Goal: Task Accomplishment & Management: Use online tool/utility

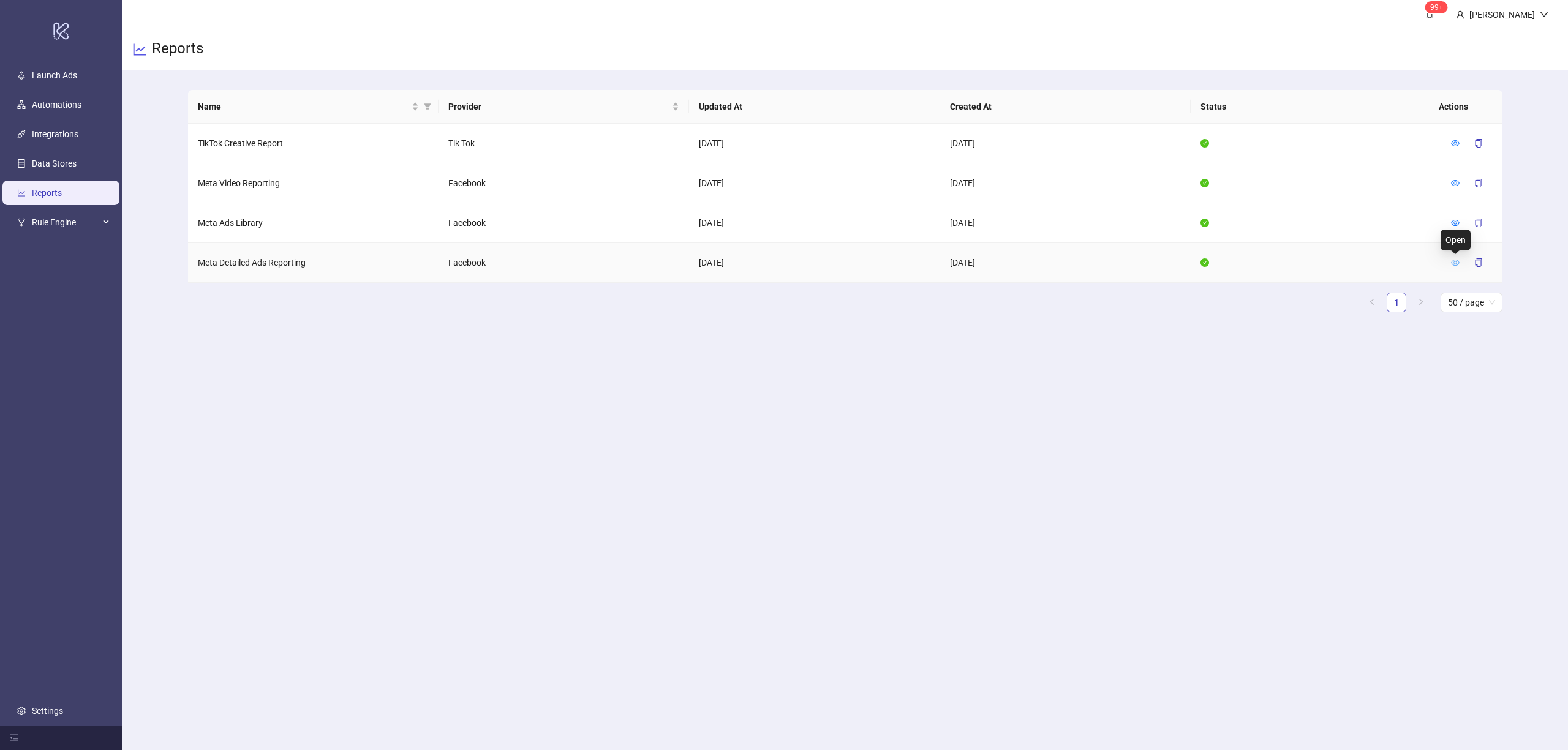
click at [1454, 265] on icon "eye" at bounding box center [1455, 262] width 9 height 9
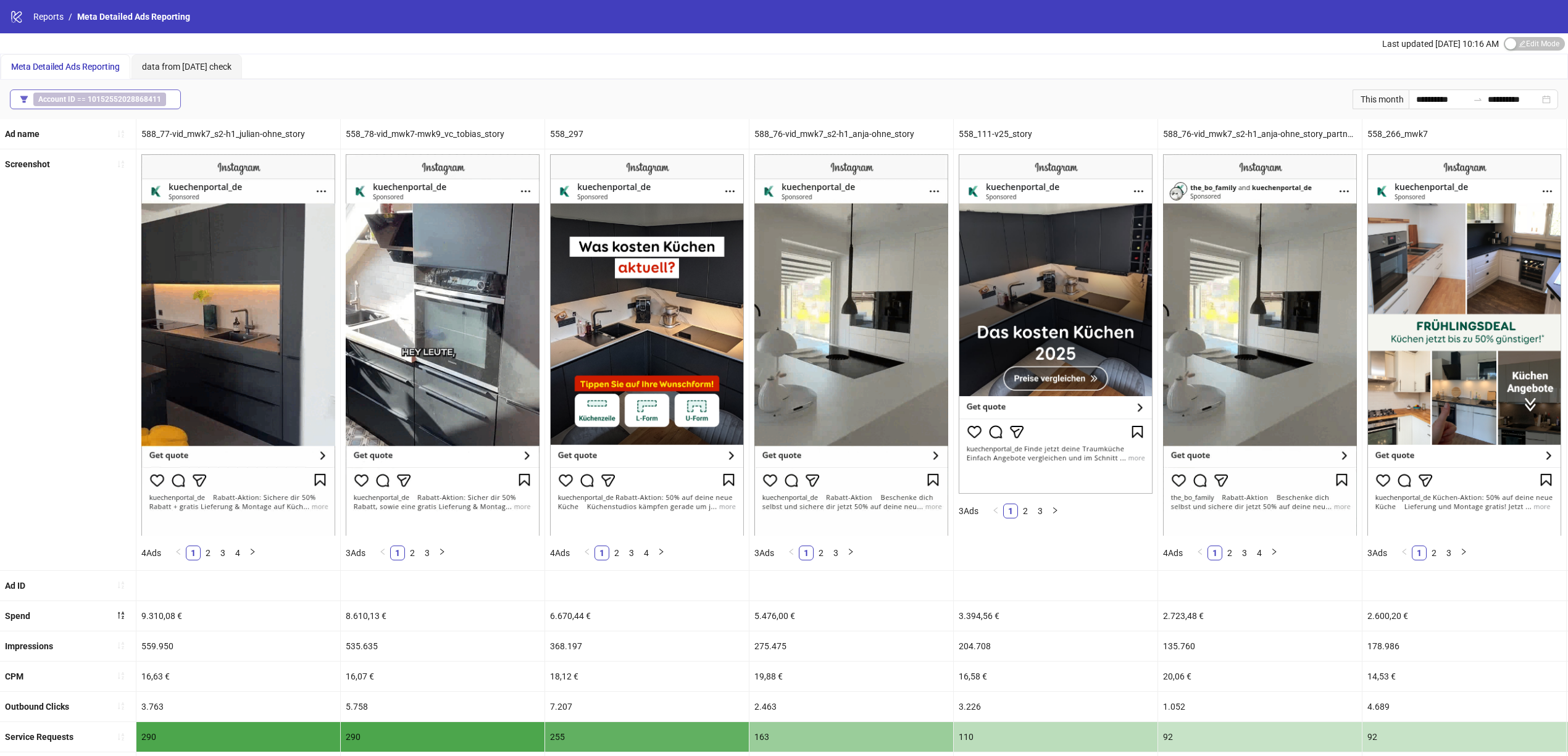
click at [135, 101] on b "10152552028868411" at bounding box center [124, 99] width 73 height 9
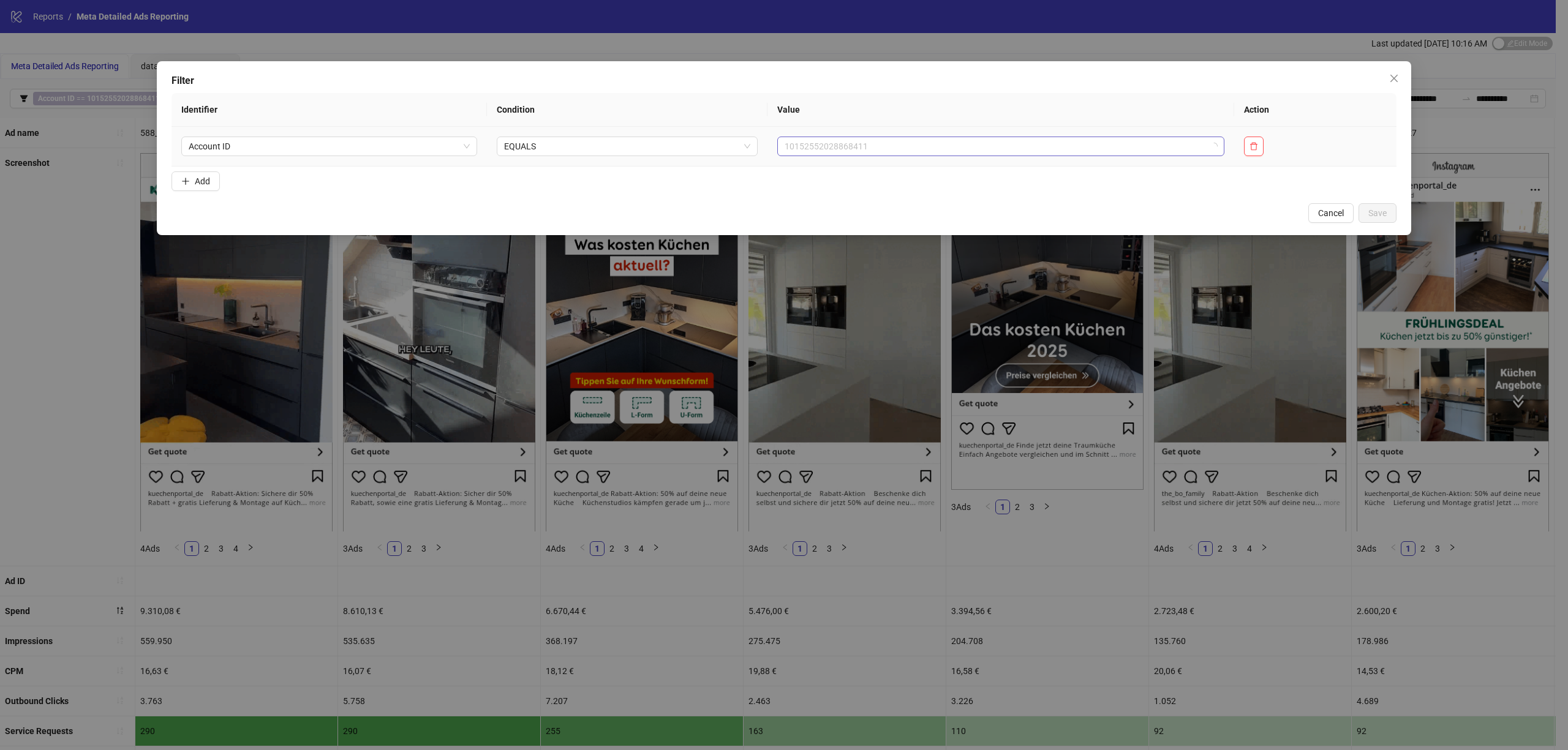
click at [844, 148] on span "10152552028868411" at bounding box center [1000, 146] width 432 height 18
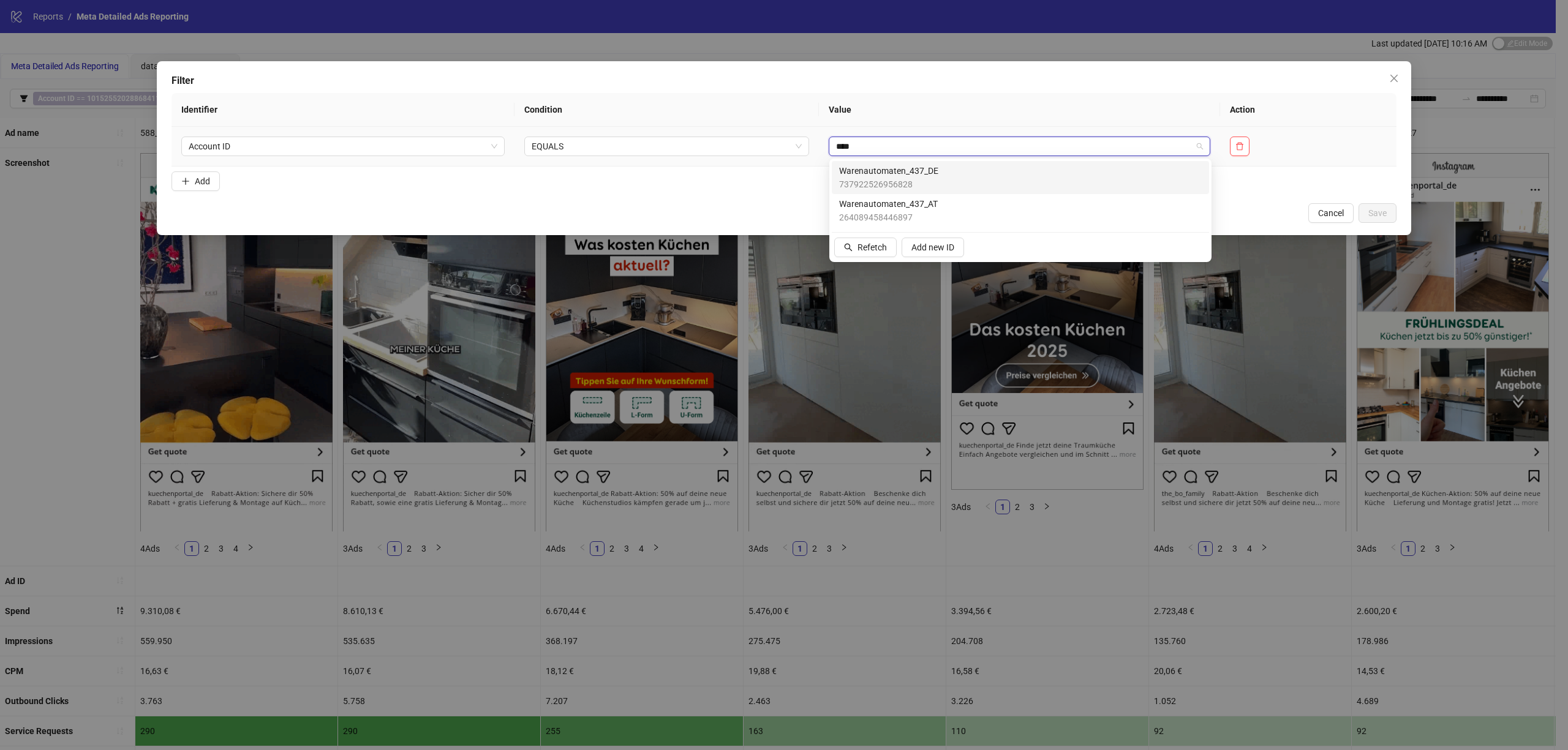
type input "*****"
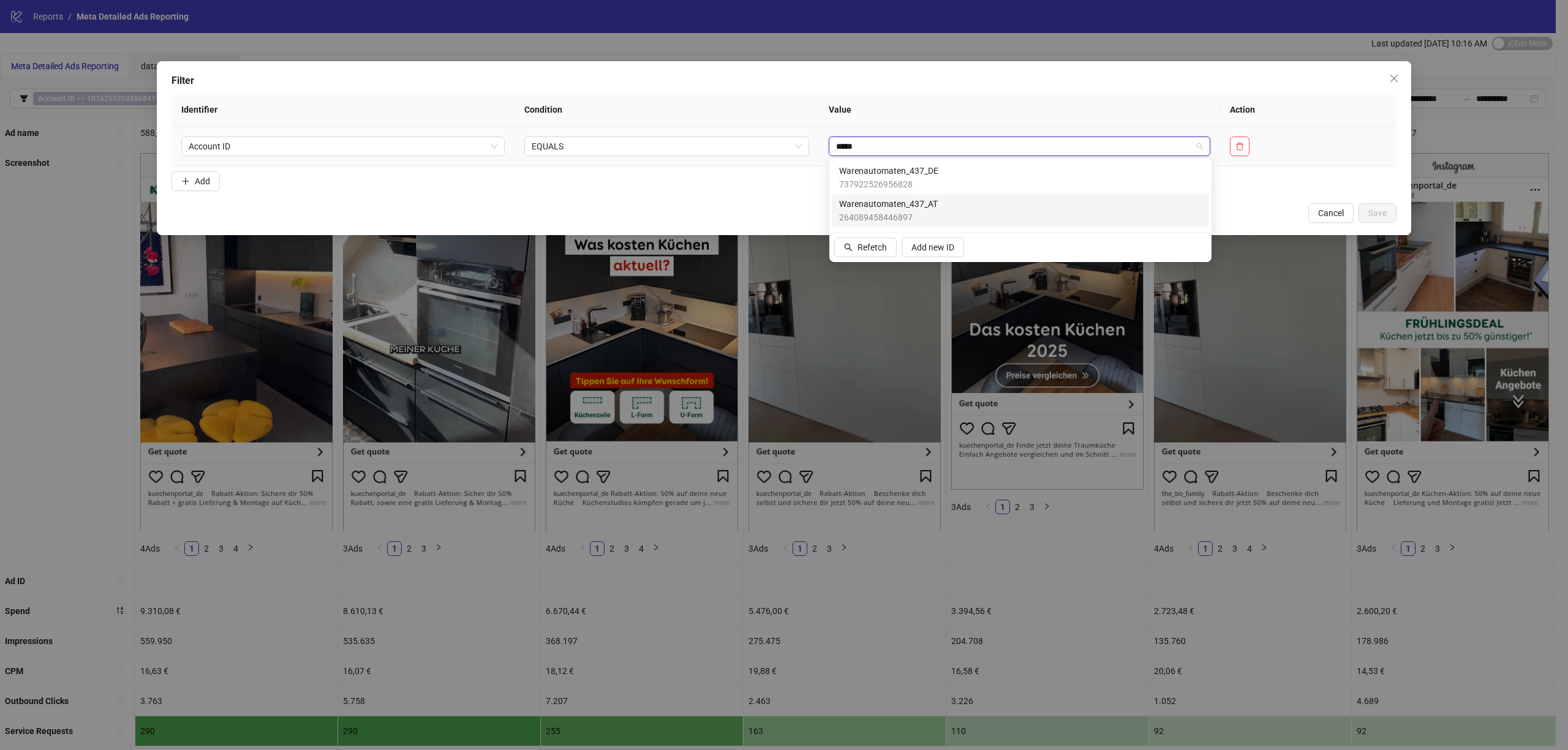
click at [934, 207] on span "Warenautomaten_437_AT" at bounding box center [888, 204] width 99 height 14
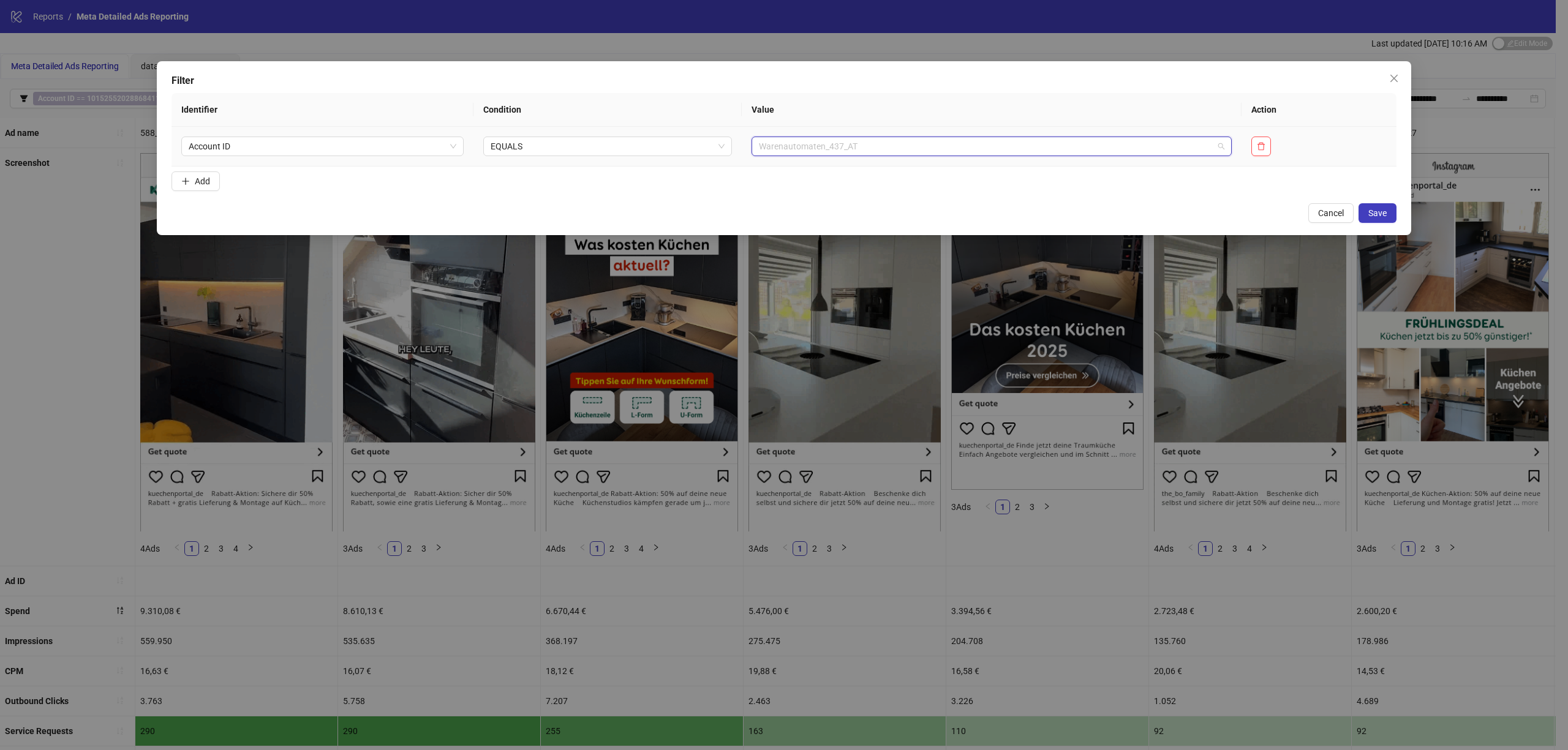
click at [868, 148] on span "Warenautomaten_437_AT" at bounding box center [991, 146] width 466 height 18
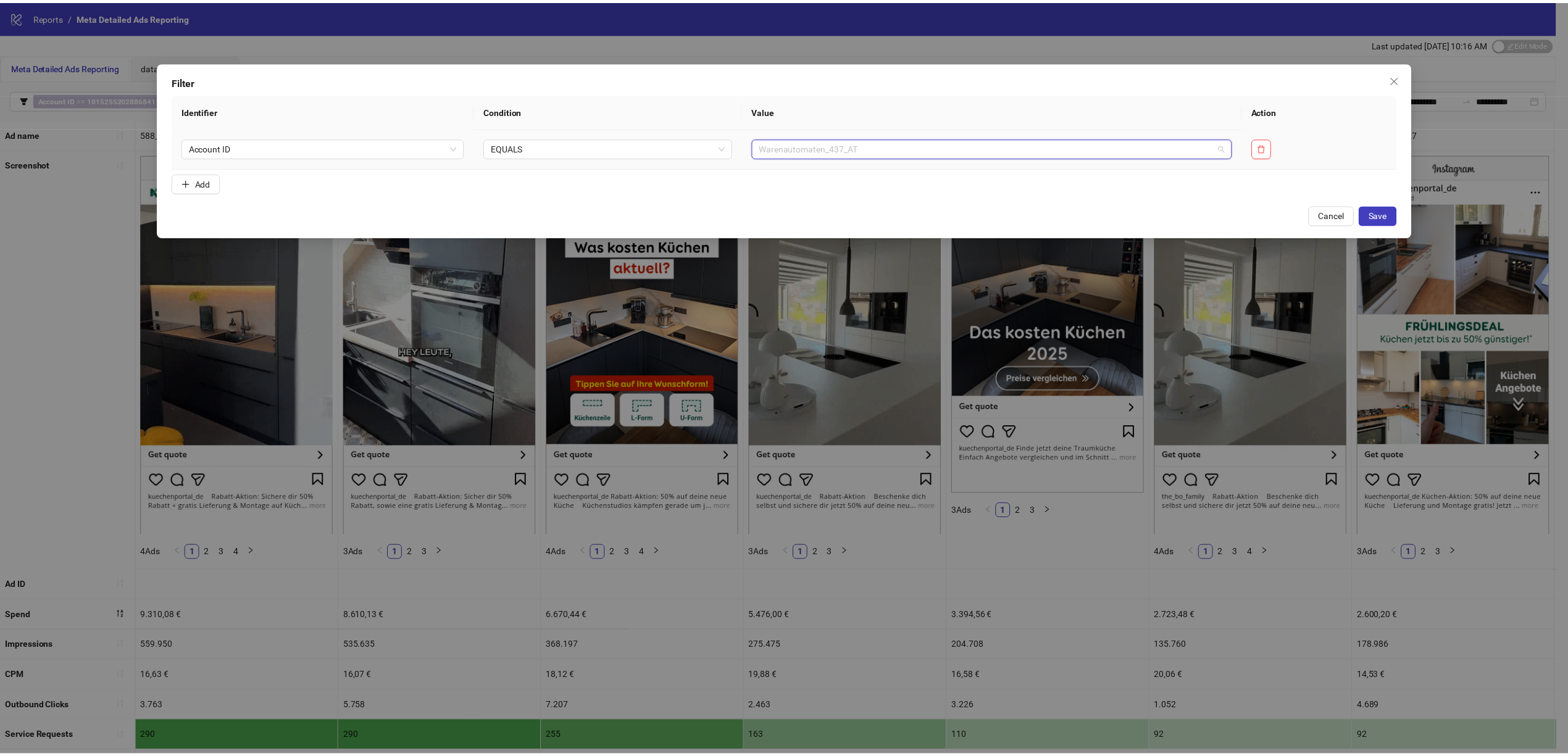
scroll to position [580, 0]
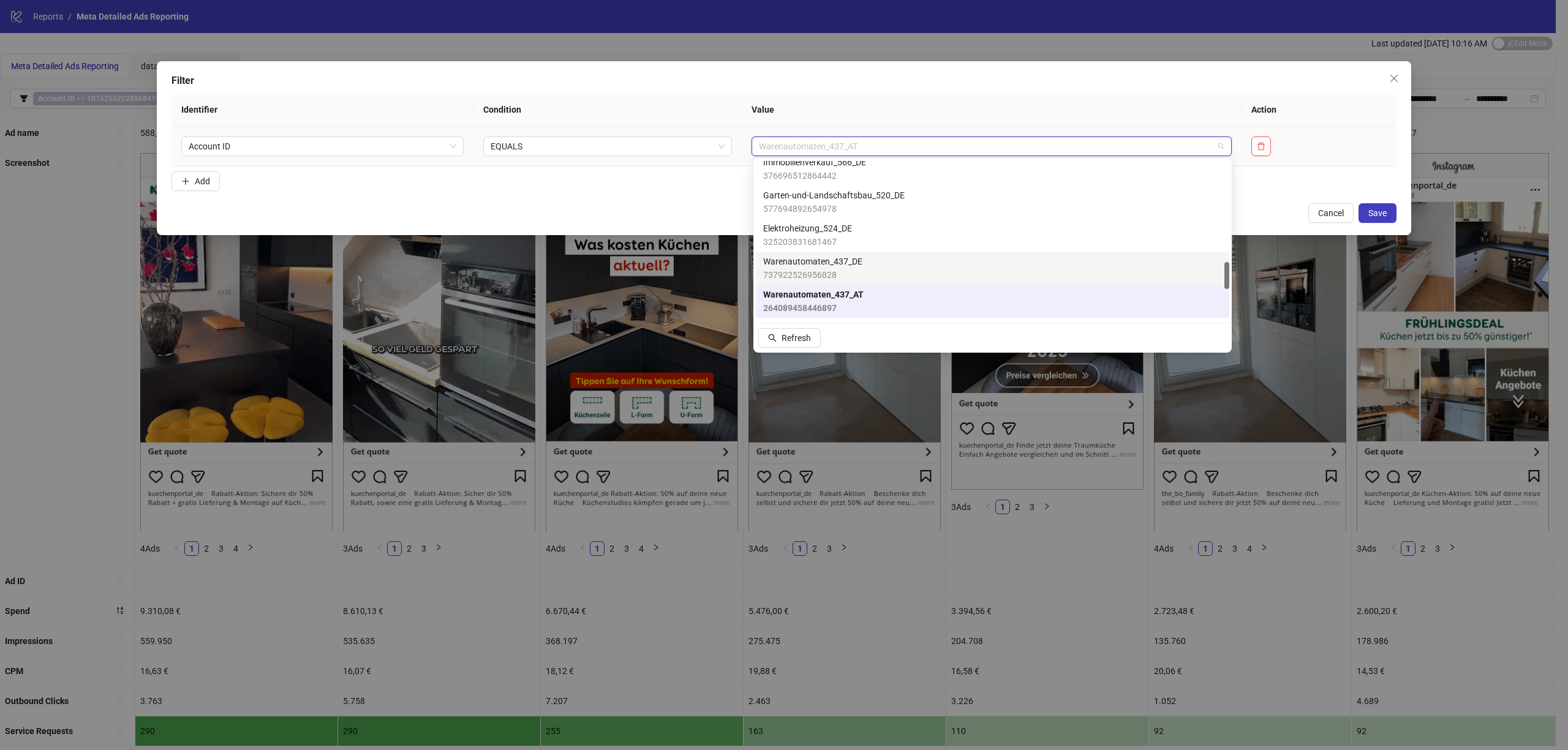
click at [883, 267] on div "Warenautomaten_437_DE 737922526956828" at bounding box center [992, 268] width 459 height 27
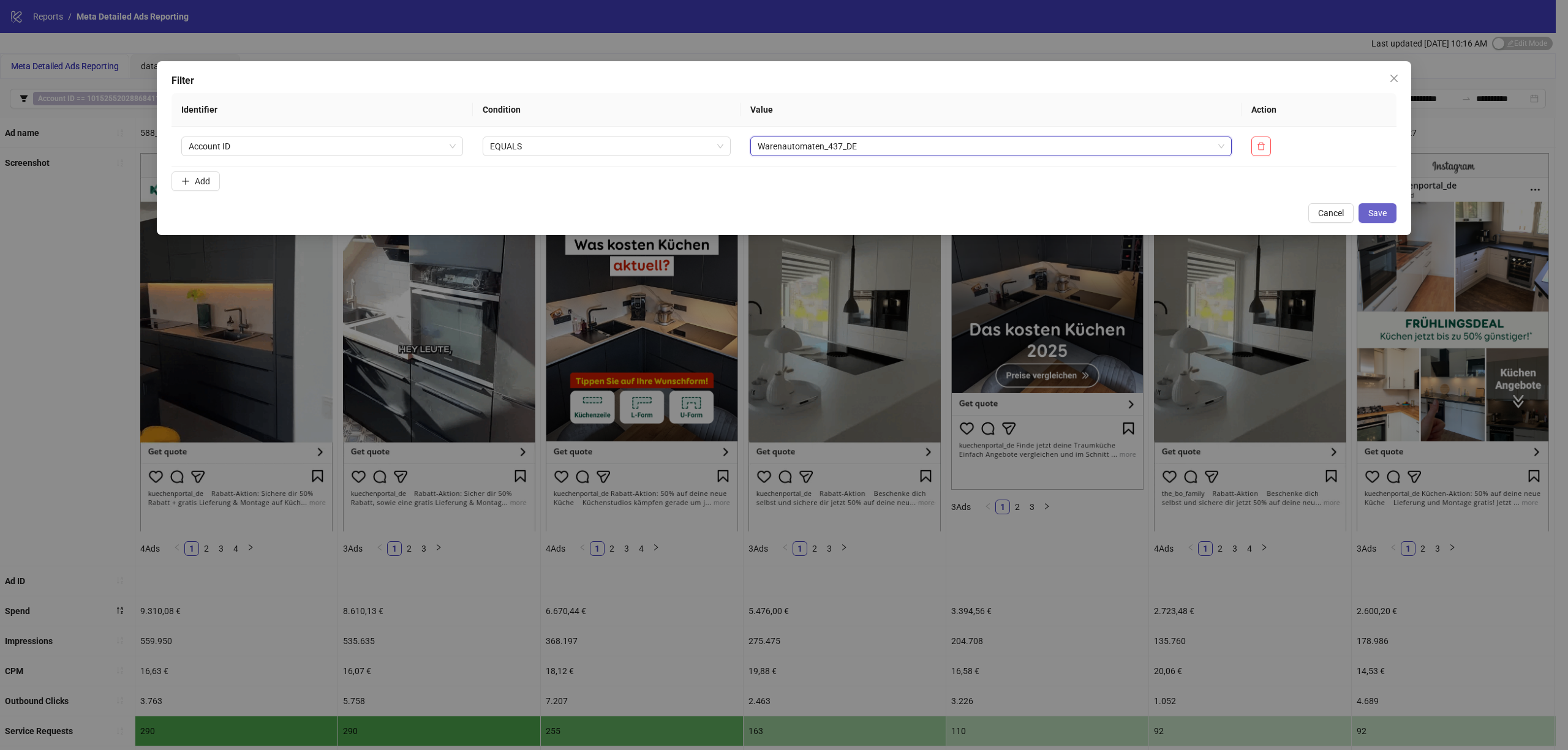
click at [1376, 211] on span "Save" at bounding box center [1377, 213] width 18 height 10
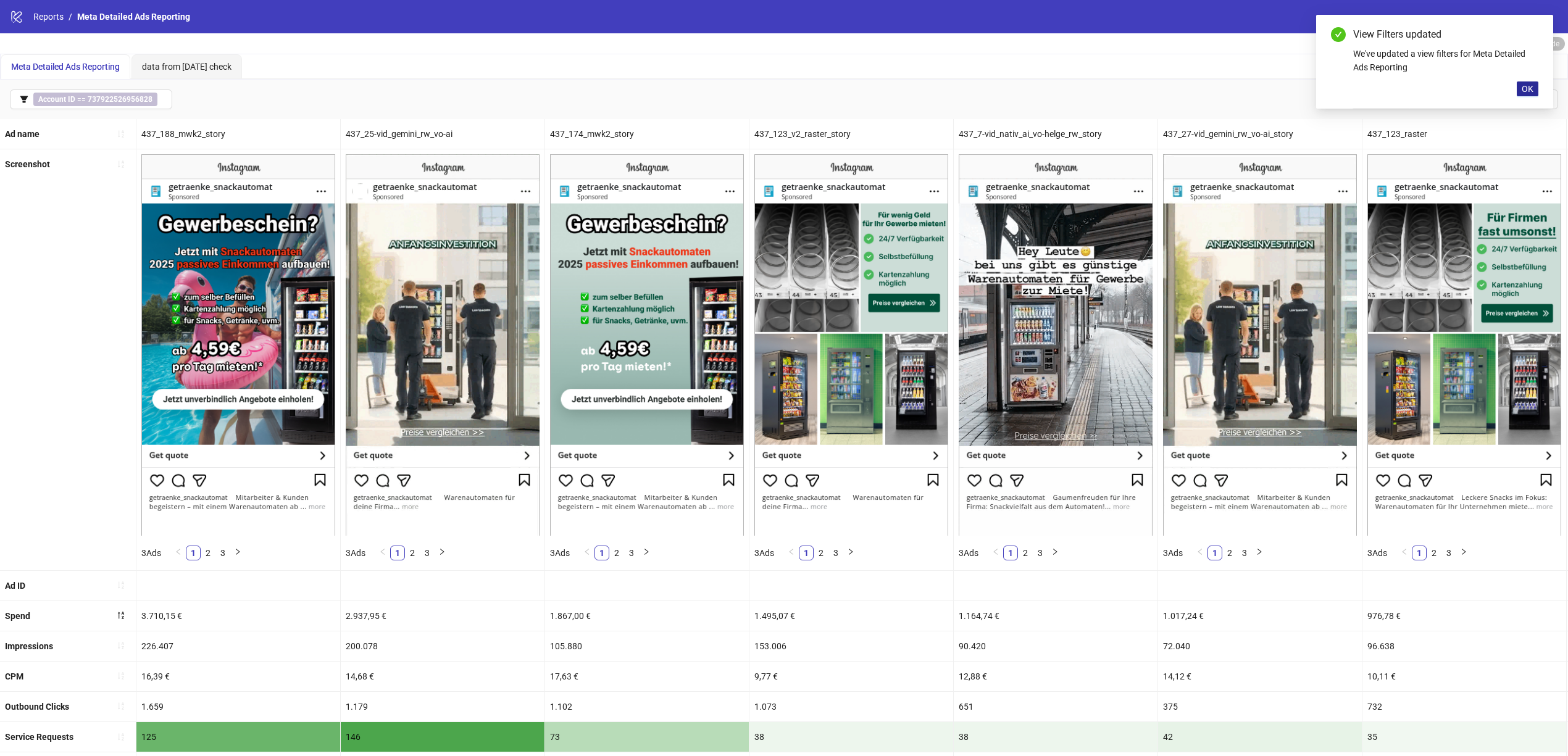
click at [1522, 94] on span "OK" at bounding box center [1527, 89] width 12 height 10
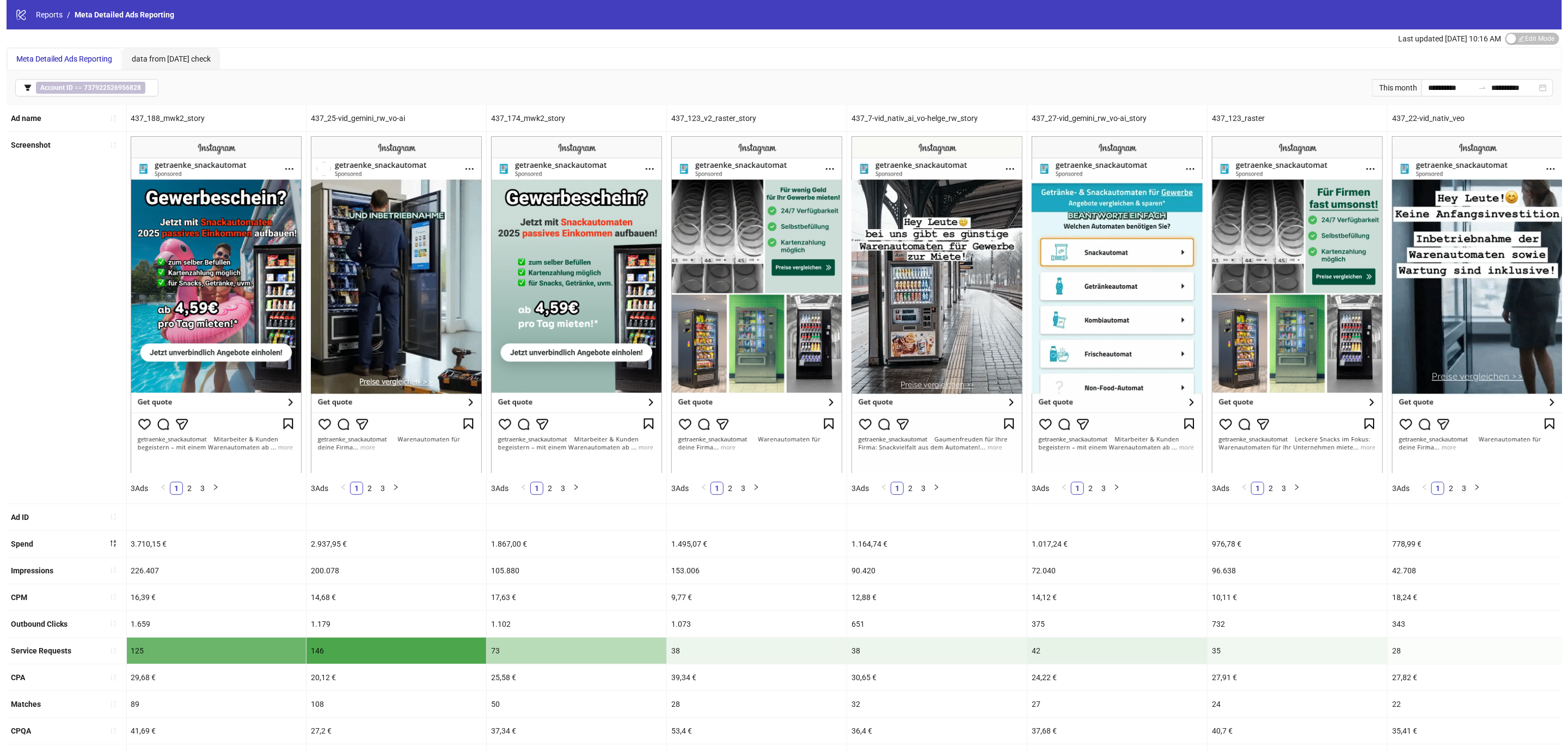
scroll to position [0, 0]
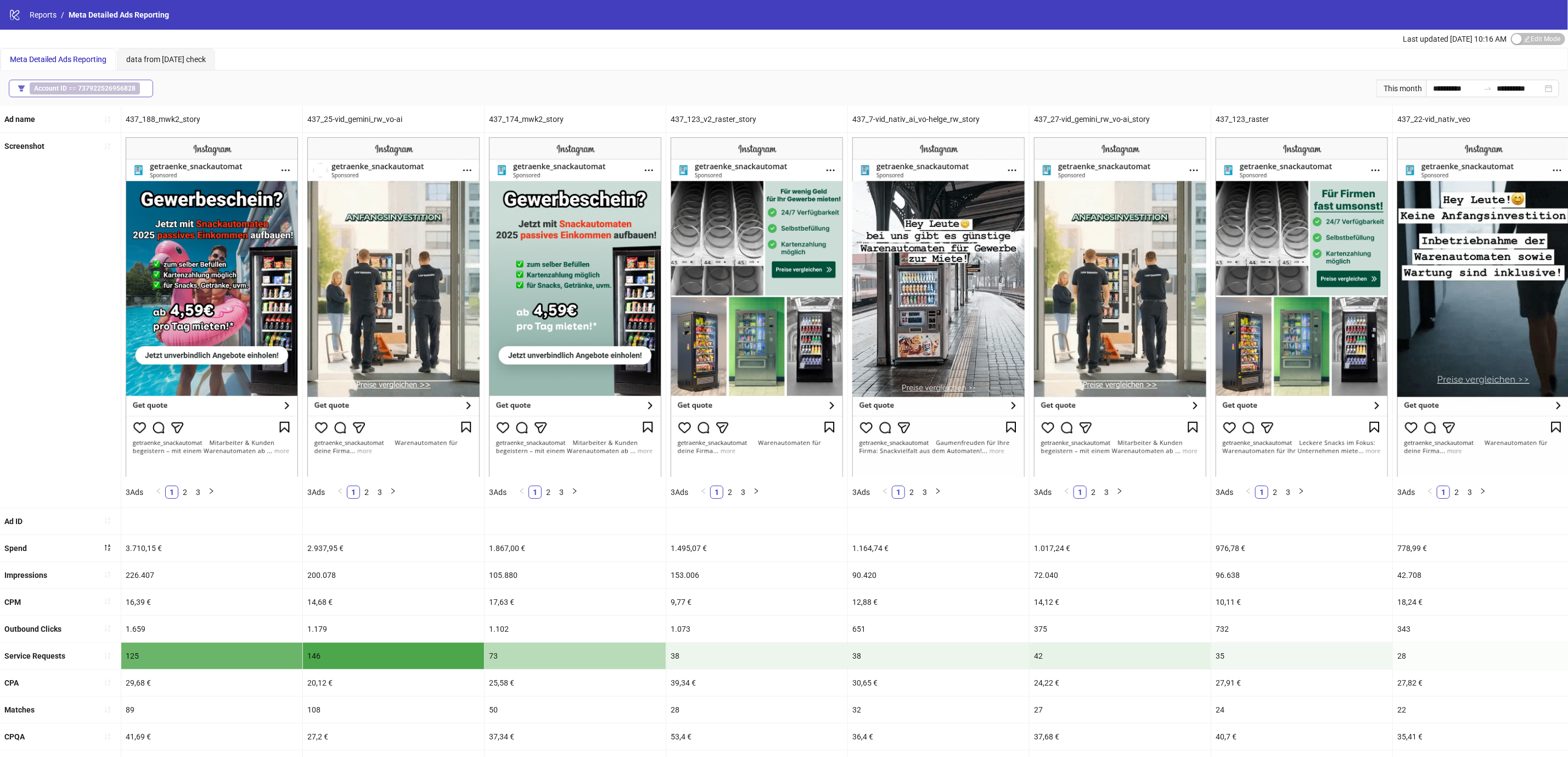
click at [135, 81] on button "Account ID == 737922526956828" at bounding box center [80, 88] width 144 height 18
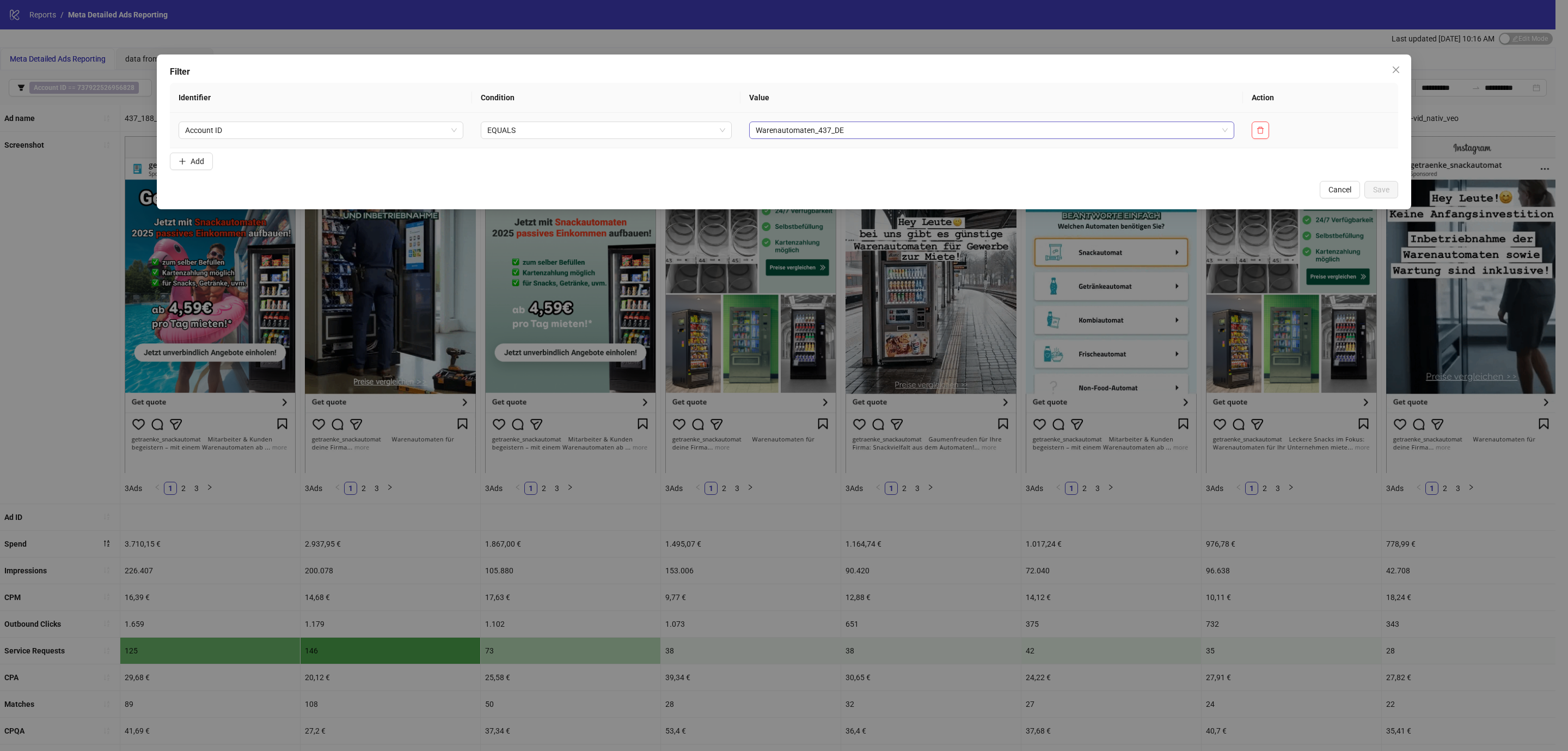
click at [788, 127] on span "Warenautomaten_437_DE" at bounding box center [991, 130] width 472 height 16
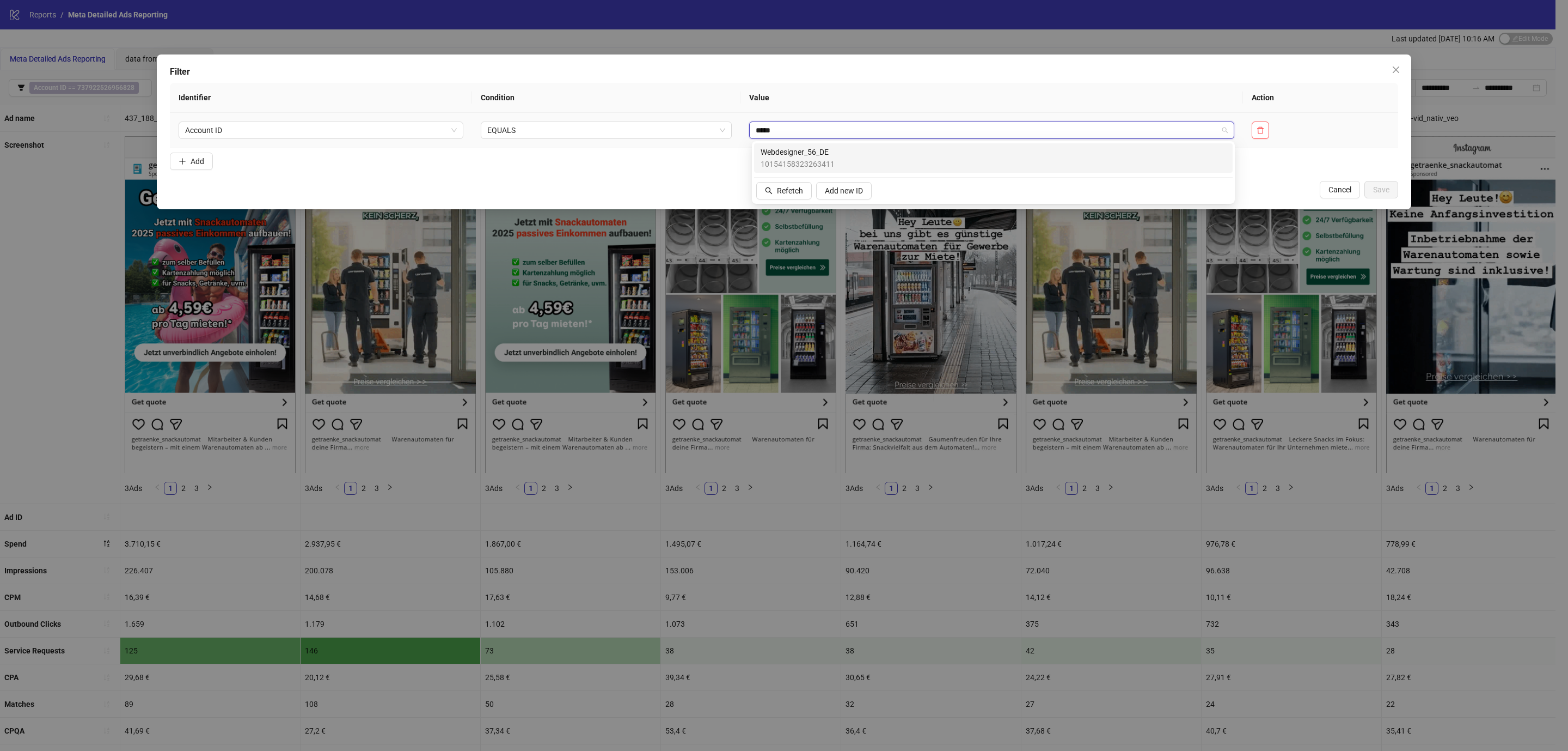
type input "******"
click at [805, 152] on span "Webdesigner_56_DE" at bounding box center [798, 152] width 74 height 12
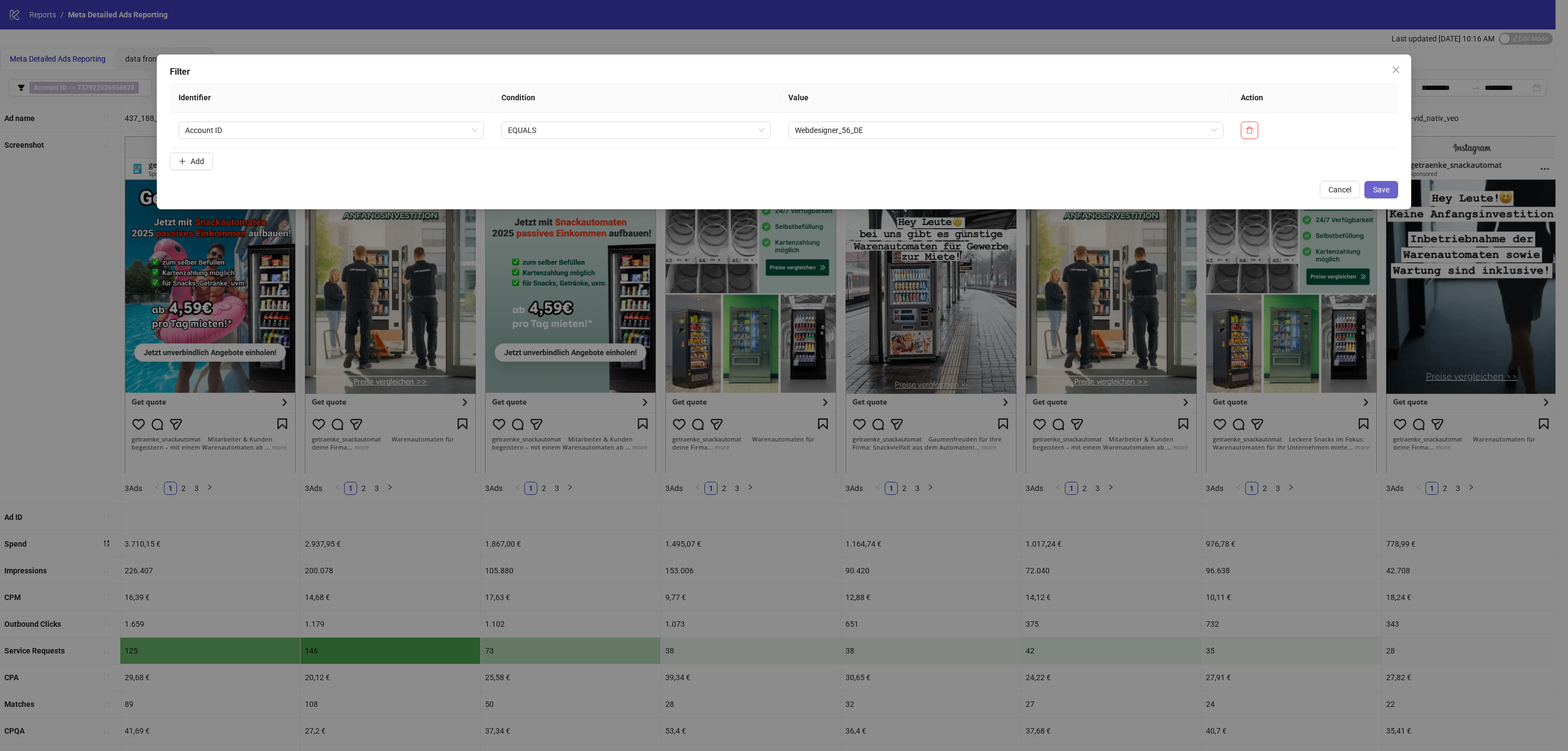
click at [1384, 196] on button "Save" at bounding box center [1381, 189] width 33 height 18
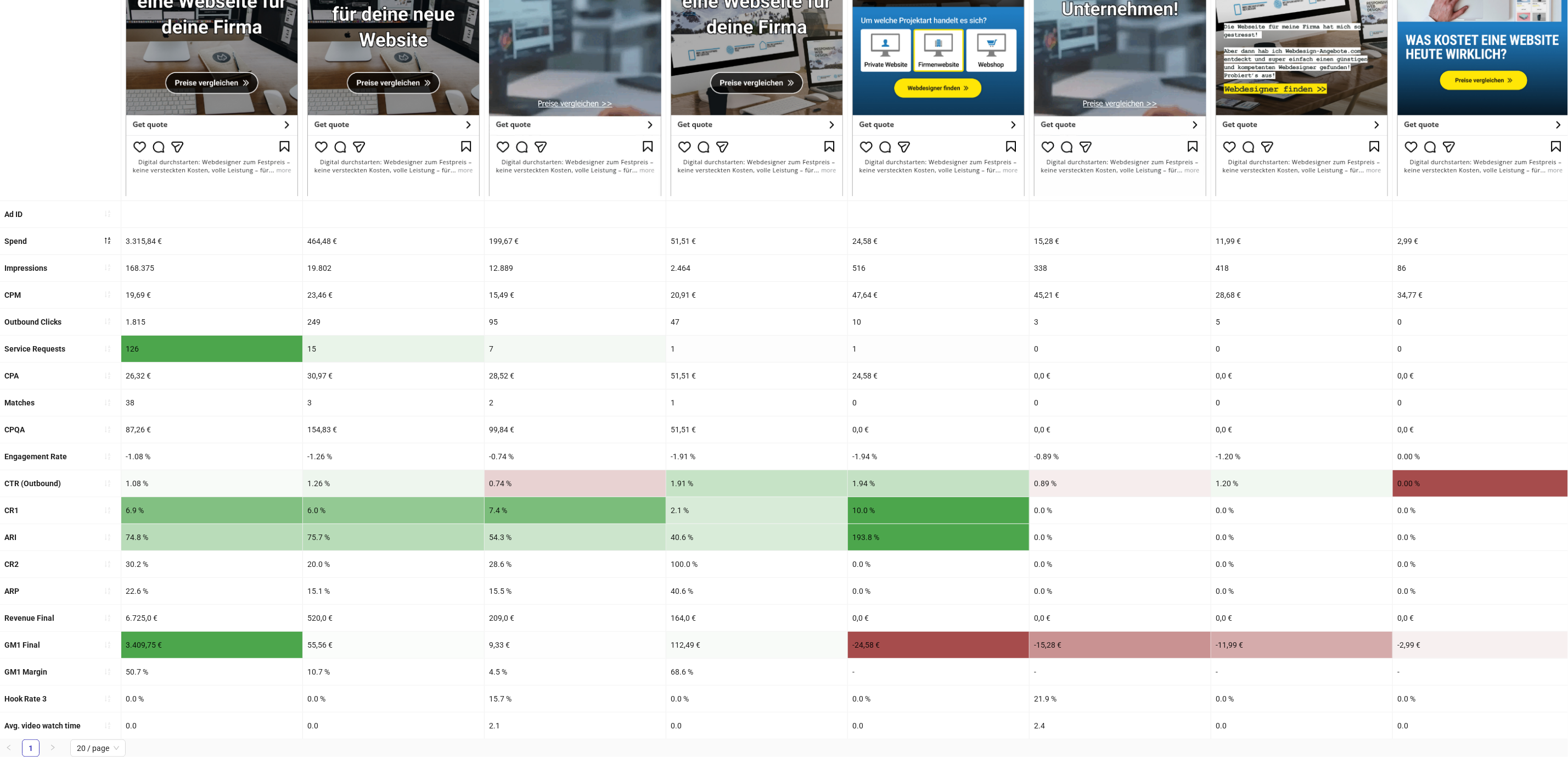
scroll to position [63, 0]
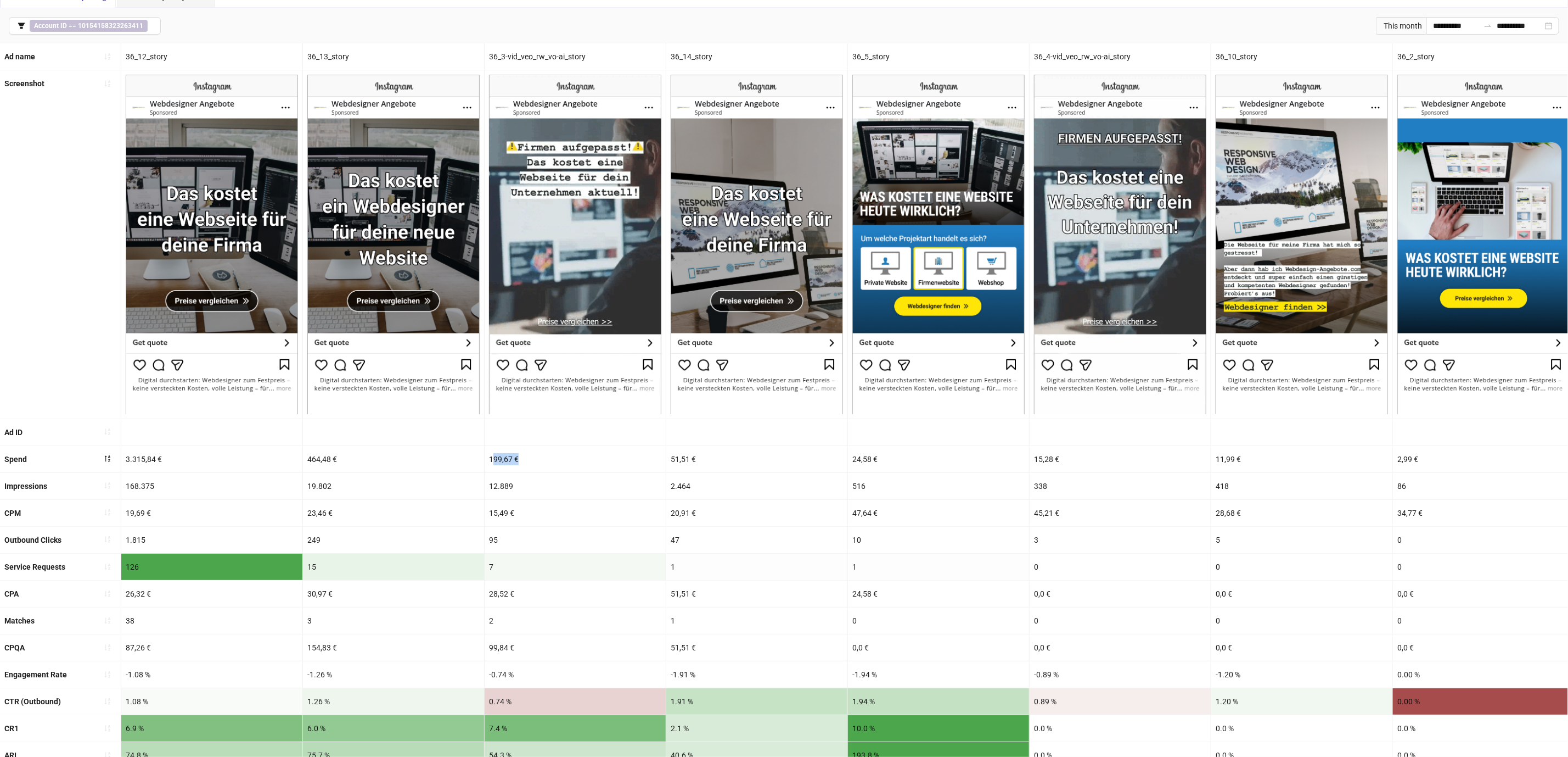
drag, startPoint x: 538, startPoint y: 462, endPoint x: 491, endPoint y: 462, distance: 47.0
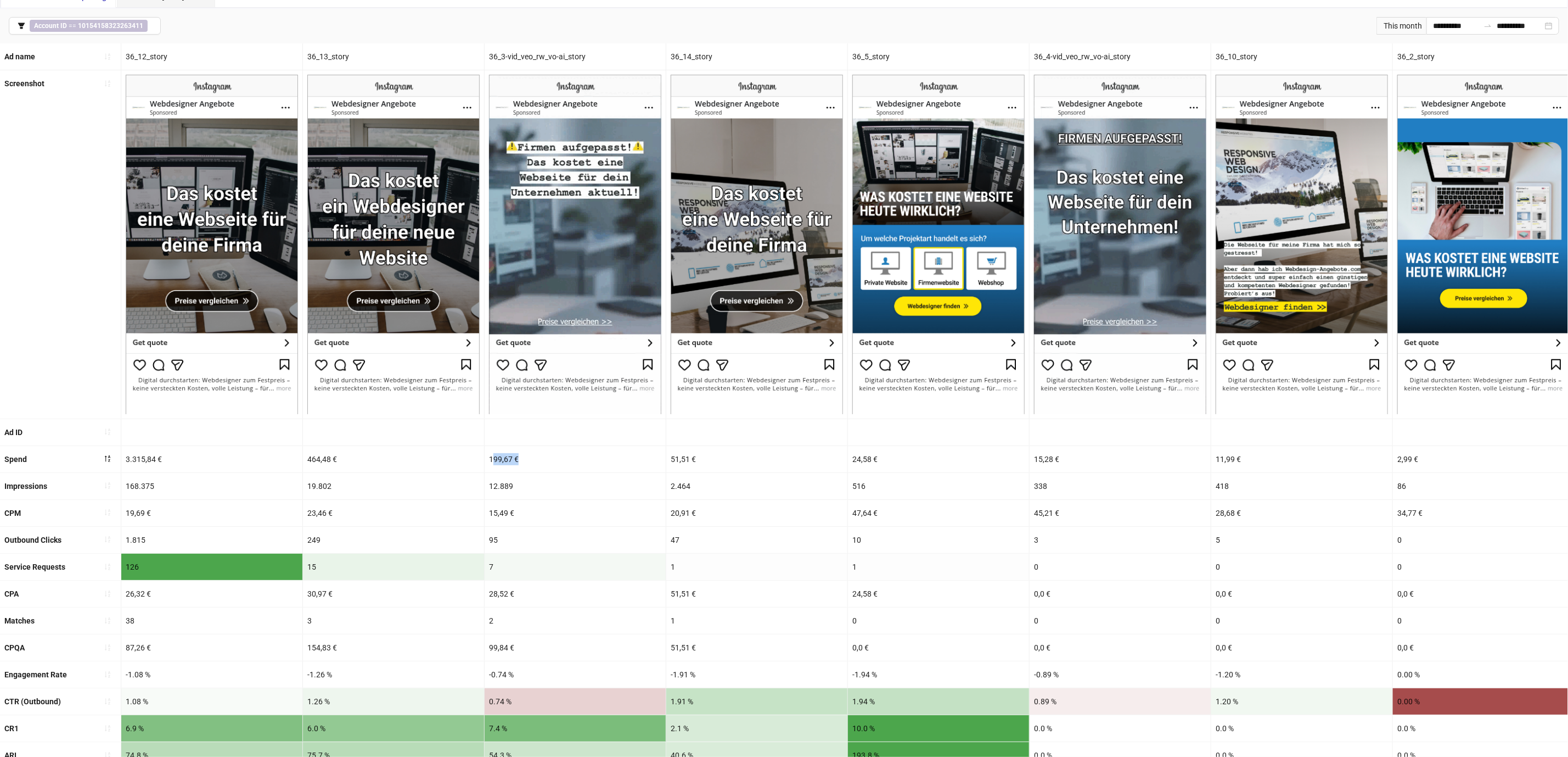
click at [491, 462] on div "199,67 €" at bounding box center [575, 459] width 181 height 26
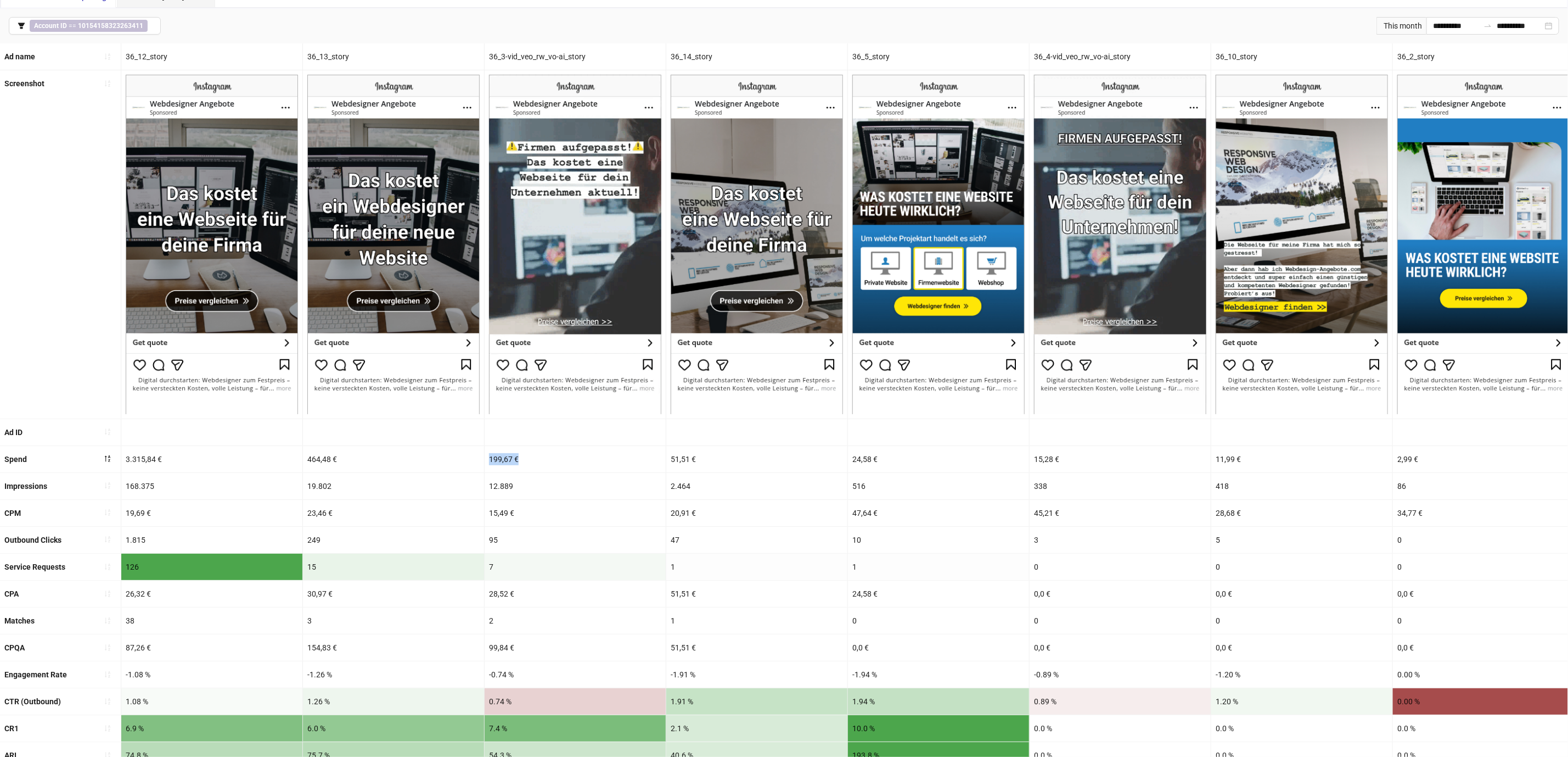
click at [520, 463] on div "199,67 €" at bounding box center [575, 459] width 181 height 26
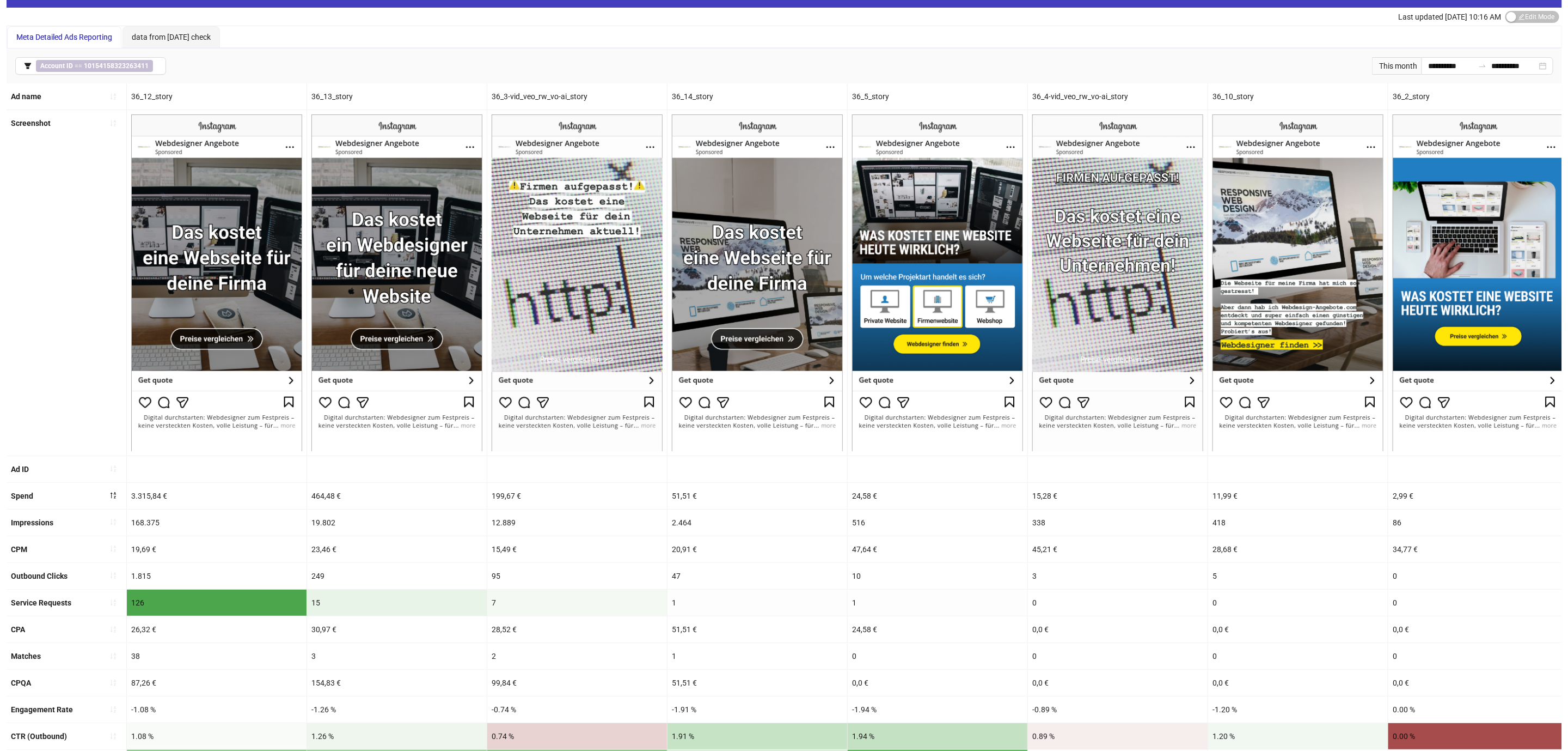
scroll to position [0, 0]
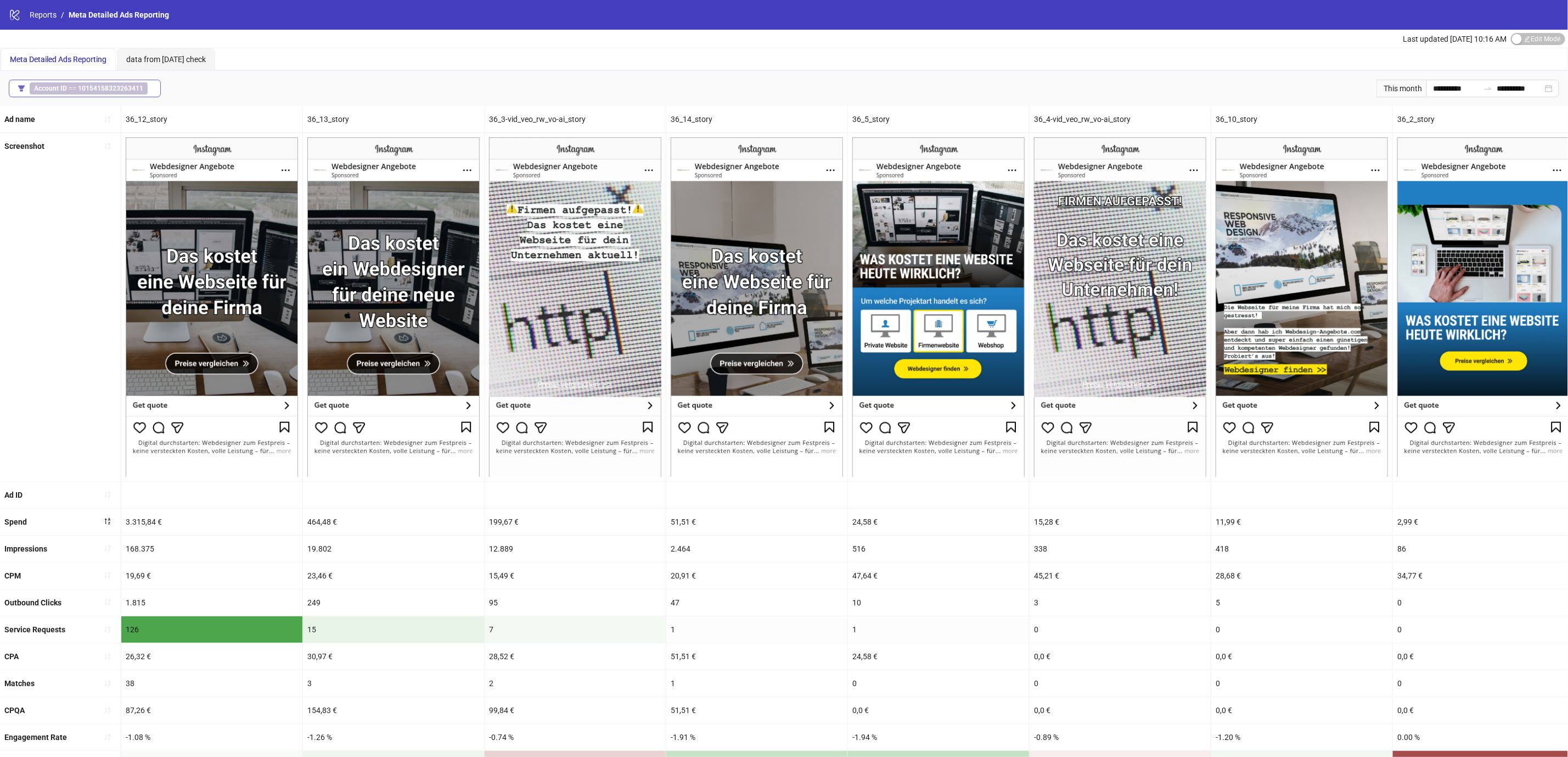
click at [112, 85] on b "10154158323263411" at bounding box center [110, 88] width 65 height 8
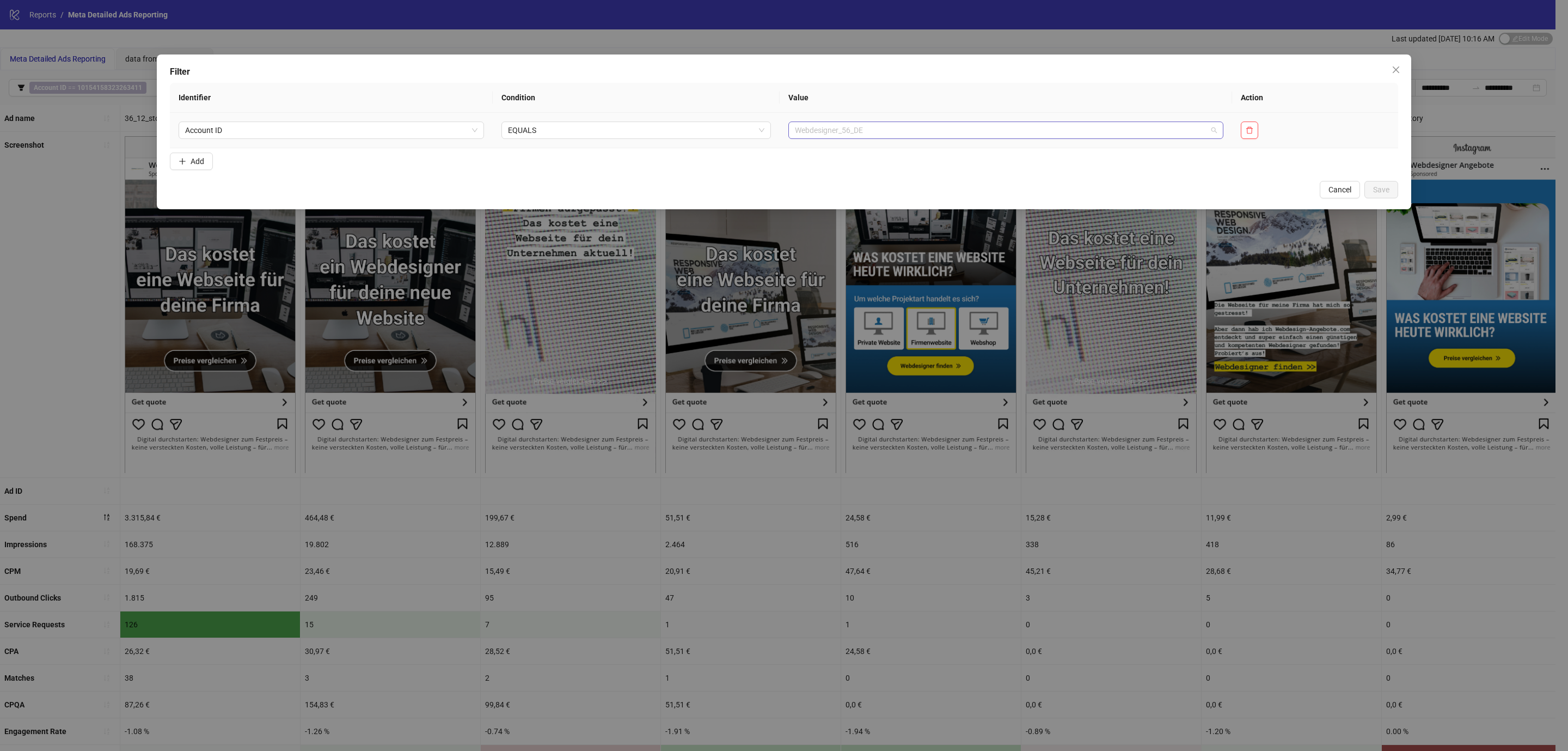
click at [853, 132] on span "Webdesigner_56_DE" at bounding box center [1006, 130] width 422 height 16
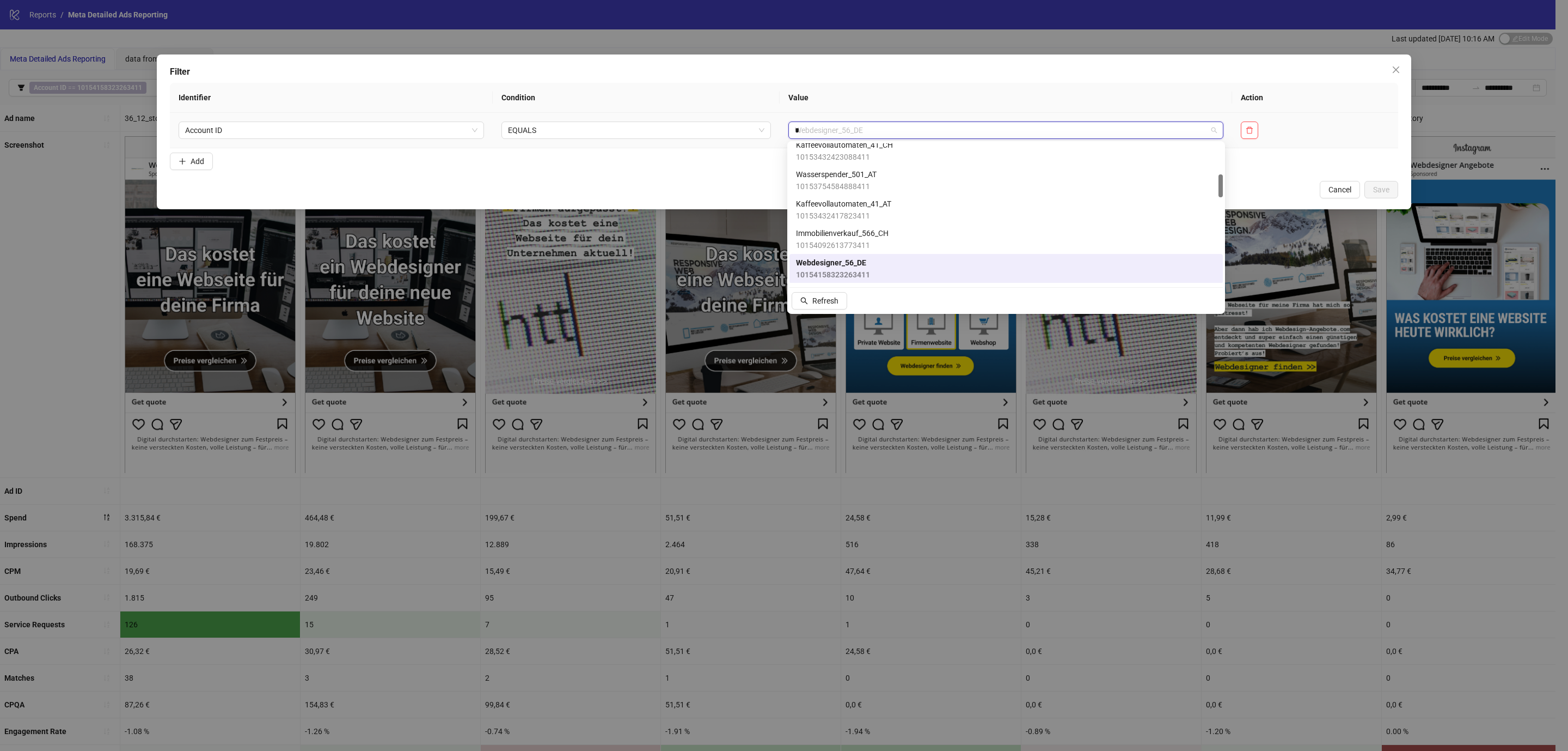
scroll to position [7, 0]
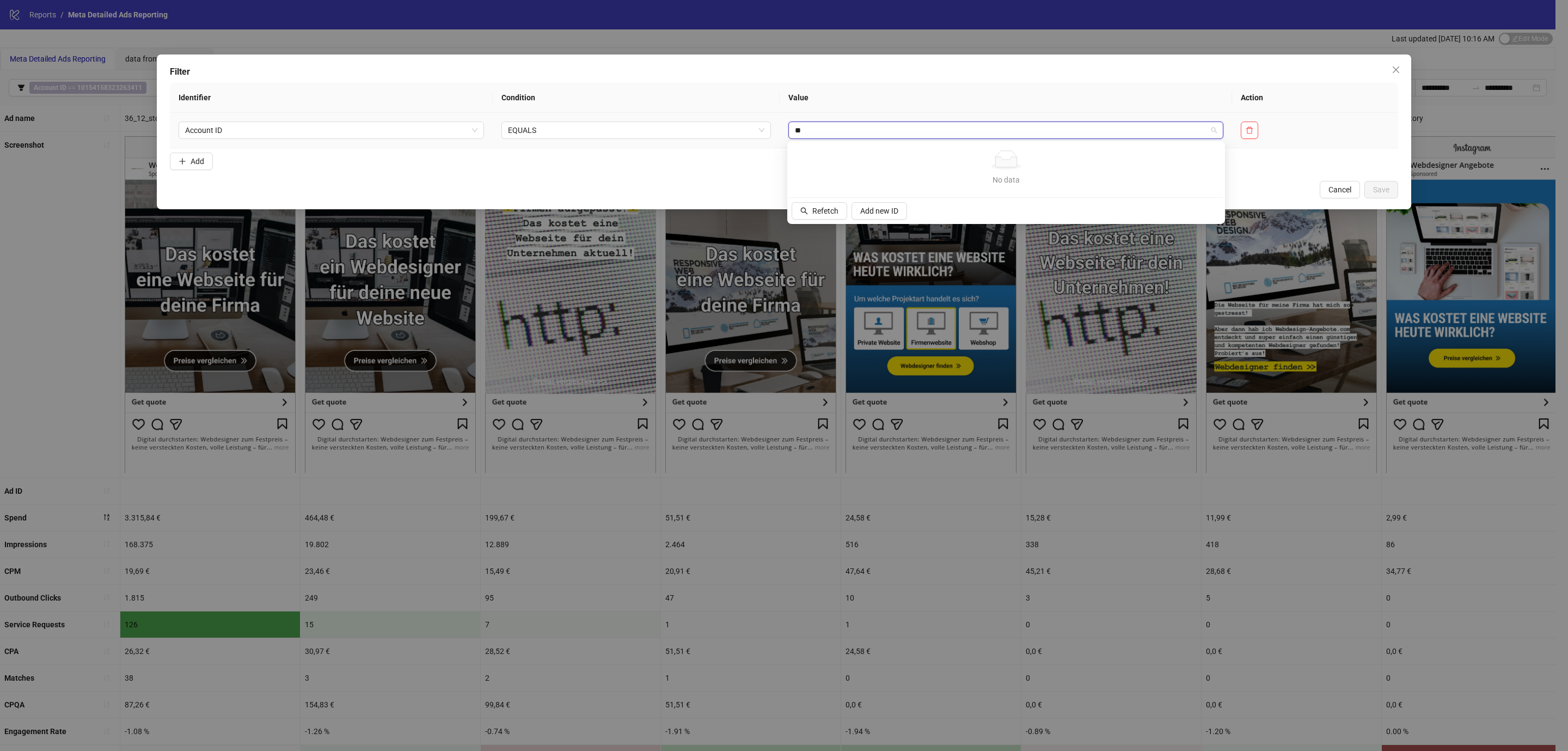
type input "*"
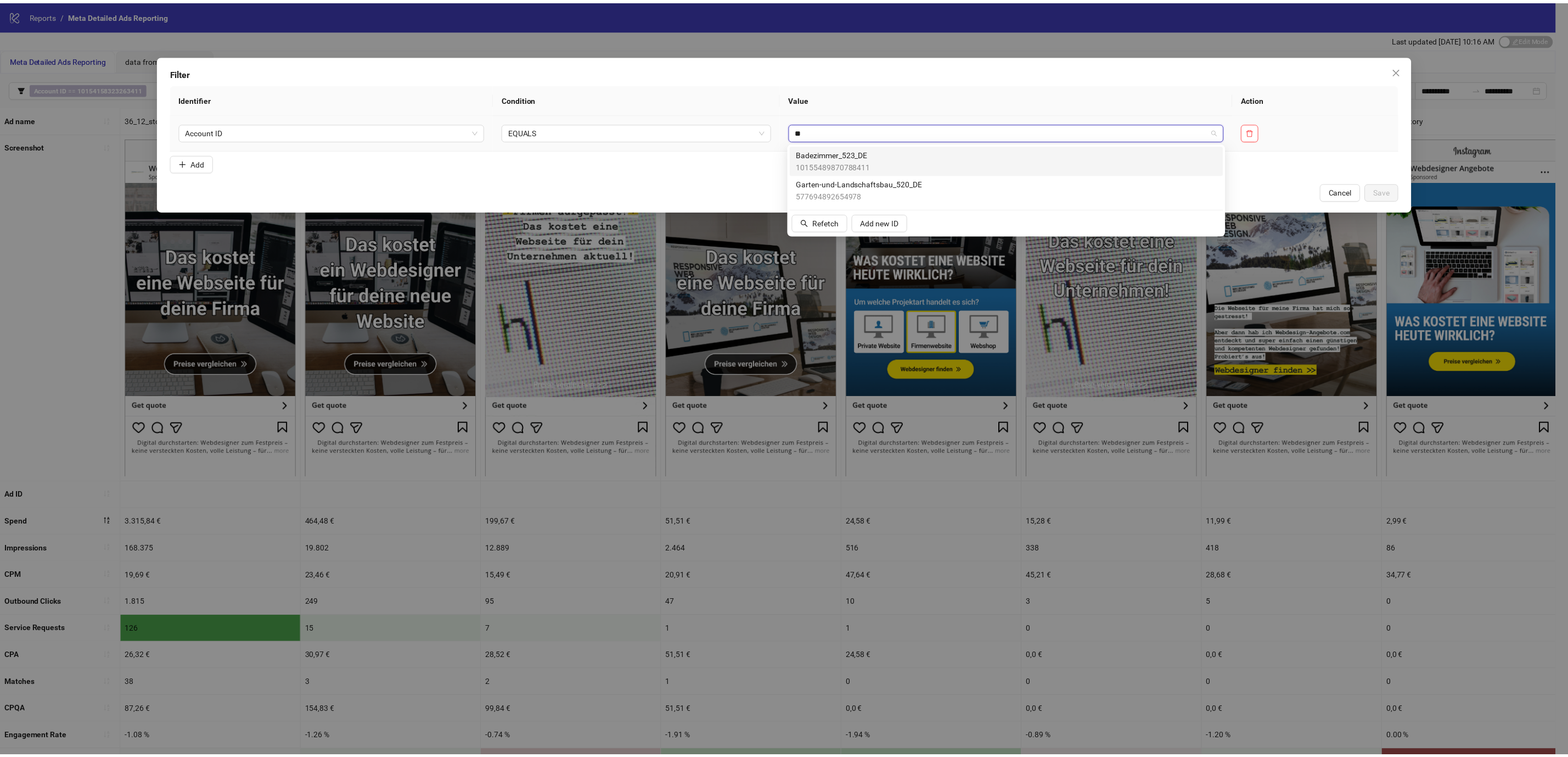
scroll to position [0, 0]
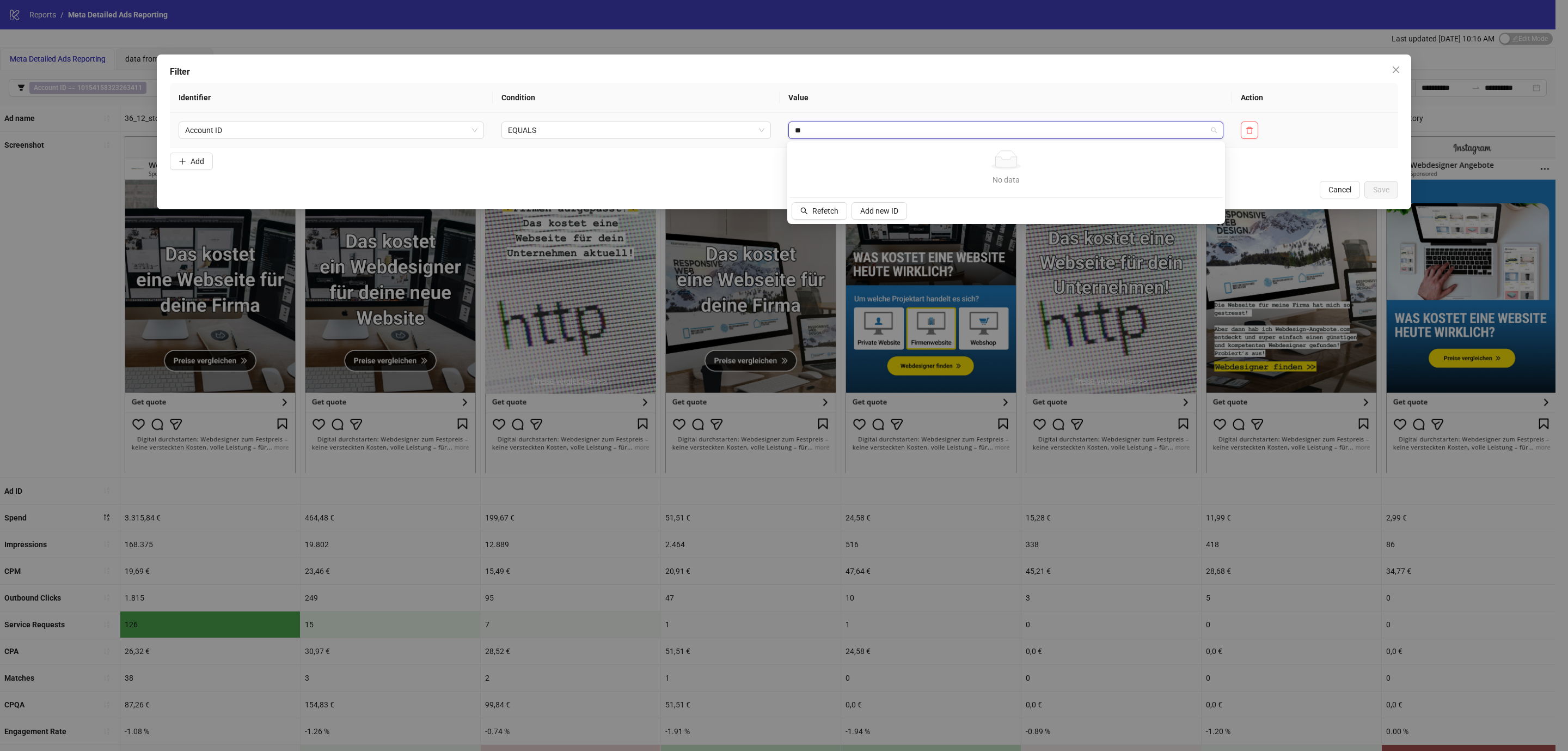
type input "***"
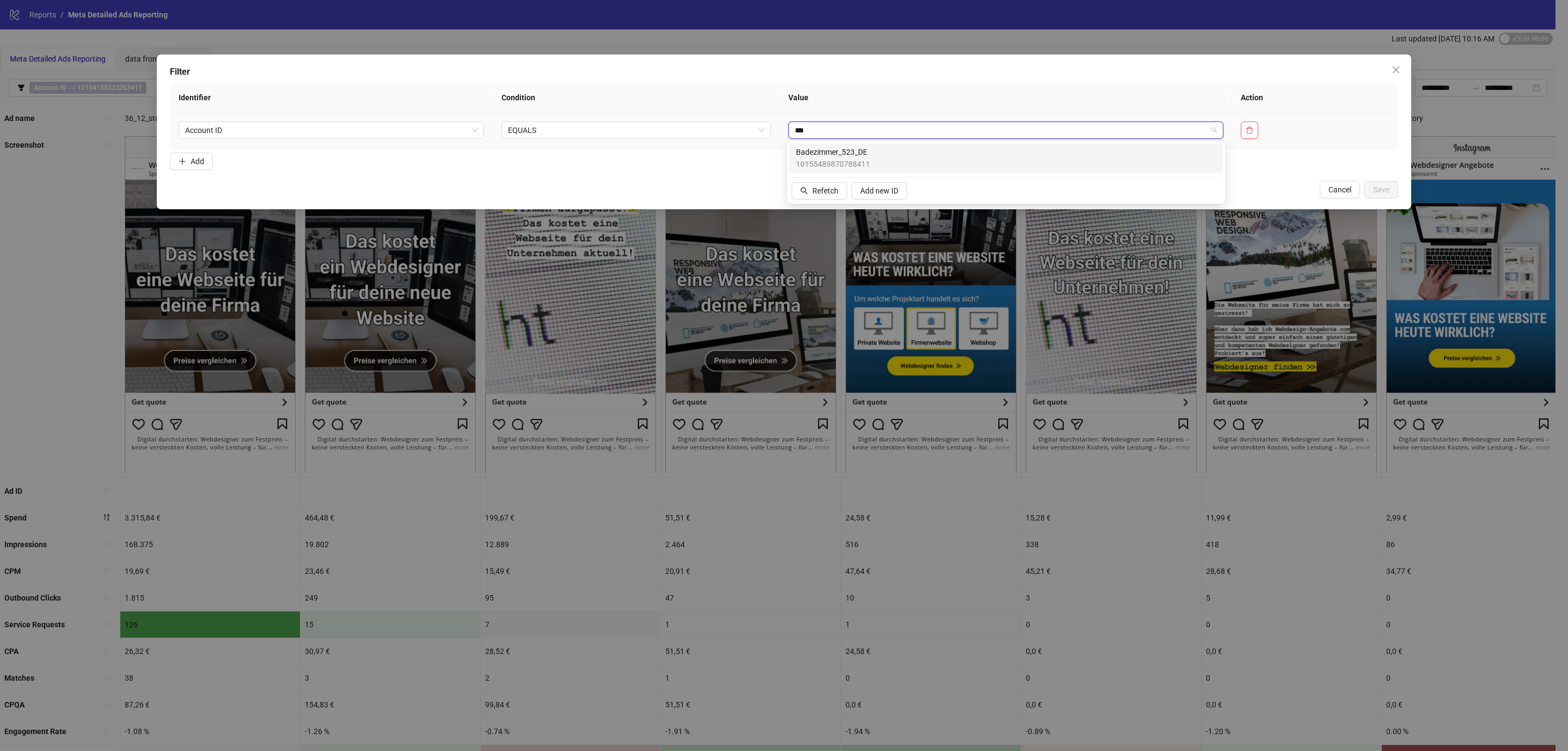
click at [851, 149] on span "Badezimmer_523_DE" at bounding box center [833, 152] width 74 height 12
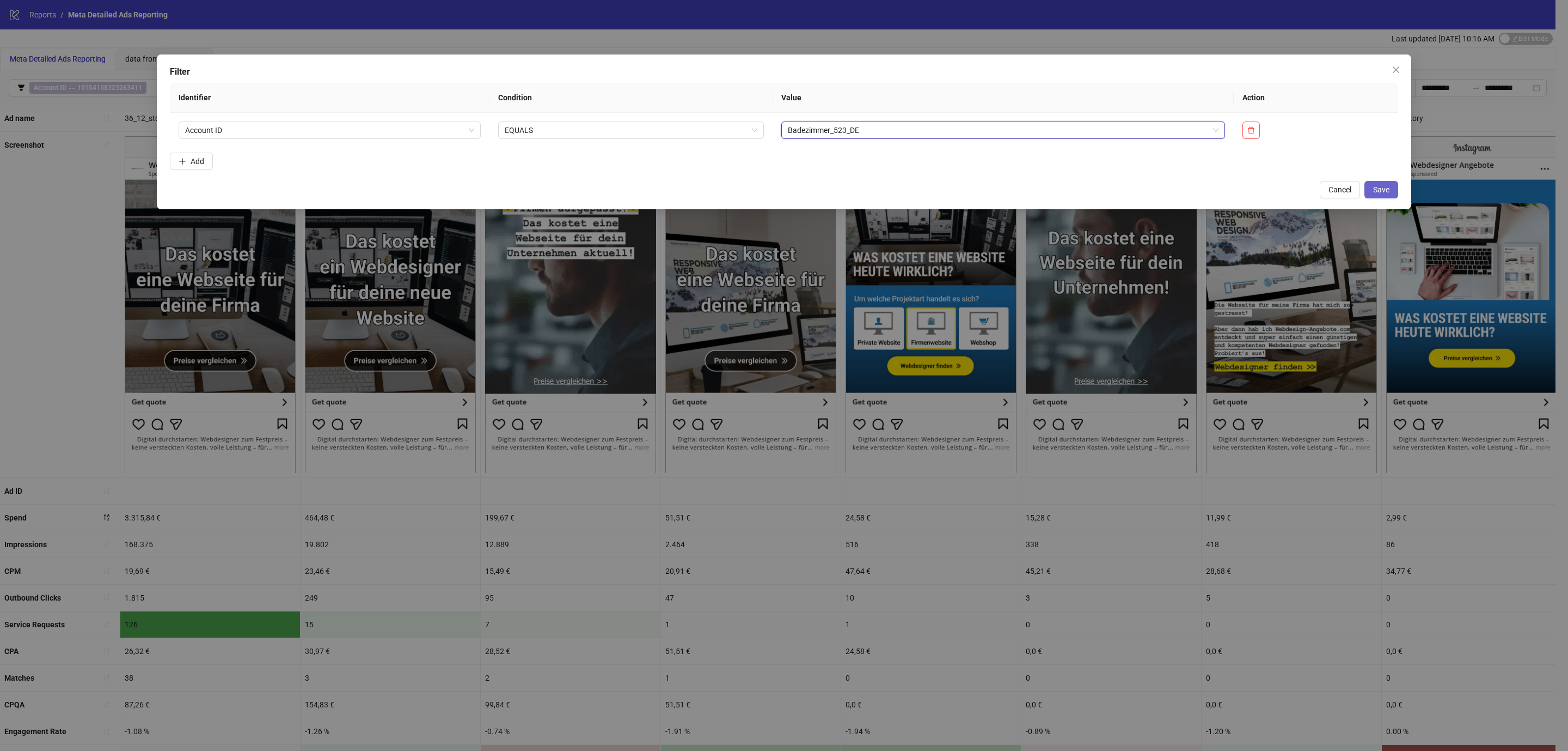
click at [1379, 193] on span "Save" at bounding box center [1381, 189] width 16 height 9
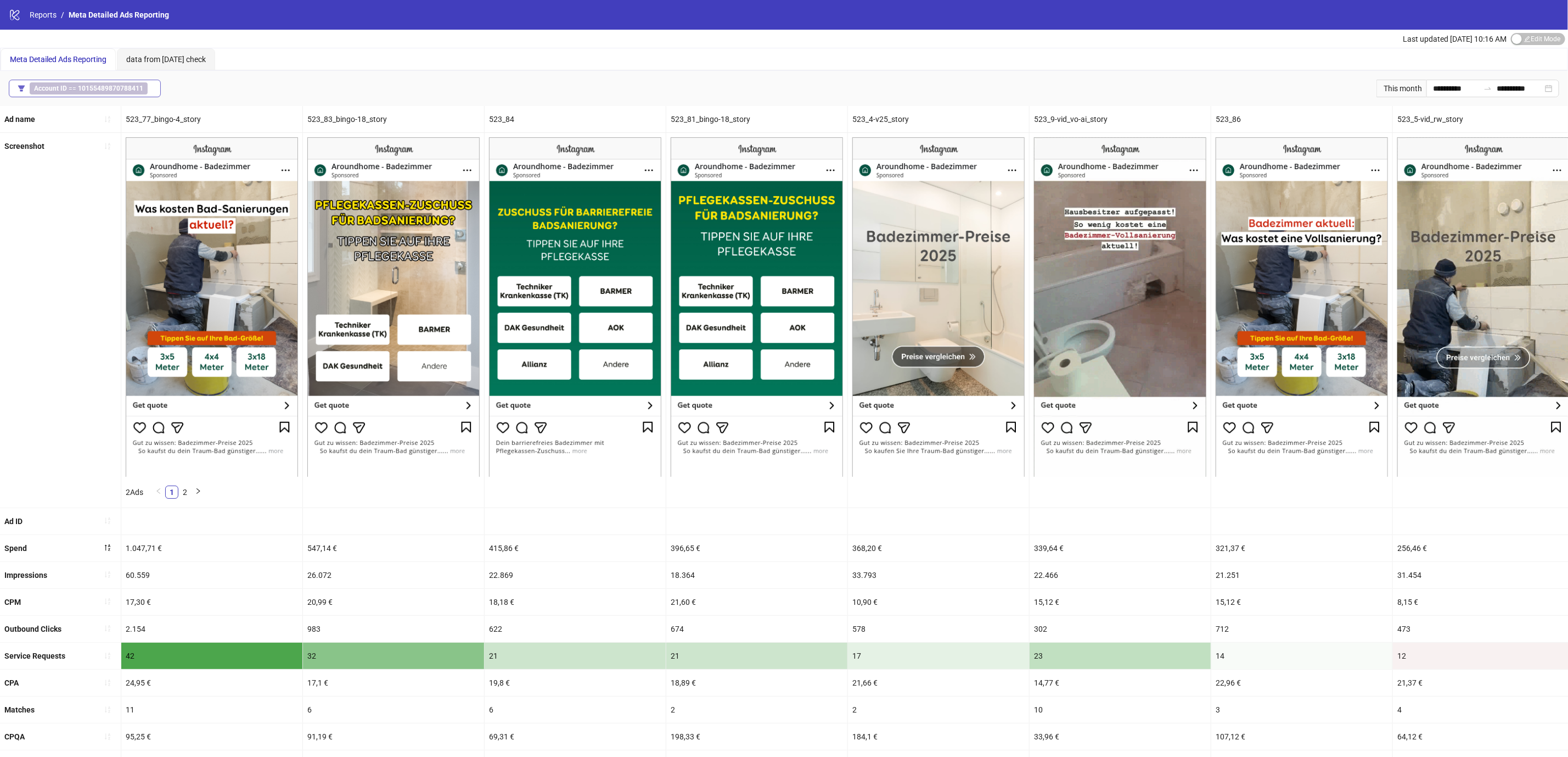
click at [132, 86] on b "10155489870788411" at bounding box center [110, 88] width 65 height 8
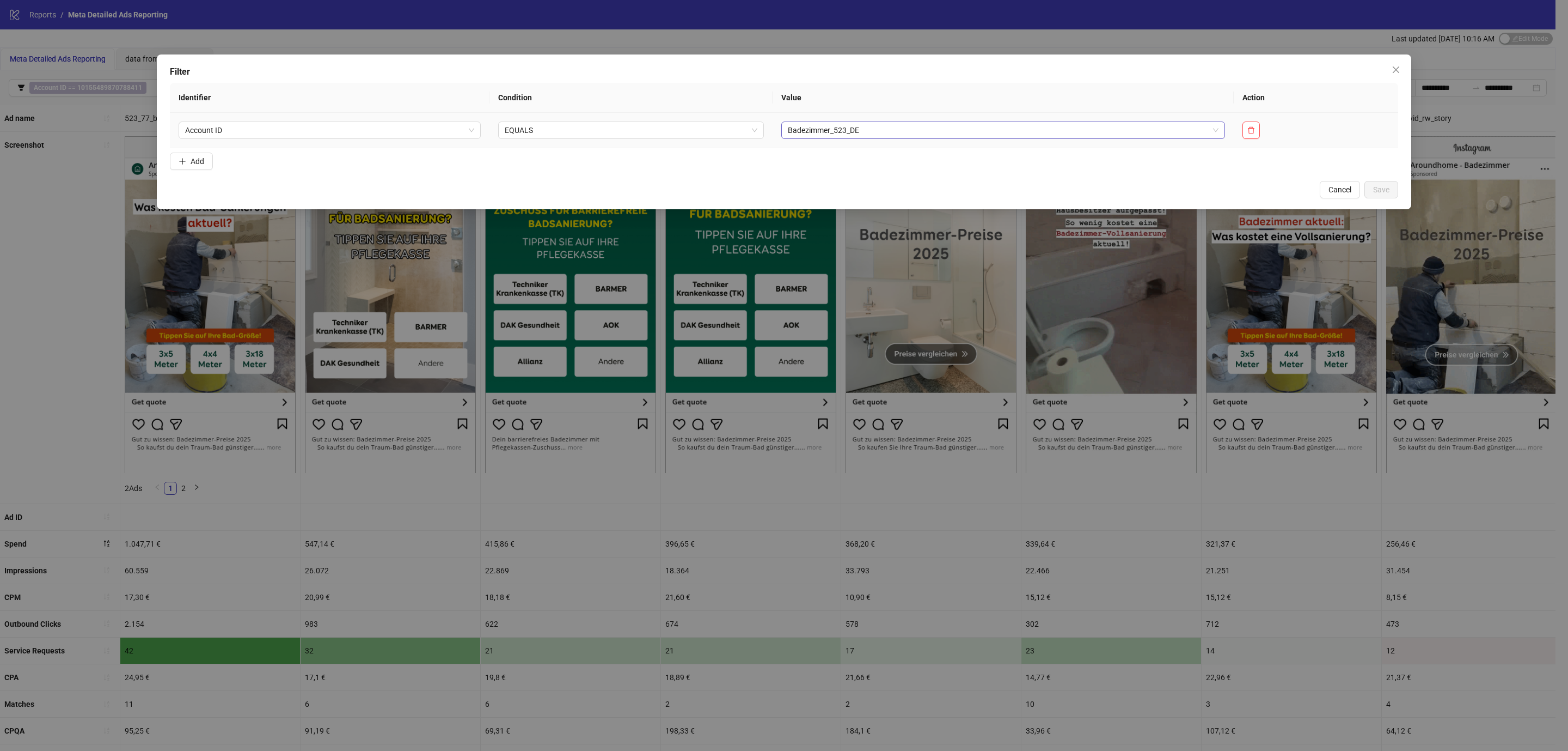
click at [859, 124] on span "Badezimmer_523_DE" at bounding box center [1003, 130] width 431 height 16
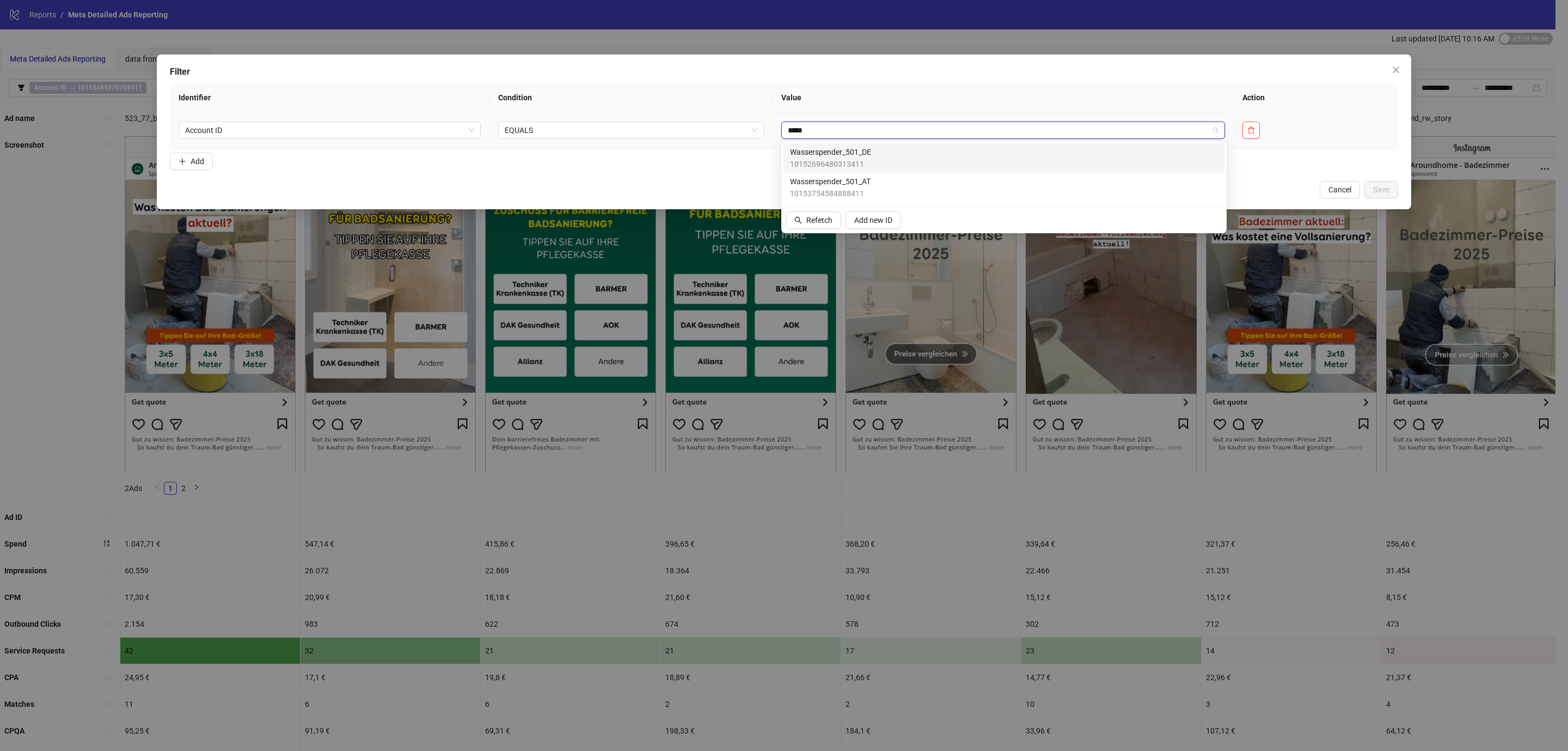
type input "******"
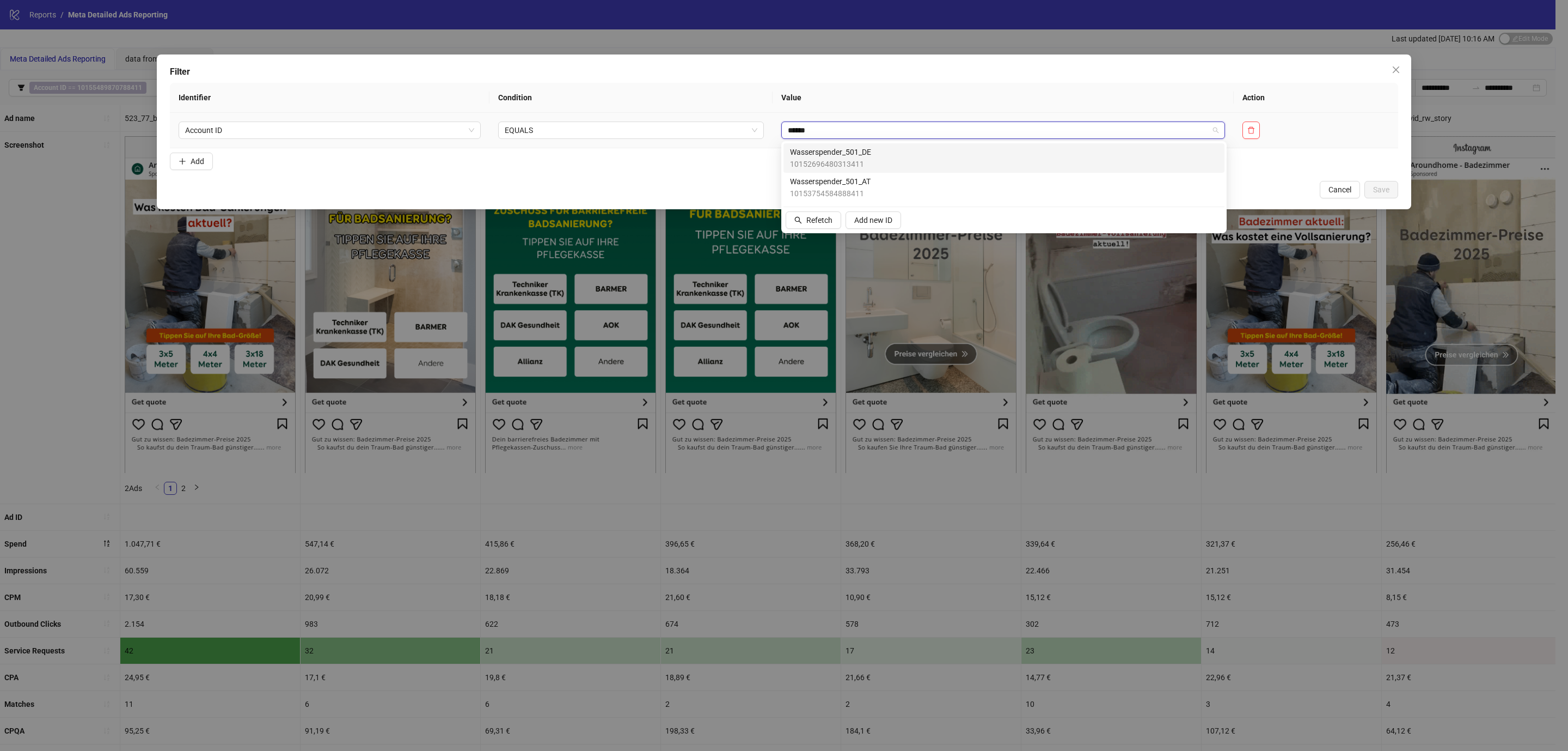
click at [852, 146] on span "Wasserspender_501_DE" at bounding box center [830, 152] width 81 height 12
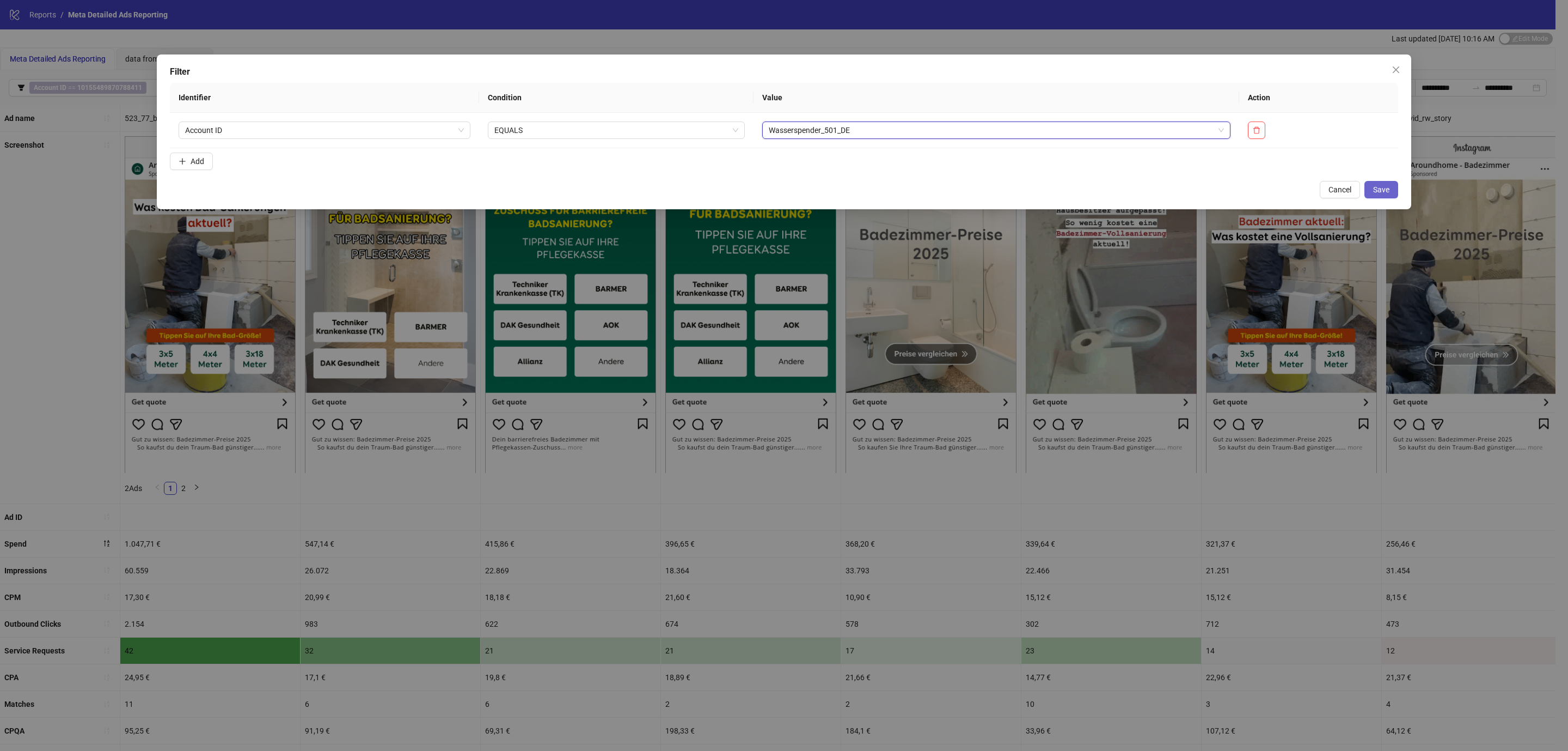
click at [1392, 196] on button "Save" at bounding box center [1381, 189] width 33 height 18
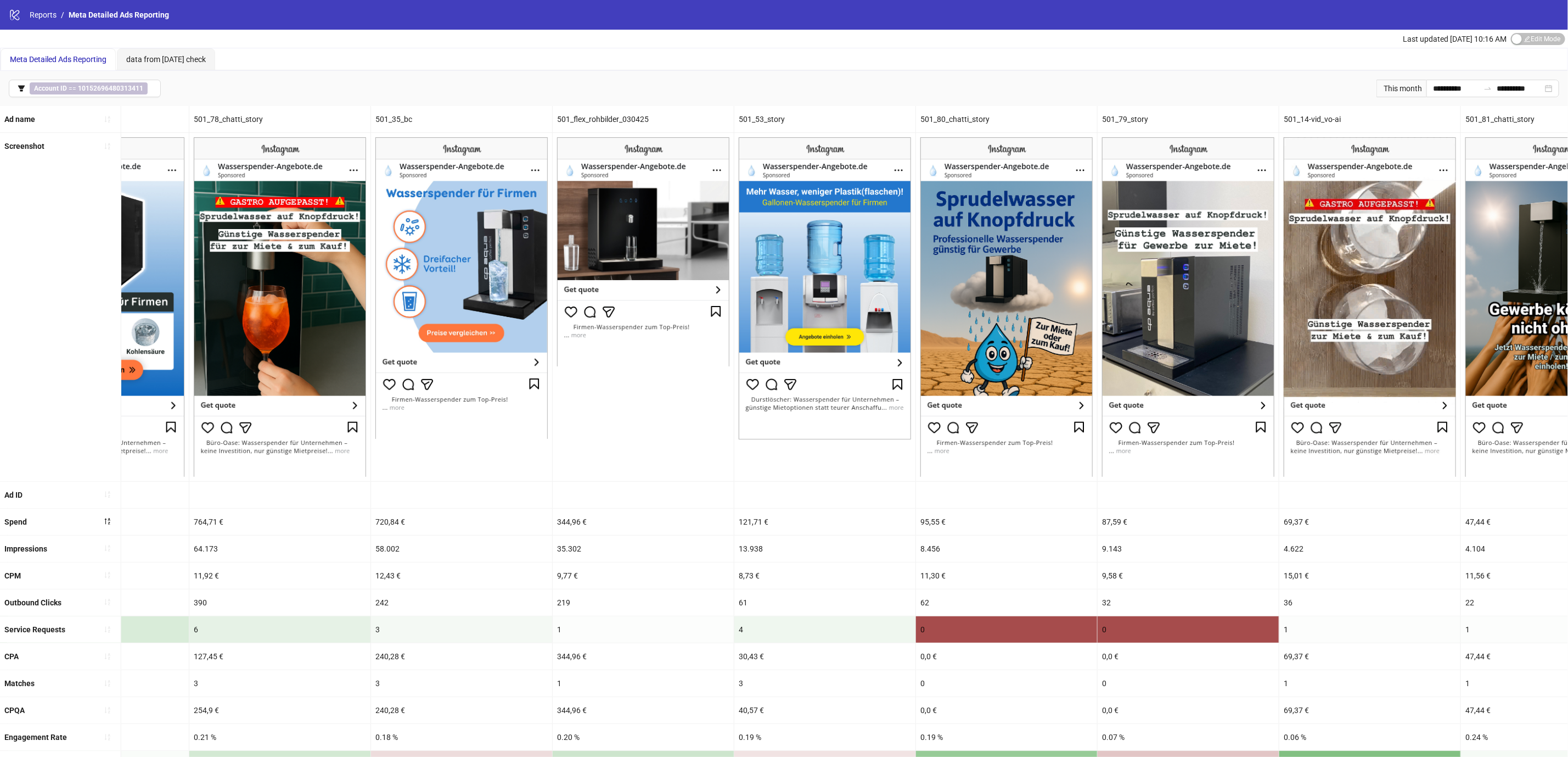
scroll to position [0, 1235]
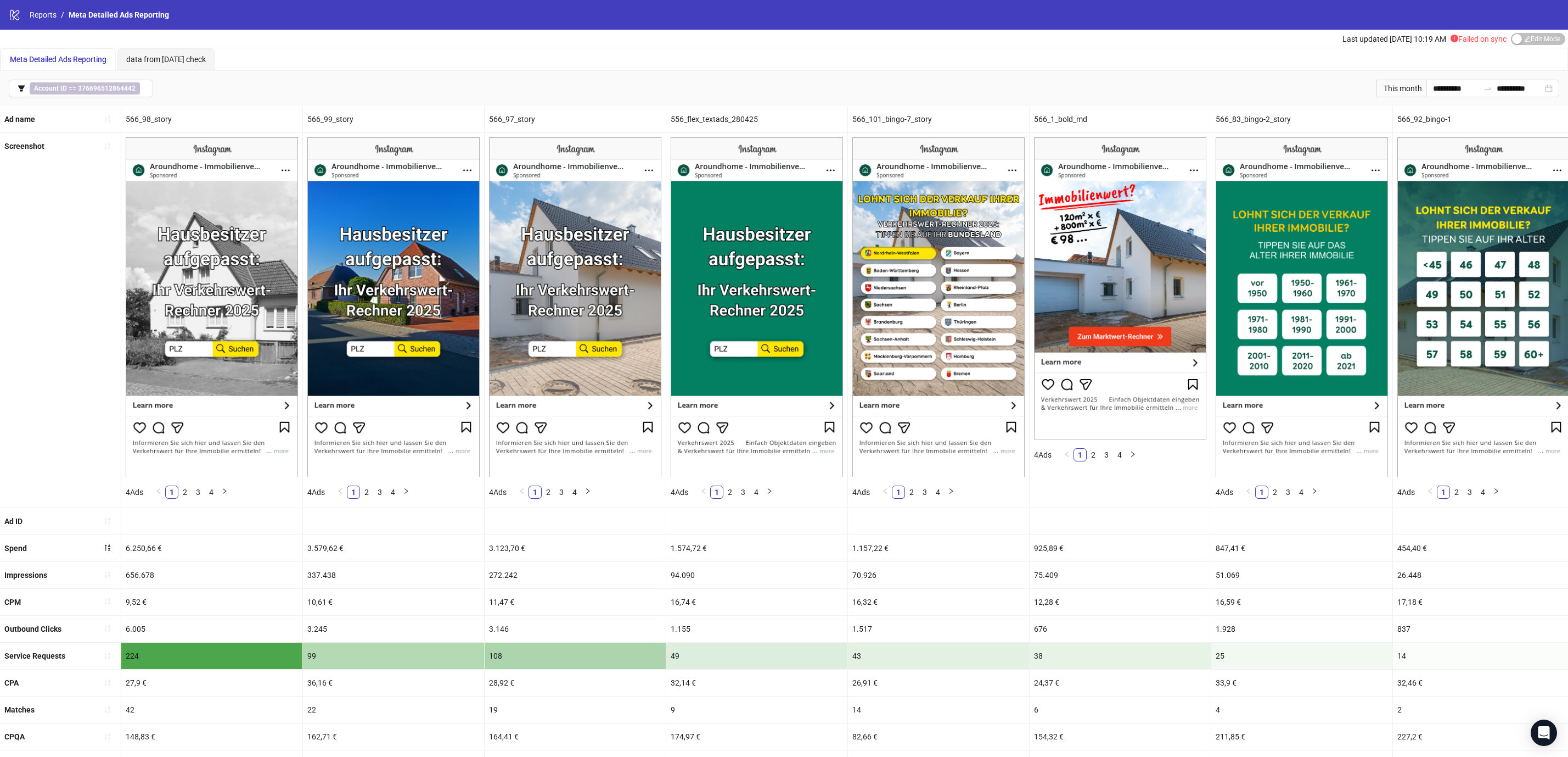
scroll to position [15, 0]
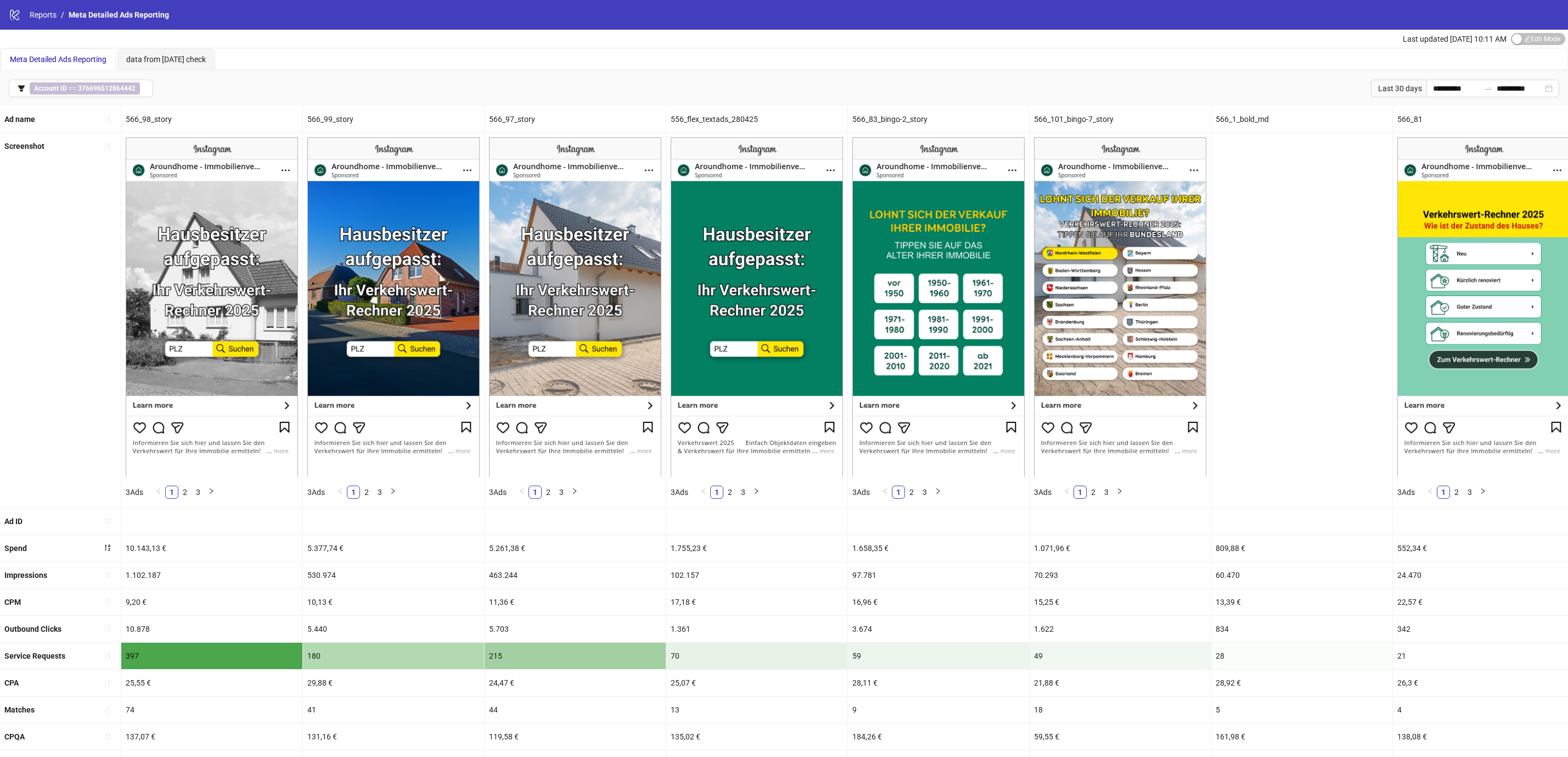
scroll to position [65, 0]
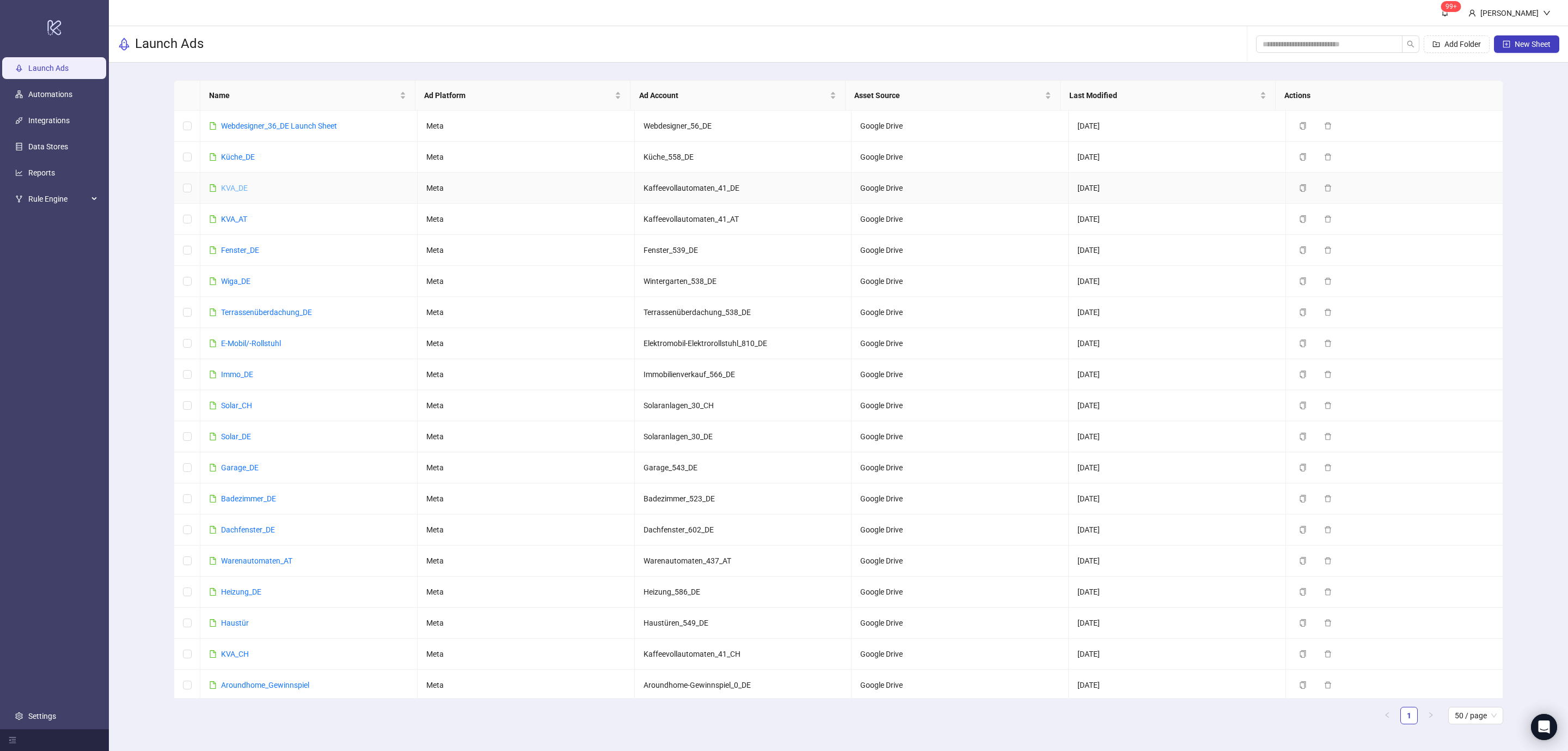
click at [234, 185] on link "KVA_DE" at bounding box center [234, 188] width 27 height 9
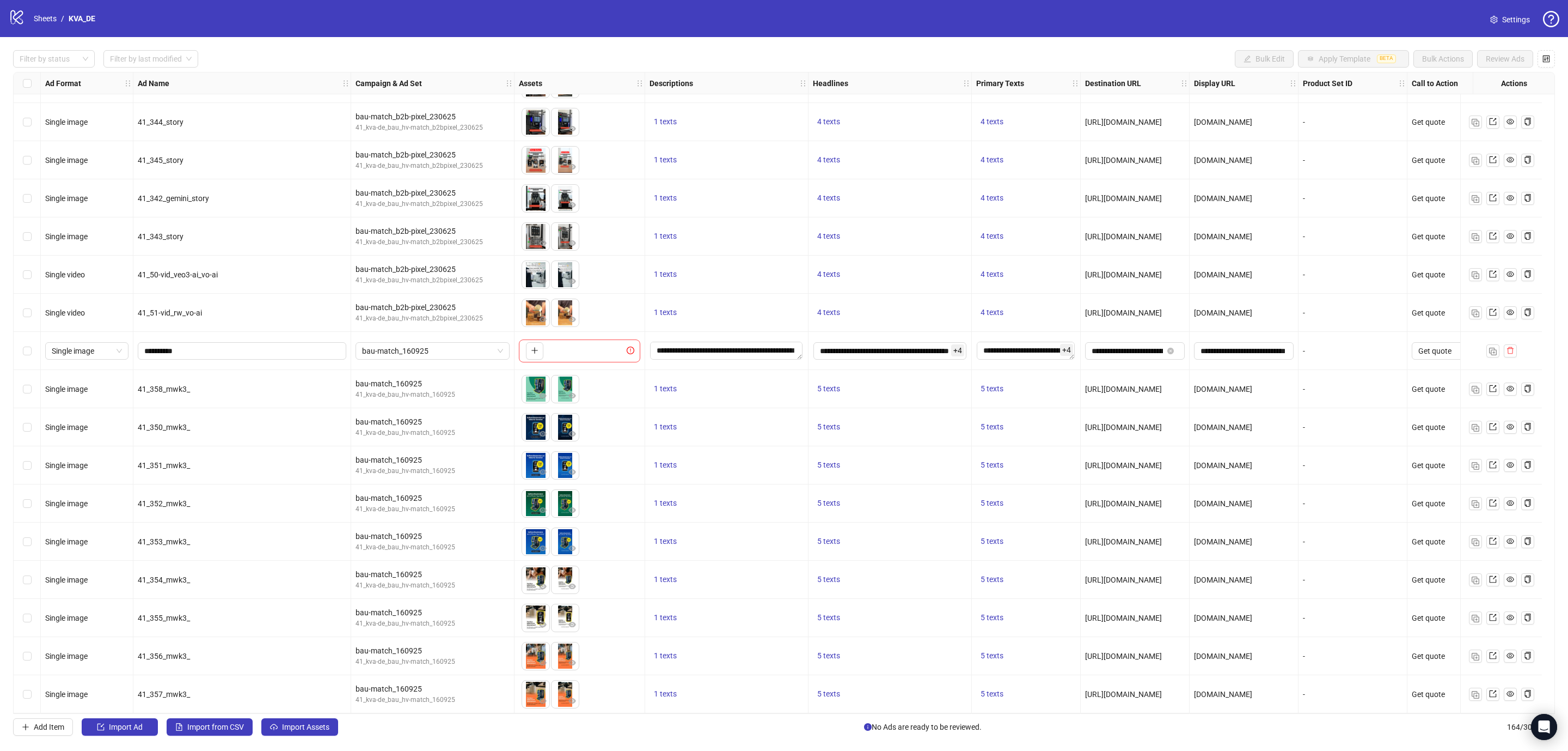
scroll to position [5640, 0]
click at [37, 15] on link "Sheets" at bounding box center [45, 19] width 27 height 12
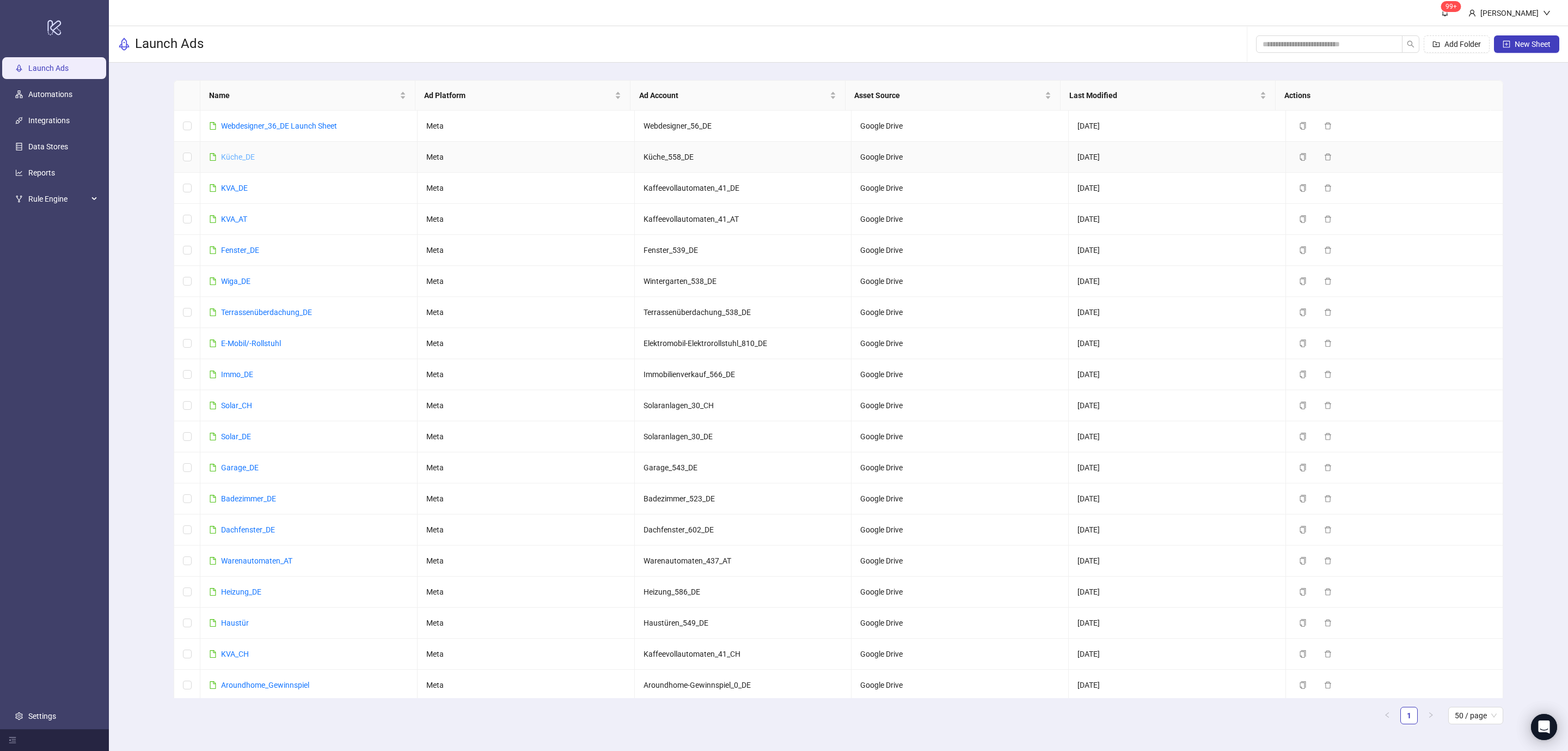
click at [234, 153] on link "Küche_DE" at bounding box center [237, 157] width 33 height 9
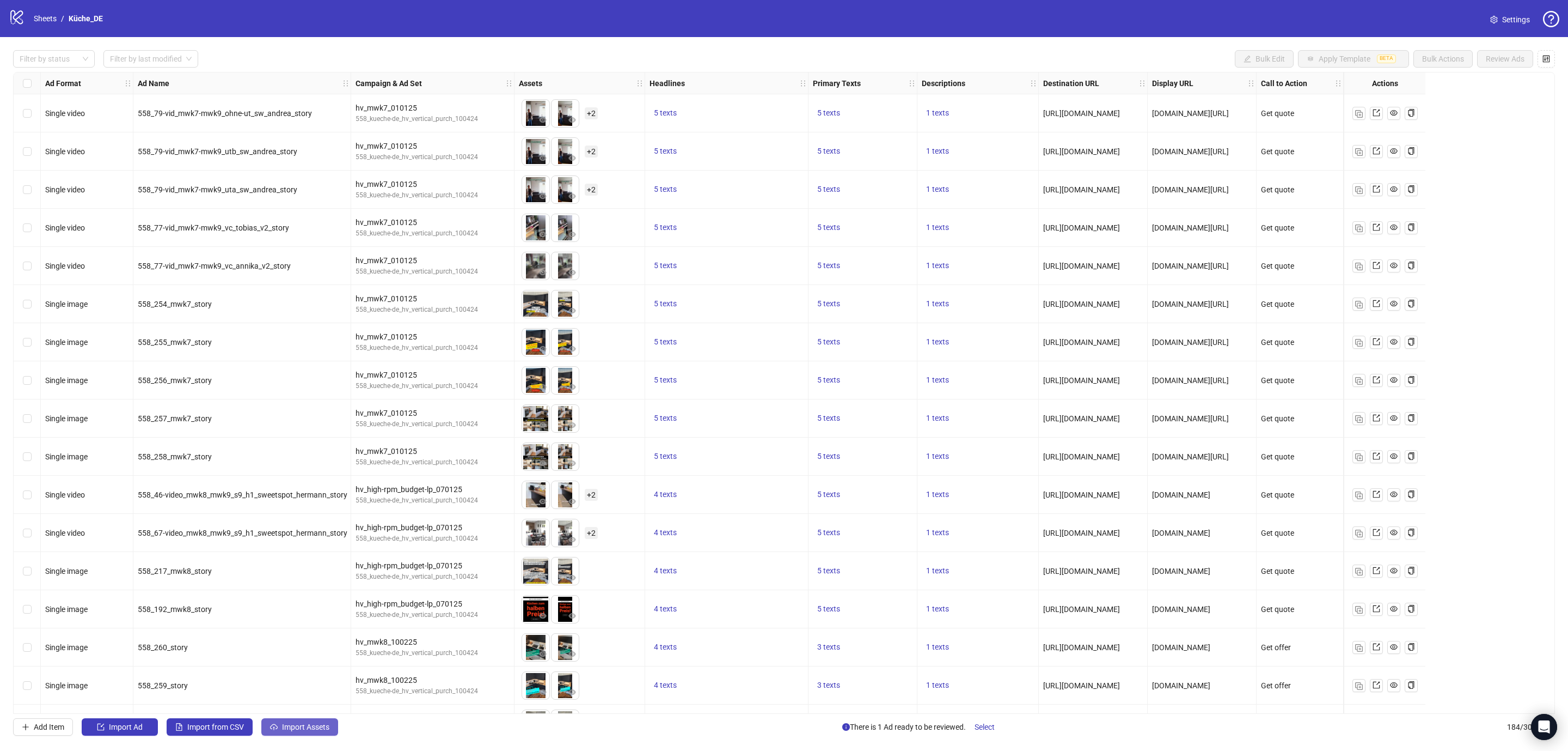
click at [310, 729] on span "Import Assets" at bounding box center [306, 727] width 47 height 9
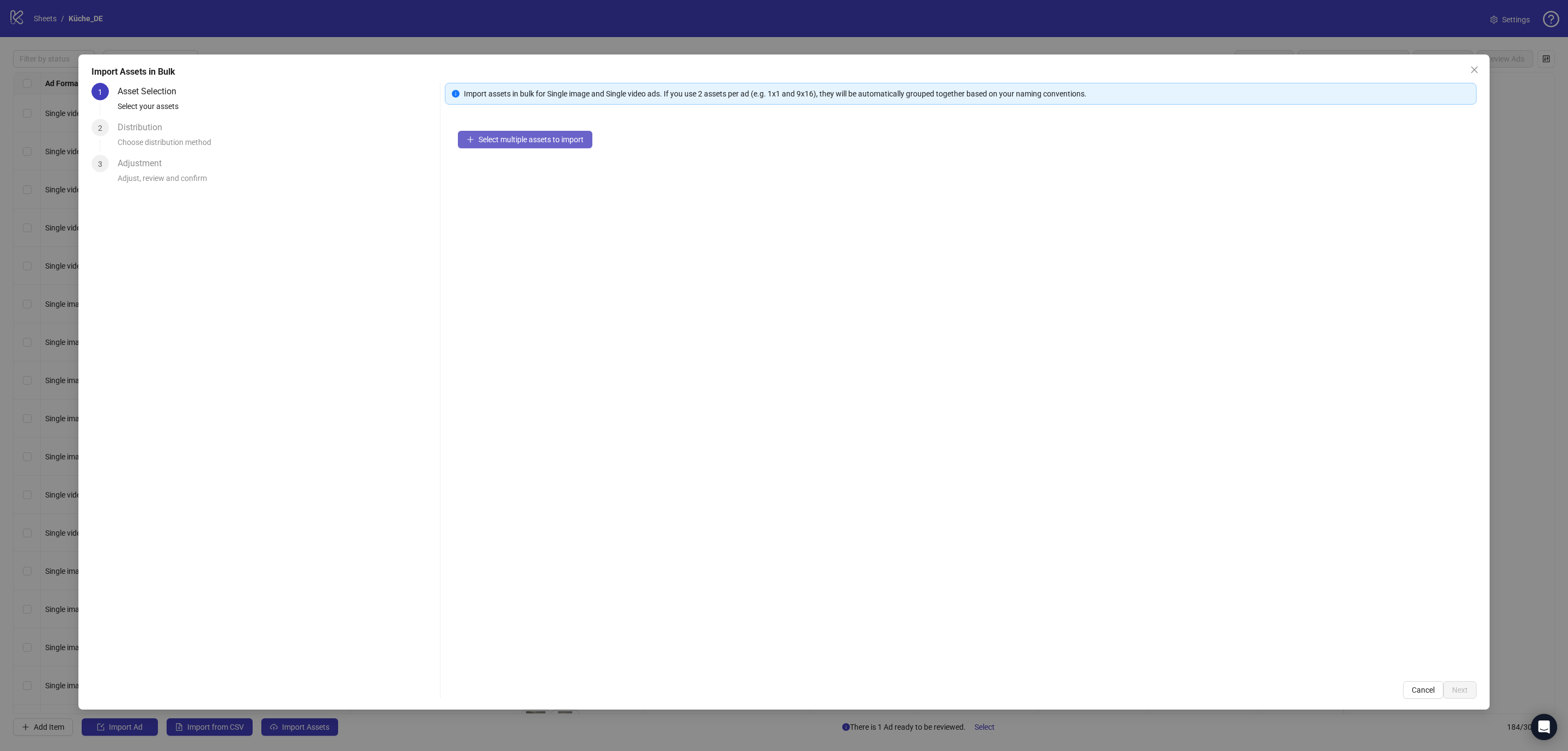
click at [512, 146] on button "Select multiple assets to import" at bounding box center [525, 139] width 135 height 18
click at [478, 138] on button "Select multiple assets to import" at bounding box center [525, 139] width 135 height 18
click at [515, 138] on span "Select multiple assets to import" at bounding box center [531, 139] width 105 height 9
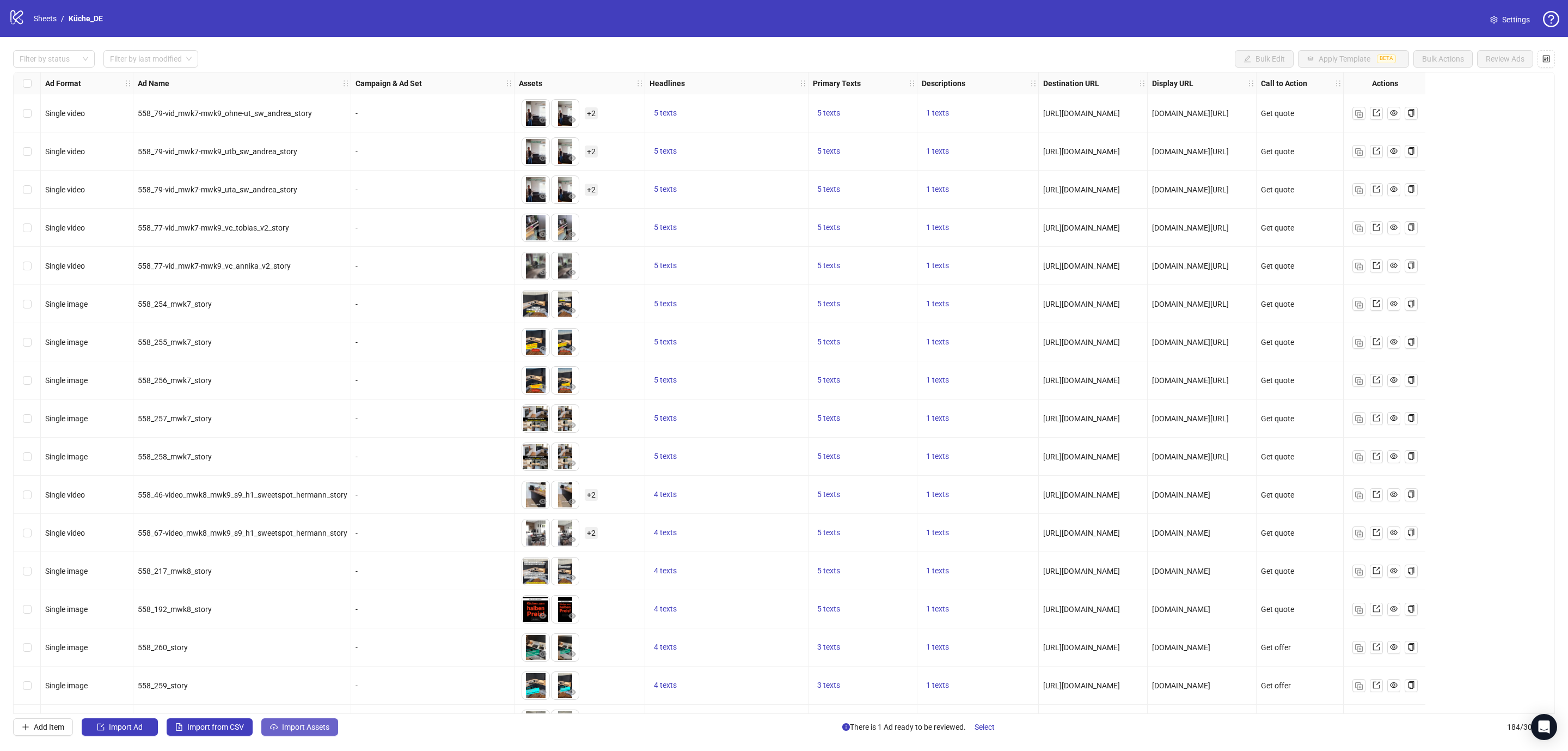
click at [309, 730] on span "Import Assets" at bounding box center [306, 727] width 47 height 9
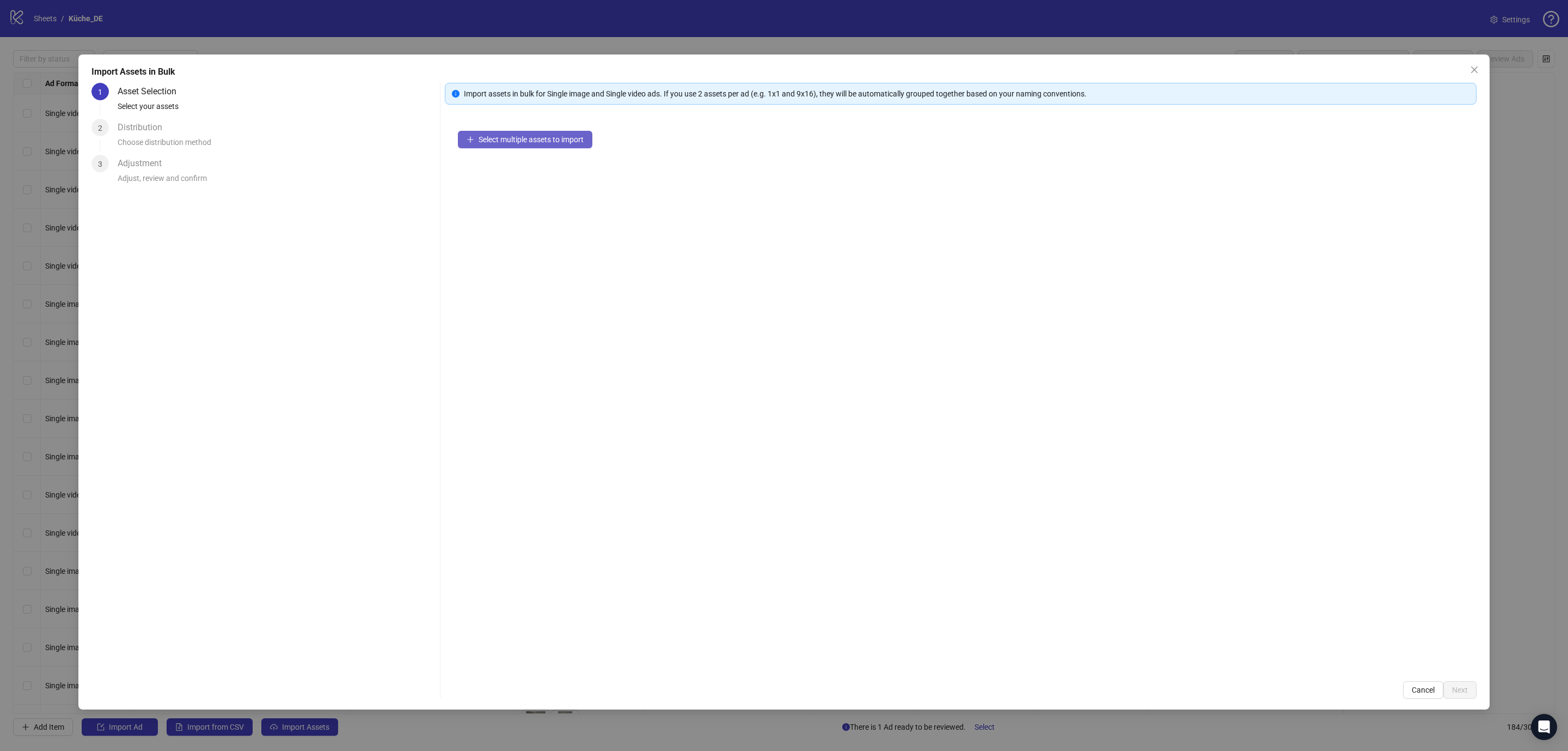
click at [479, 138] on span "Select multiple assets to import" at bounding box center [531, 139] width 105 height 9
click at [467, 178] on span "button" at bounding box center [471, 174] width 8 height 9
click at [1456, 691] on span "Next" at bounding box center [1460, 689] width 16 height 9
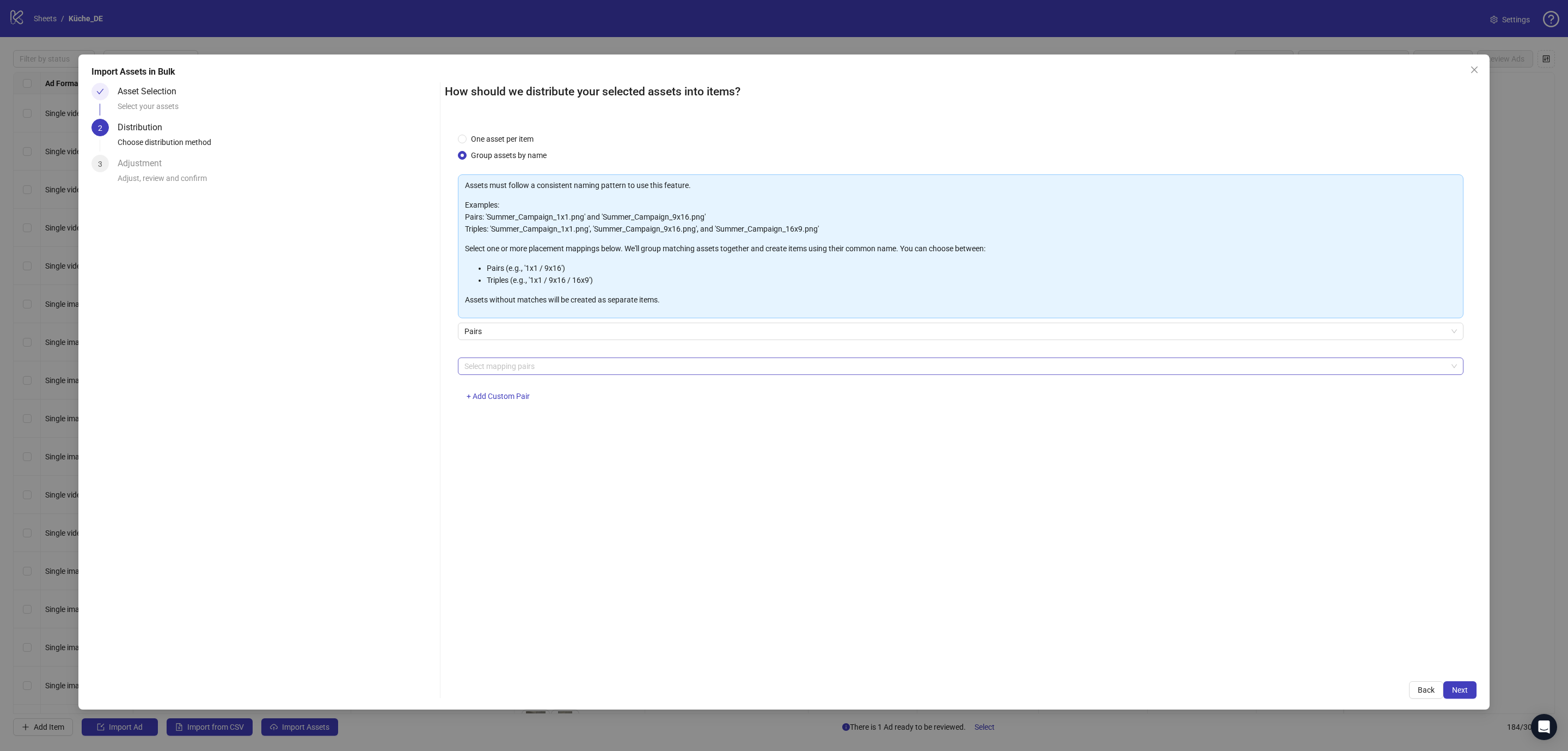
click at [567, 362] on div at bounding box center [955, 366] width 990 height 15
click at [559, 403] on div "feed / story" at bounding box center [961, 406] width 988 height 12
click at [1465, 694] on span "Next" at bounding box center [1460, 689] width 16 height 9
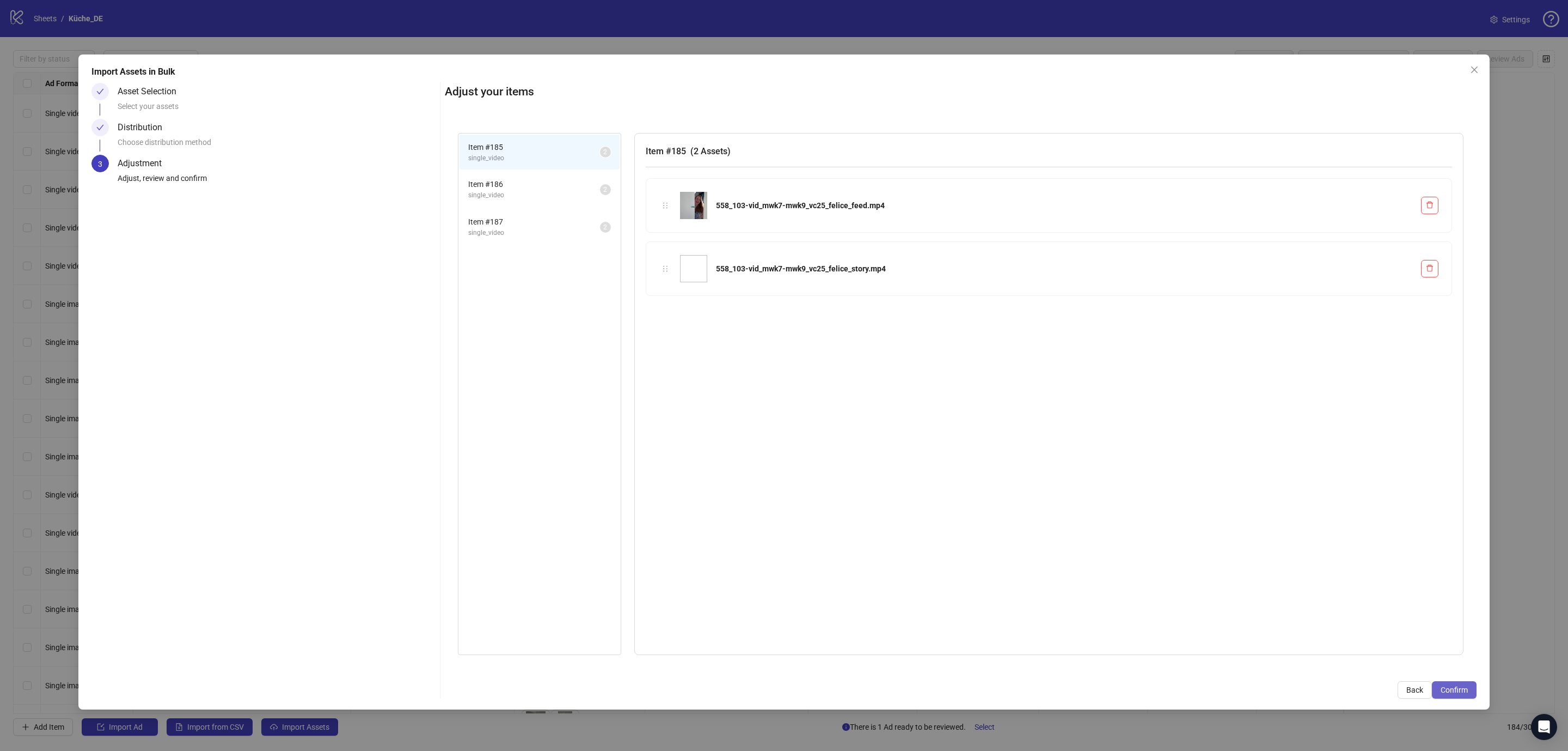
click at [1463, 691] on span "Confirm" at bounding box center [1454, 689] width 27 height 9
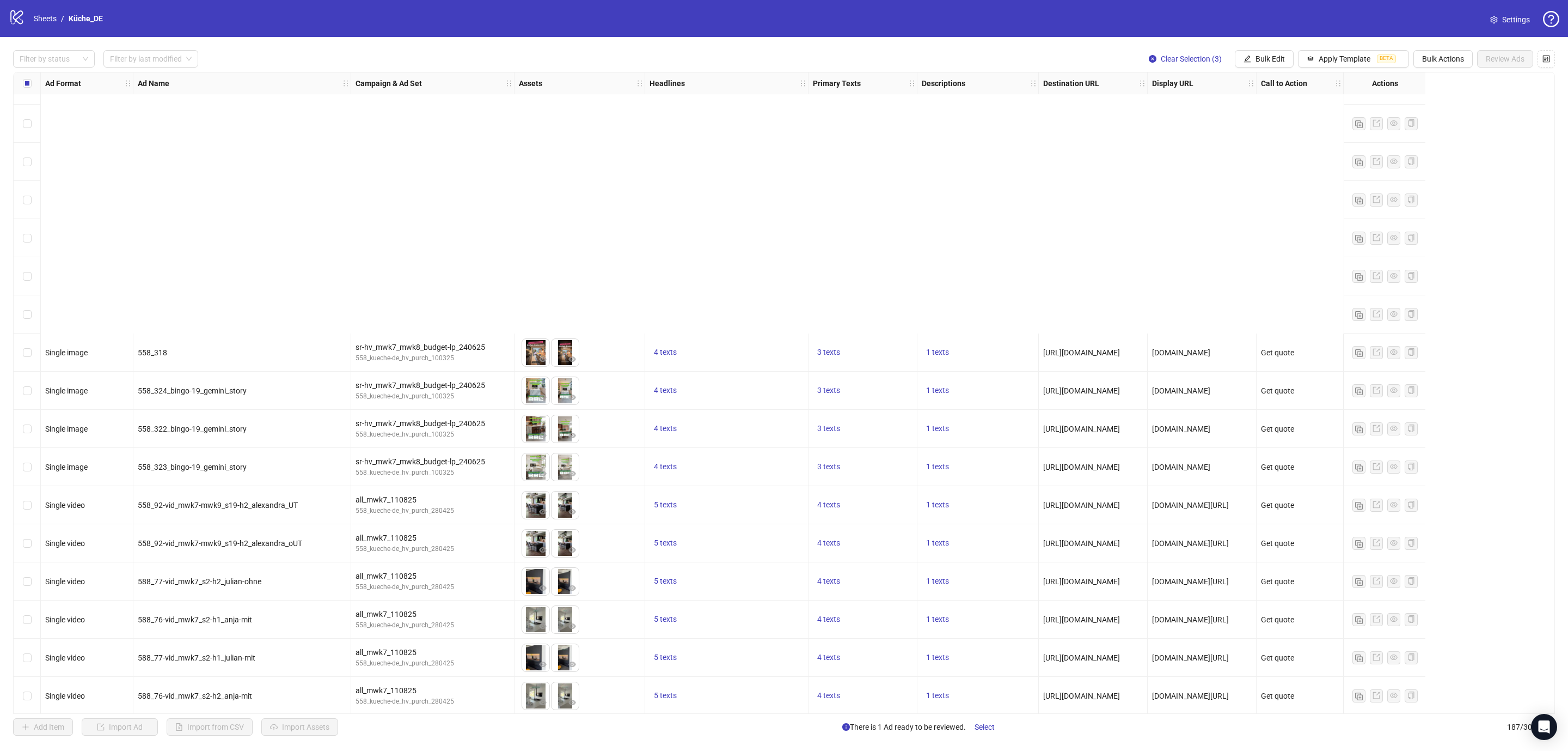
scroll to position [6517, 0]
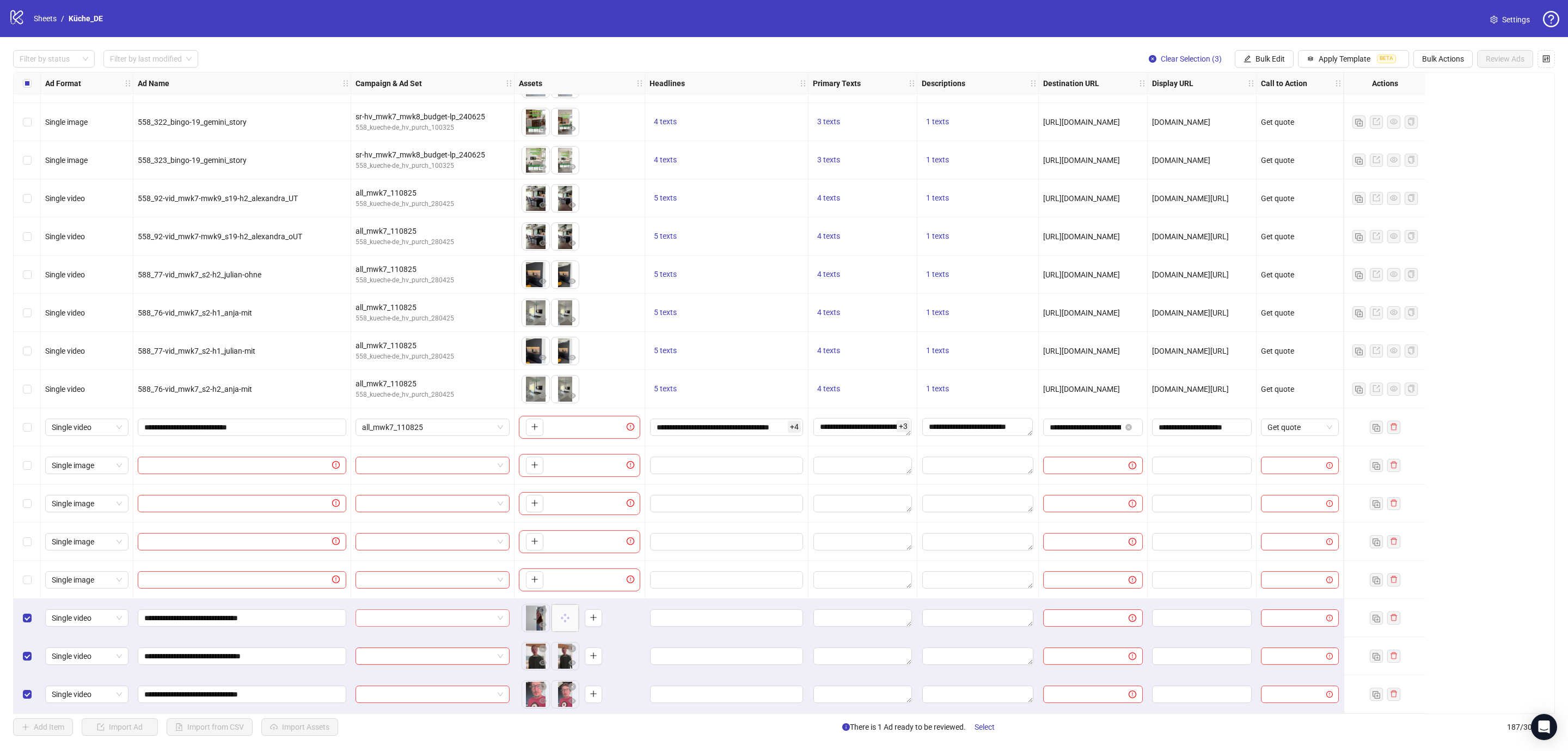
click at [495, 612] on span at bounding box center [433, 618] width 141 height 16
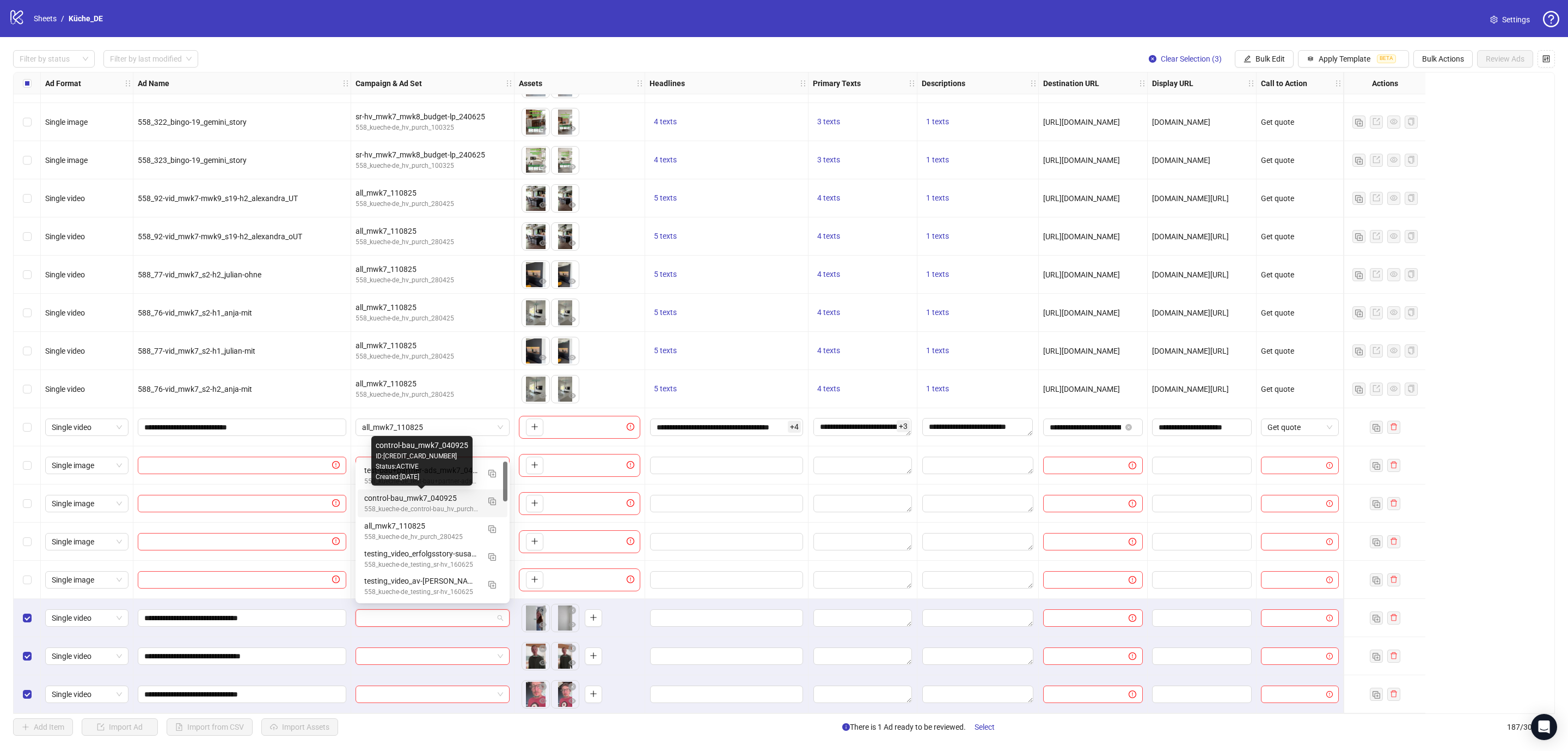
click at [458, 500] on div "control-bau_mwk7_040925" at bounding box center [421, 498] width 115 height 12
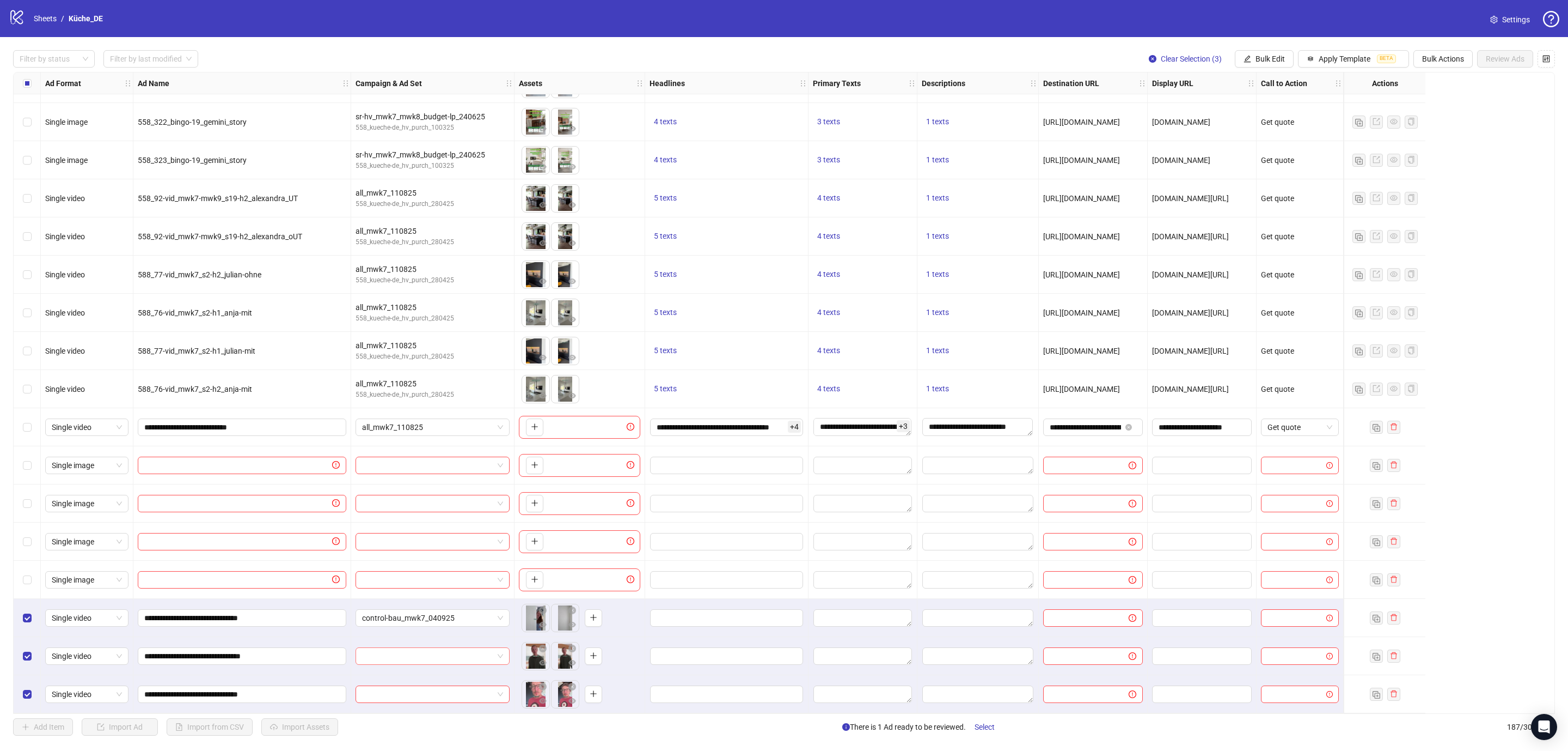
click at [475, 660] on div at bounding box center [432, 656] width 154 height 18
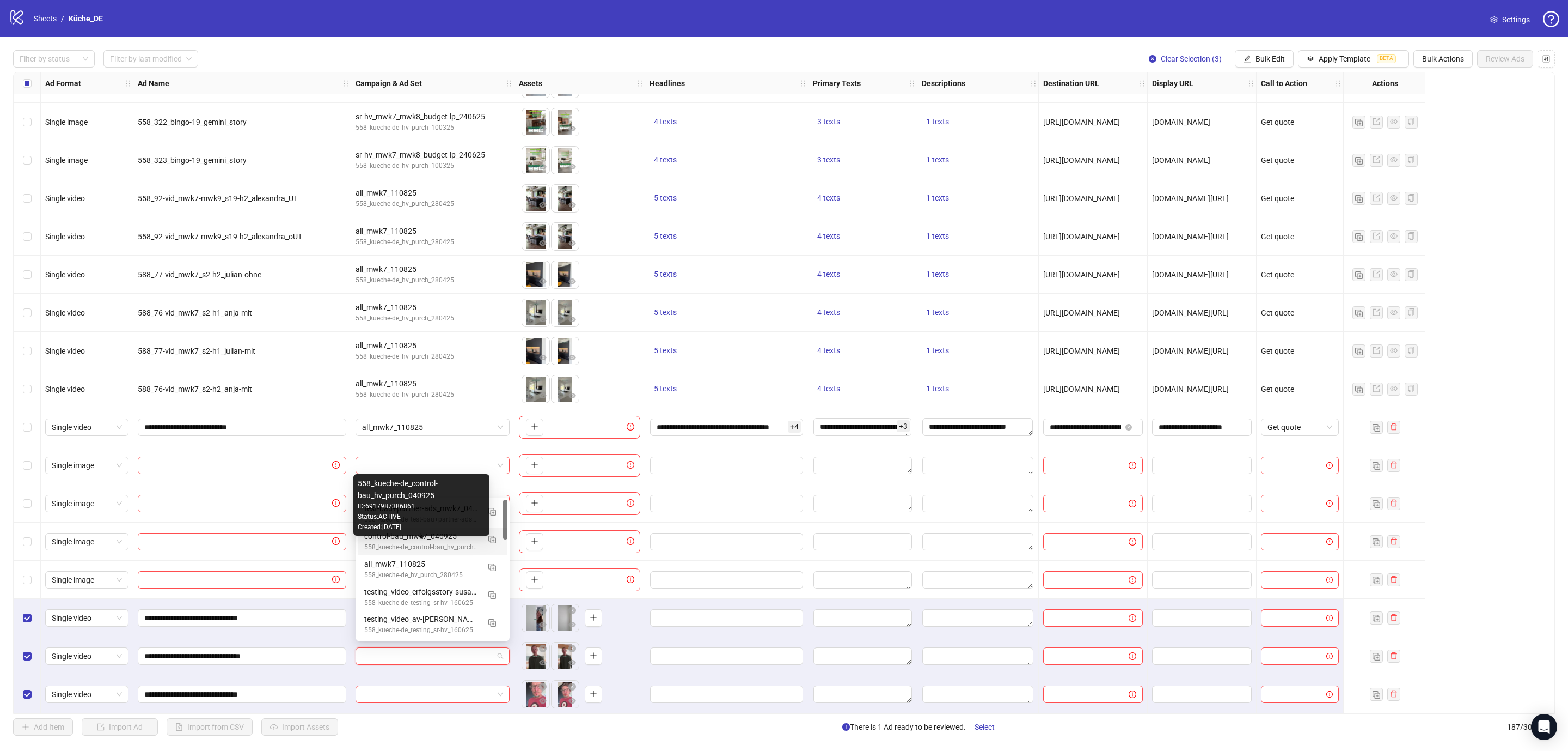
click at [414, 540] on div "control-bau_mwk7_040925" at bounding box center [421, 536] width 115 height 12
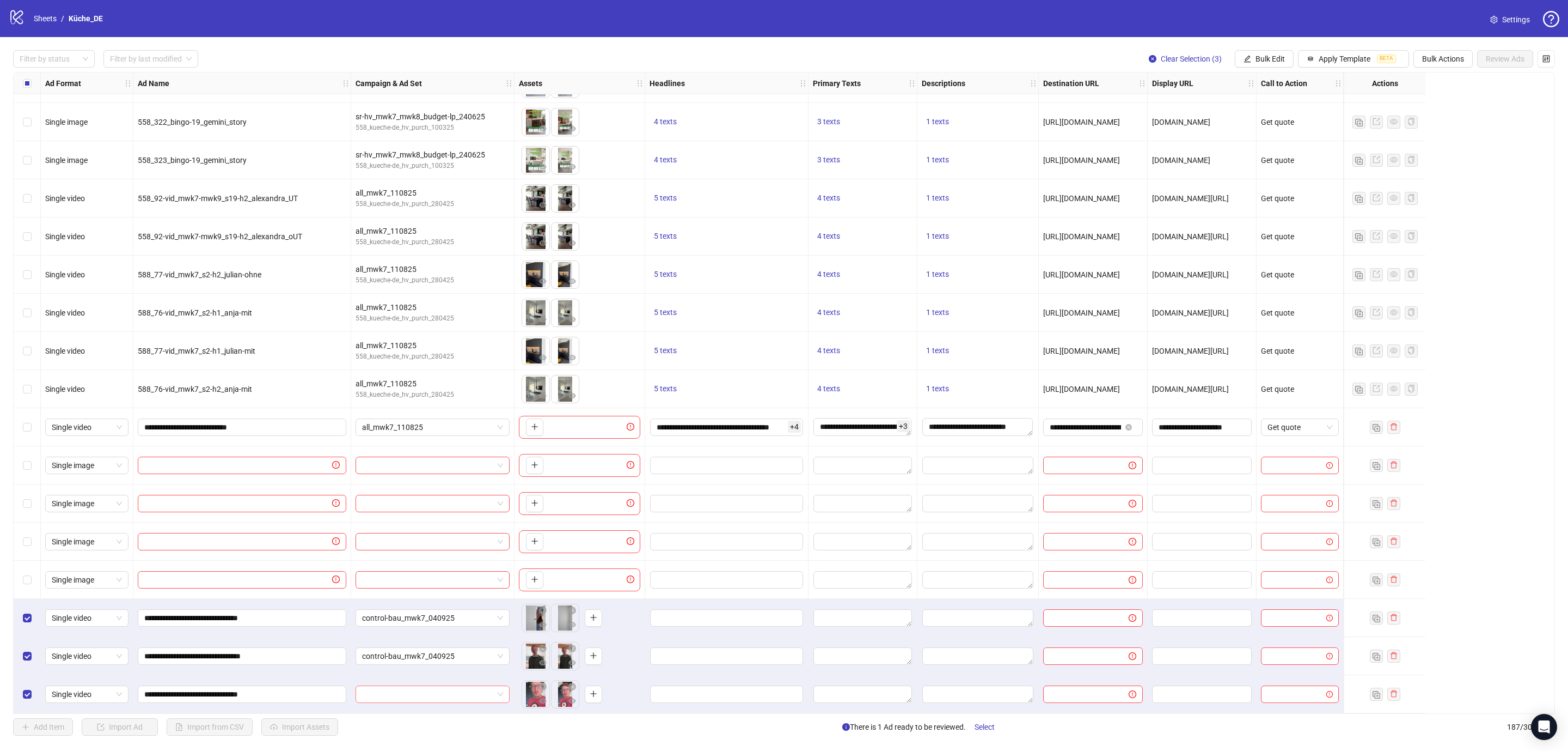
click at [427, 694] on input "search" at bounding box center [428, 694] width 131 height 16
click at [420, 577] on div "control-bau_mwk7_040925" at bounding box center [421, 574] width 115 height 12
click at [1261, 62] on span "Bulk Edit" at bounding box center [1270, 58] width 29 height 9
click at [1264, 127] on span "Headlines" at bounding box center [1272, 133] width 65 height 12
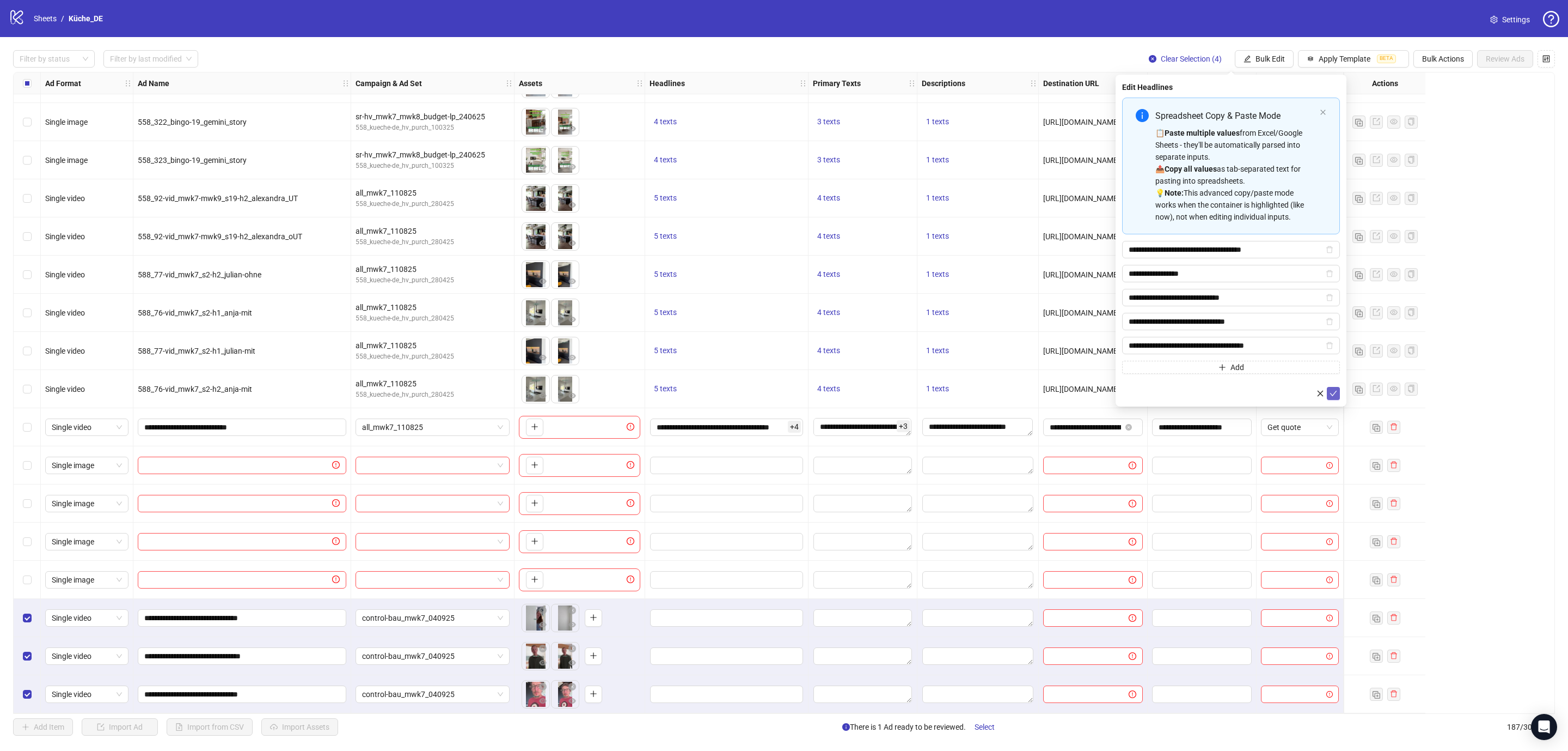
click at [1334, 397] on icon "check" at bounding box center [1333, 393] width 8 height 8
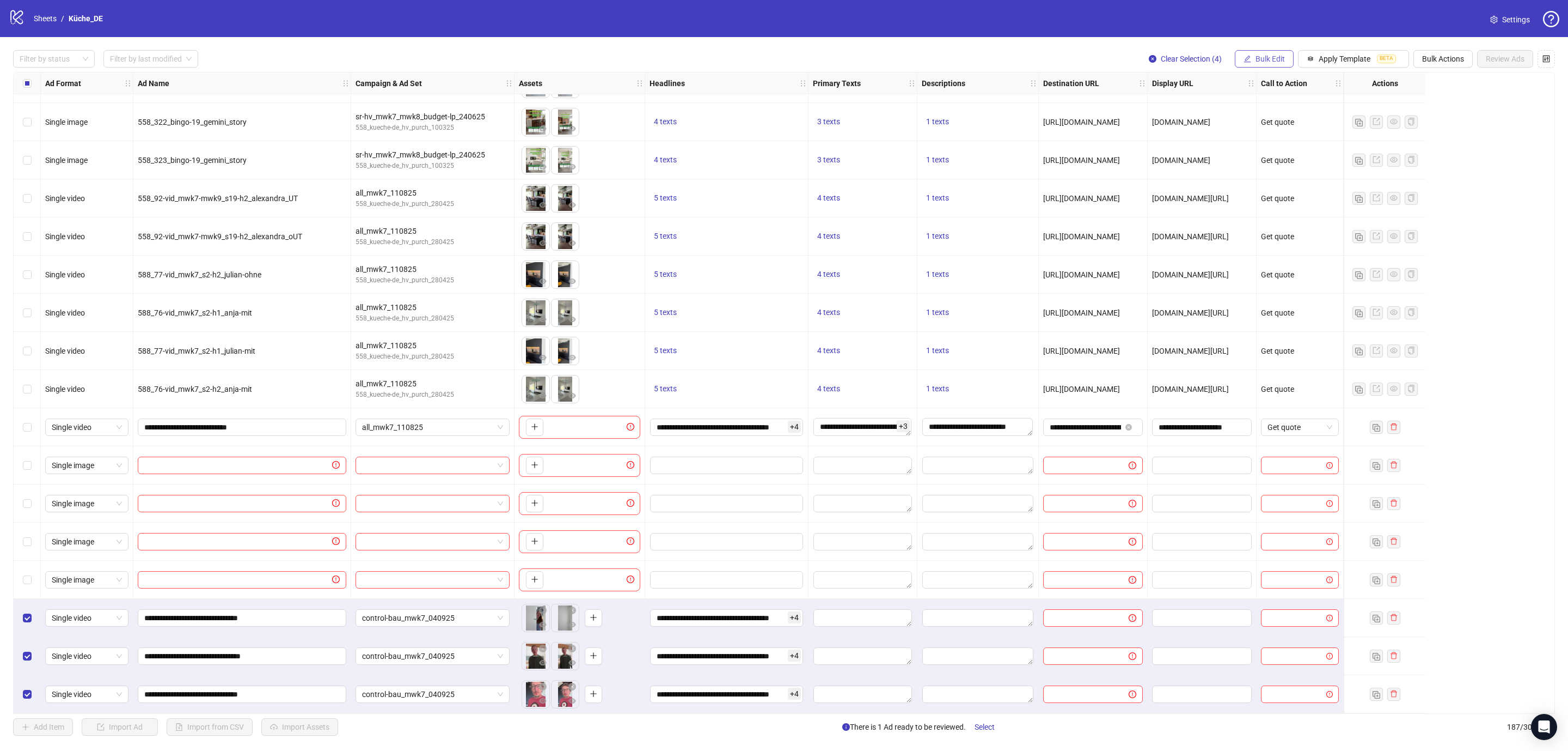
click at [1256, 56] on span "Bulk Edit" at bounding box center [1270, 58] width 29 height 9
click at [1266, 147] on span "Primary Texts" at bounding box center [1272, 151] width 65 height 12
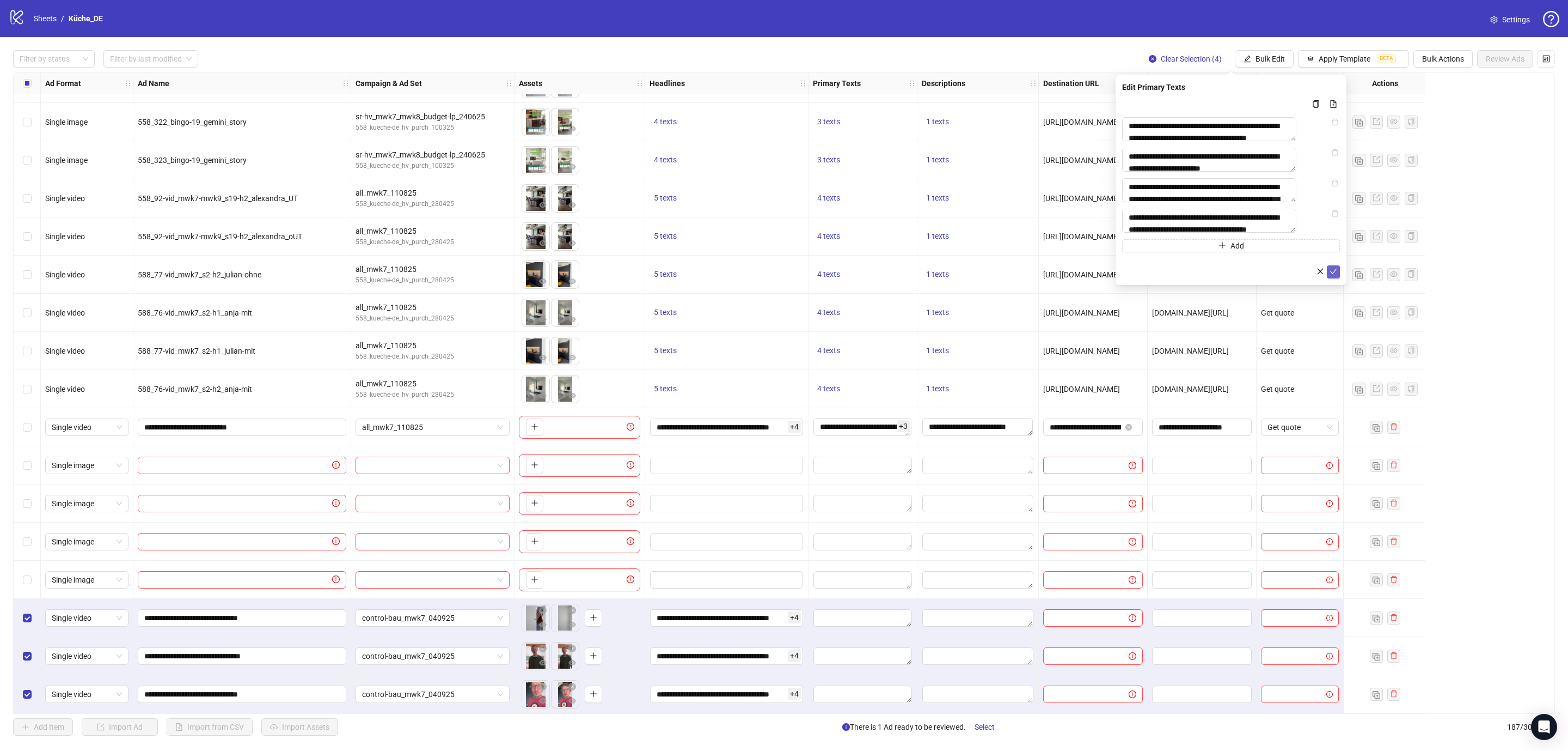
click at [1334, 275] on icon "check" at bounding box center [1333, 271] width 8 height 8
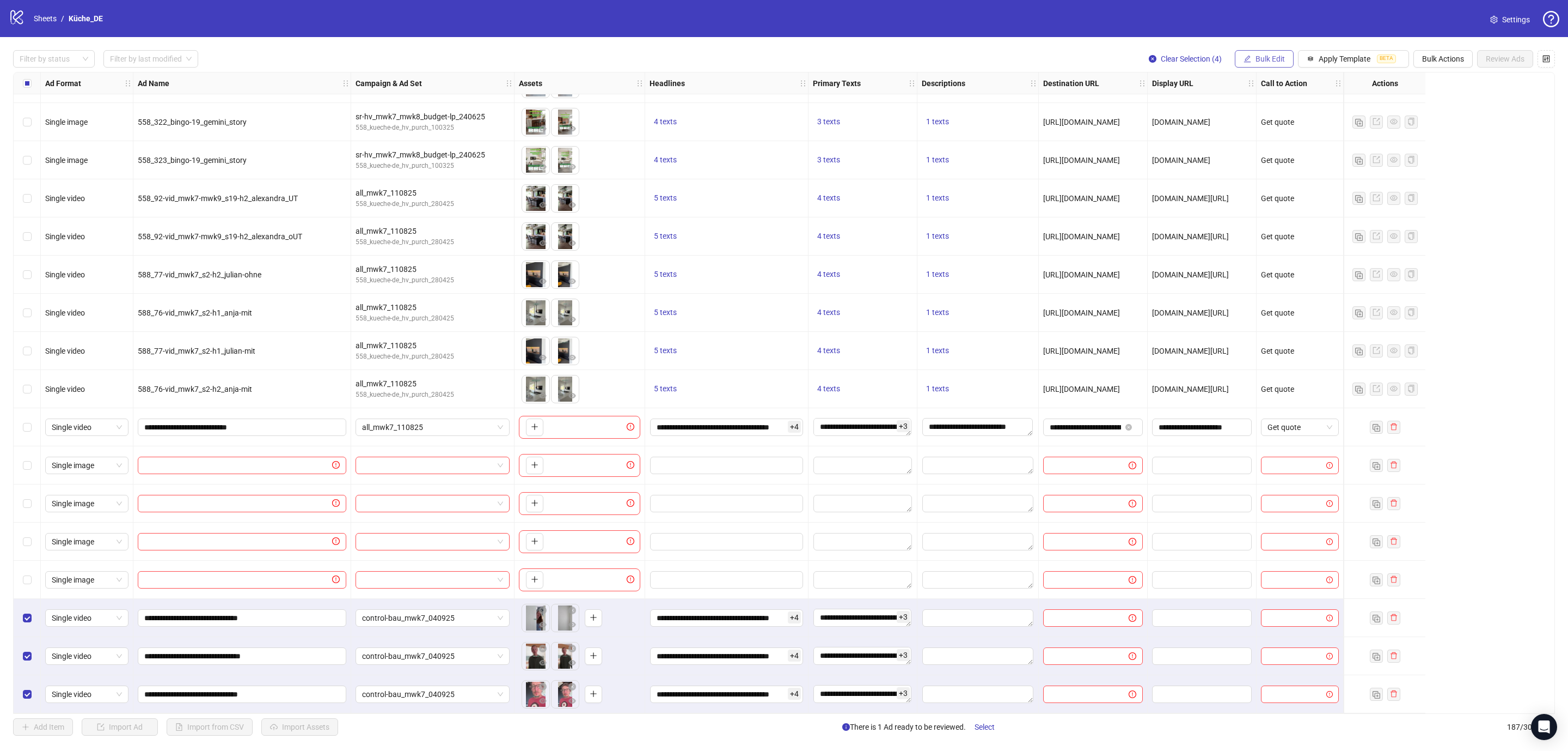
click at [1243, 54] on button "Bulk Edit" at bounding box center [1264, 58] width 59 height 18
click at [1265, 172] on span "Descriptions" at bounding box center [1272, 169] width 65 height 12
click at [1333, 185] on span "submit" at bounding box center [1333, 180] width 8 height 9
click at [1243, 54] on button "Bulk Edit" at bounding box center [1264, 58] width 59 height 18
click at [1276, 186] on span "Destination URL" at bounding box center [1272, 186] width 65 height 12
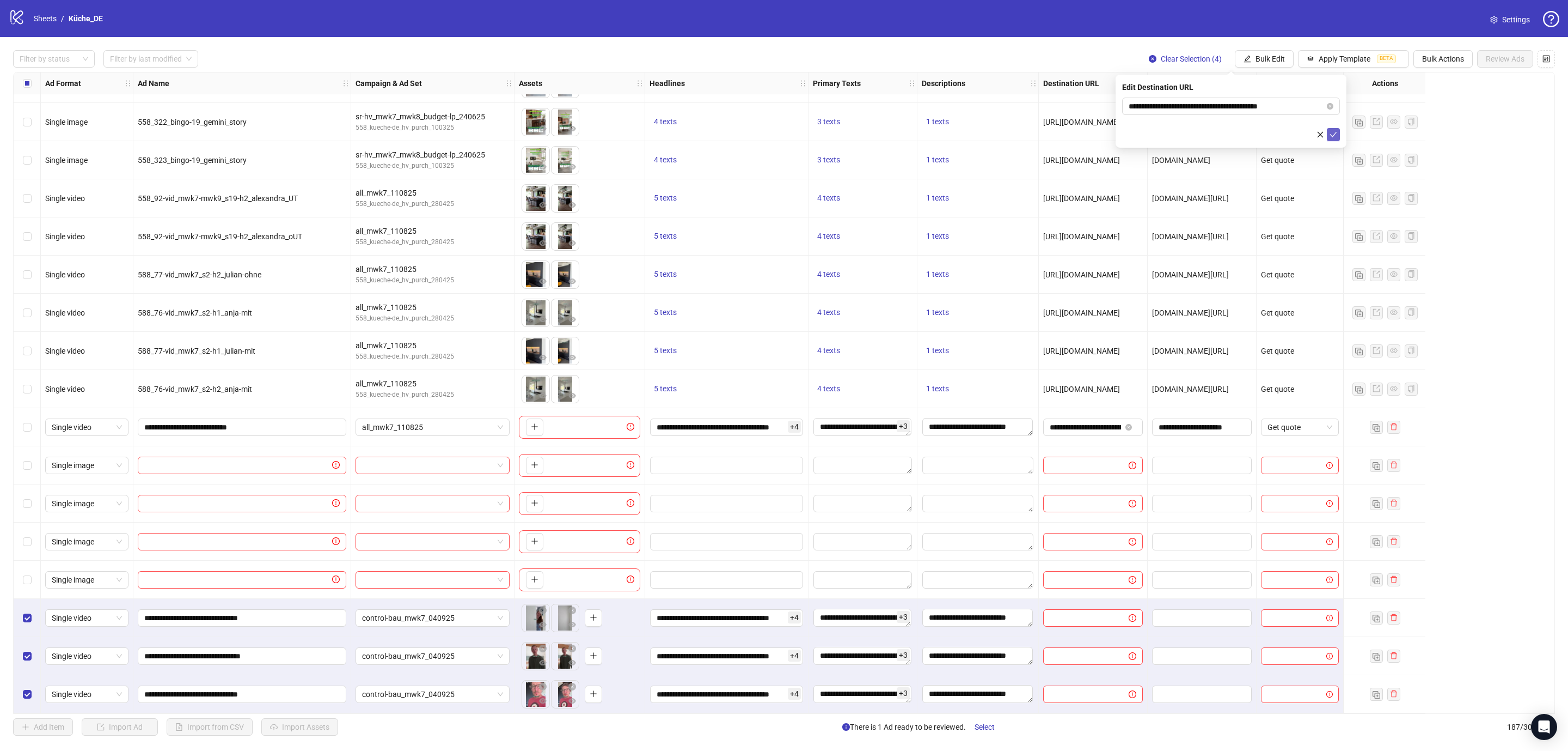
click at [1331, 132] on icon "check" at bounding box center [1333, 135] width 8 height 8
click at [1250, 56] on button "Bulk Edit" at bounding box center [1264, 58] width 59 height 18
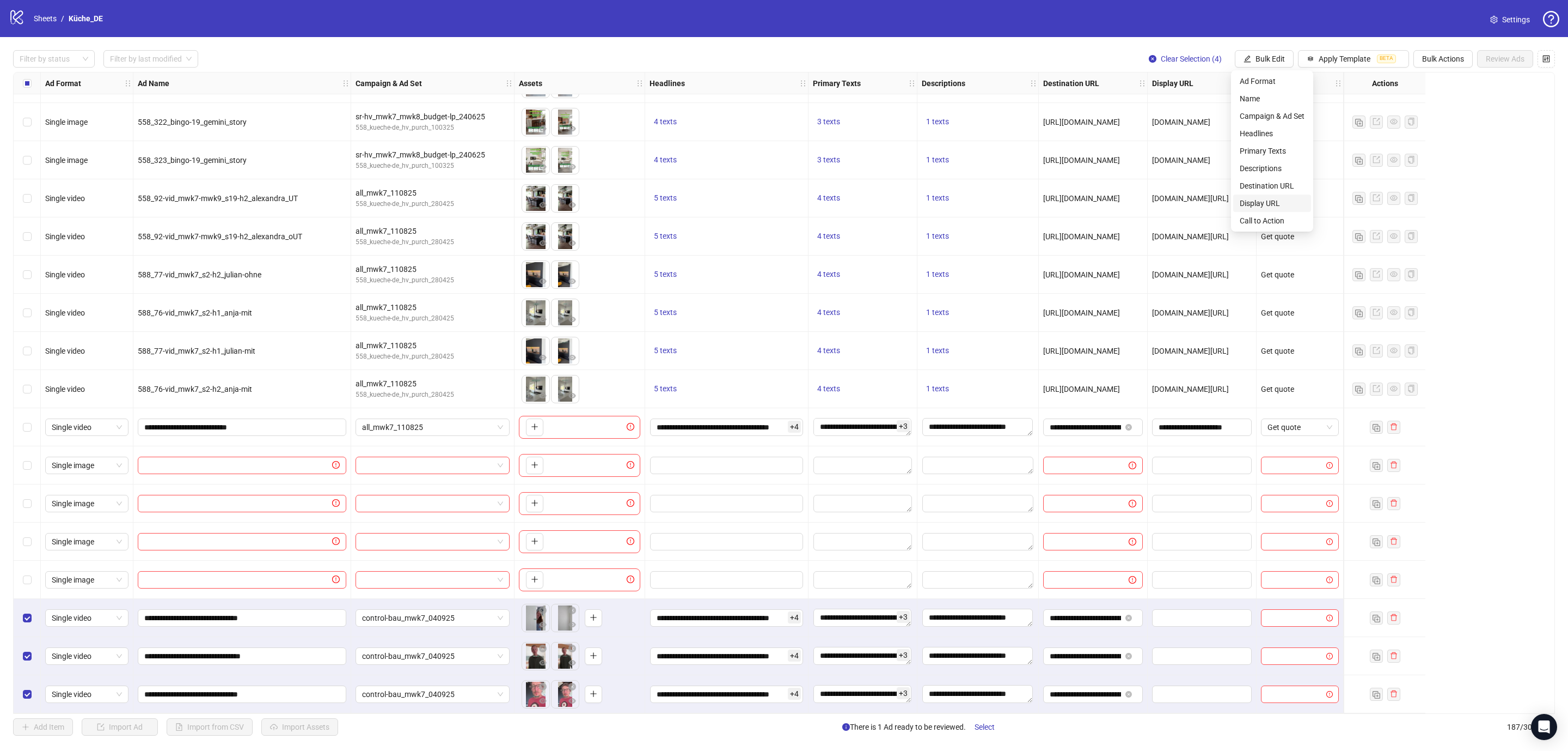
click at [1266, 203] on span "Display URL" at bounding box center [1272, 203] width 65 height 12
click at [1331, 136] on icon "check" at bounding box center [1334, 134] width 7 height 5
click at [1256, 56] on span "Bulk Edit" at bounding box center [1270, 58] width 29 height 9
click at [1265, 218] on span "Call to Action" at bounding box center [1272, 220] width 65 height 12
drag, startPoint x: 1340, startPoint y: 126, endPoint x: 1339, endPoint y: 135, distance: 9.1
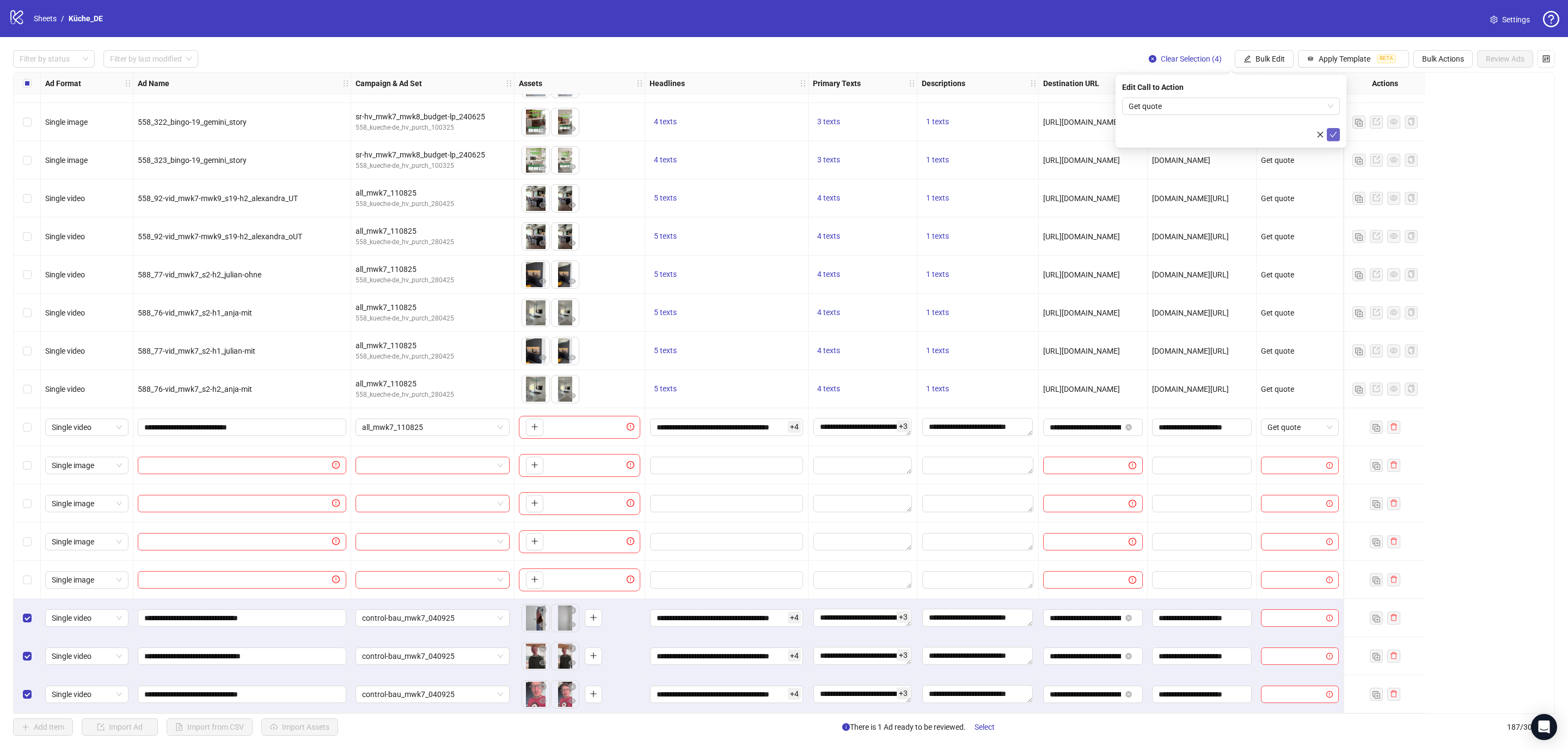
click at [1339, 131] on div "Edit Call to Action Get quote" at bounding box center [1231, 111] width 231 height 73
click at [1339, 135] on button "submit" at bounding box center [1333, 134] width 13 height 13
click at [1101, 616] on input "**********" at bounding box center [1085, 618] width 71 height 12
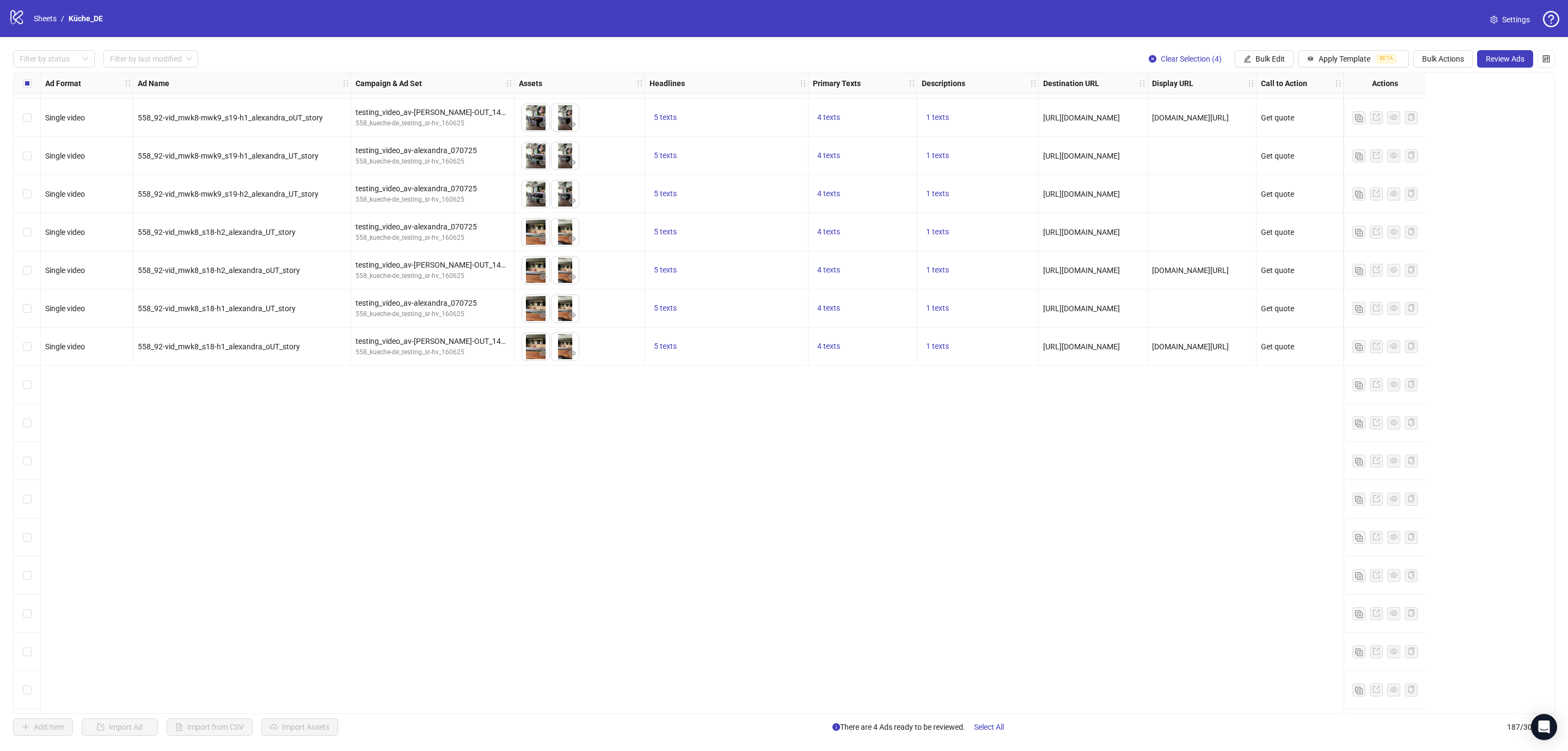
scroll to position [5454, 0]
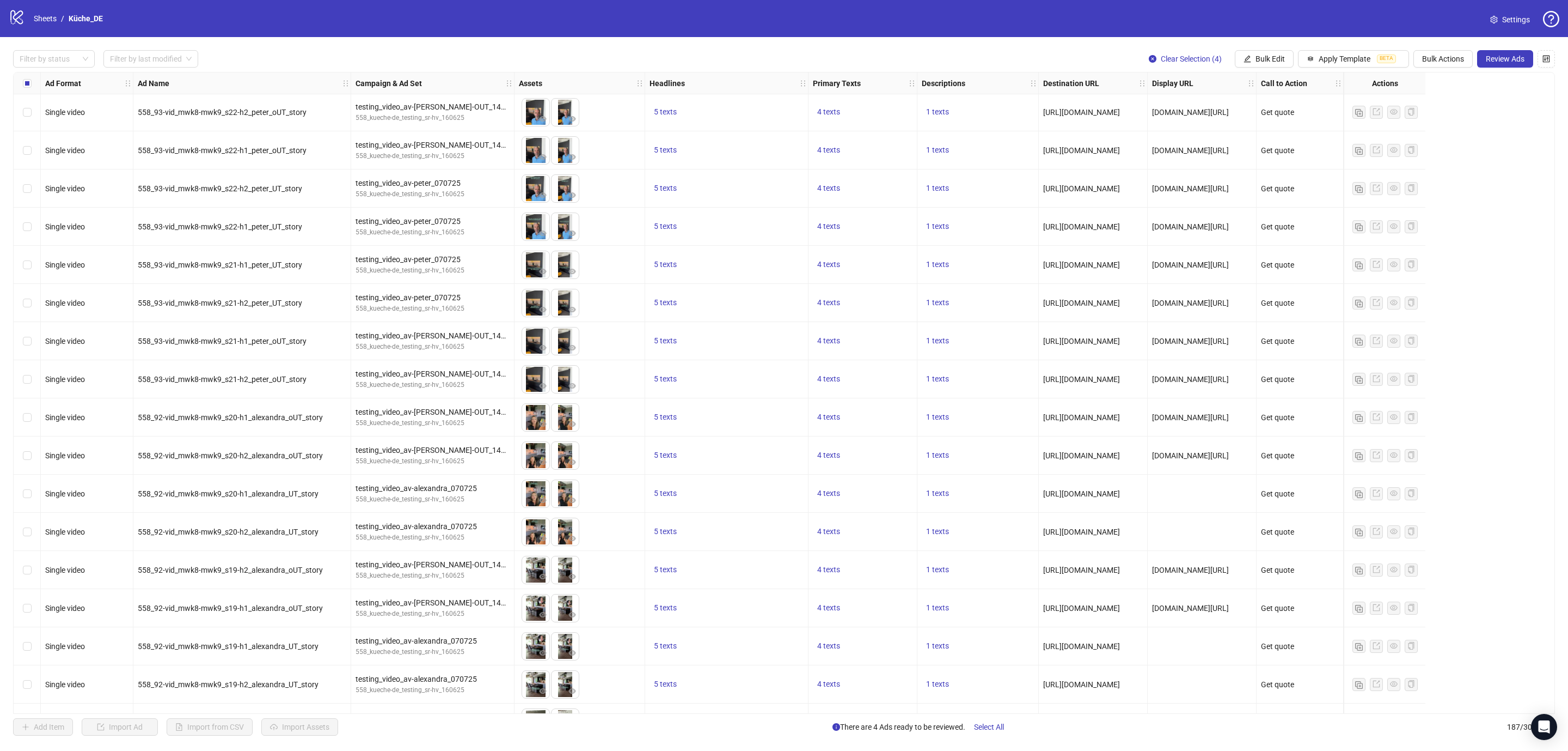
click at [1085, 337] on span "https://www.kuechenportal.de/formular/" at bounding box center [1082, 341] width 77 height 9
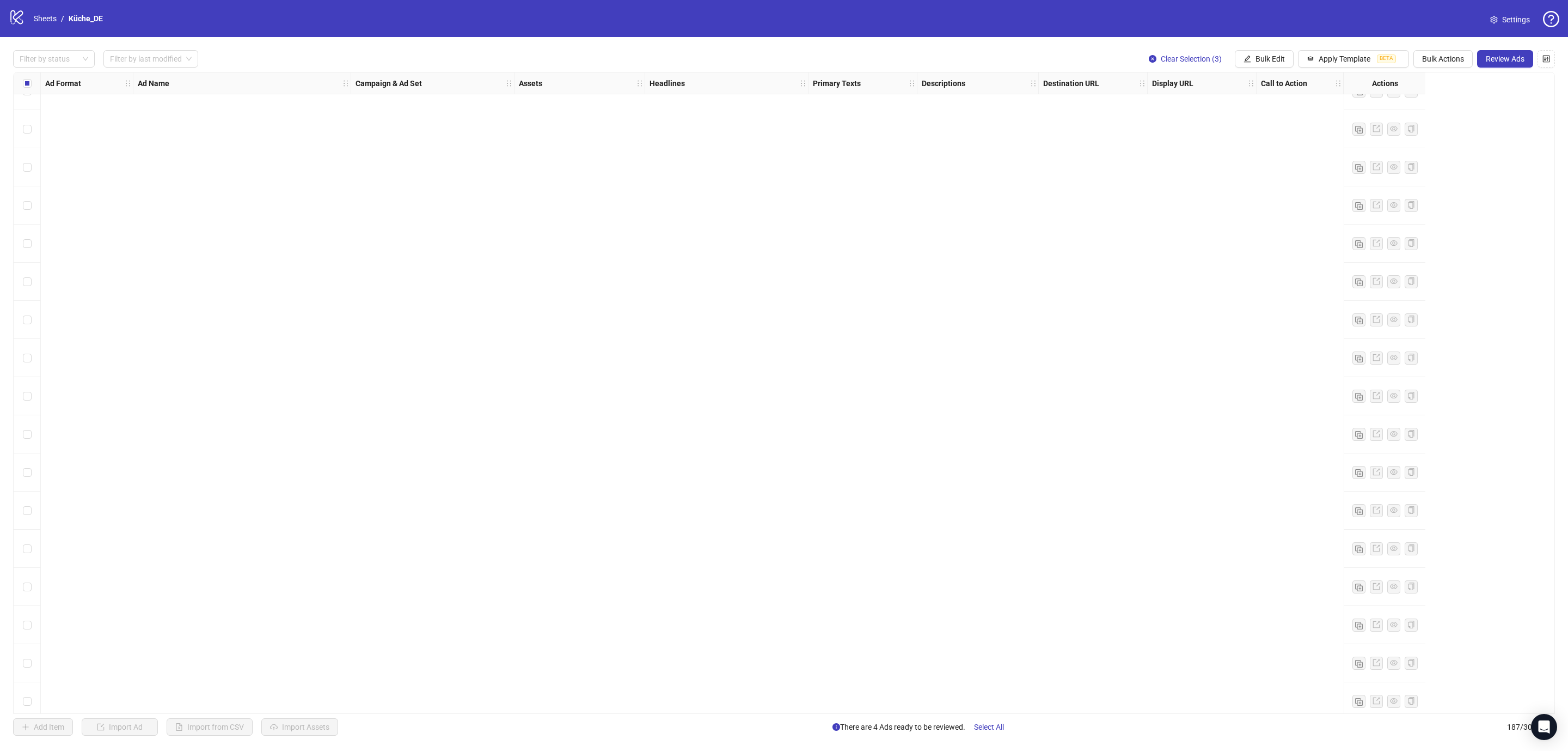
scroll to position [6517, 0]
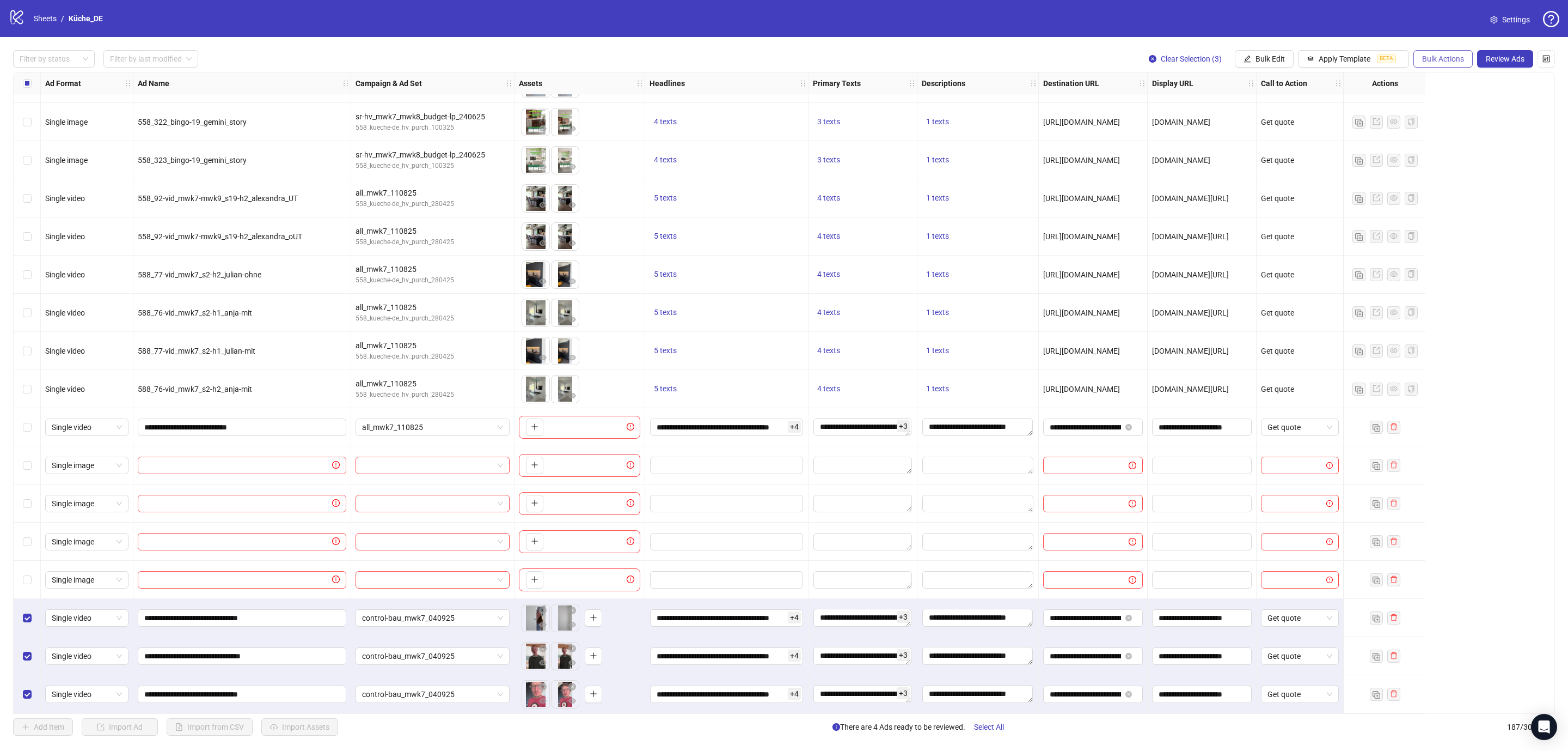
click at [1430, 59] on span "Bulk Actions" at bounding box center [1443, 58] width 42 height 9
click at [1454, 118] on span "Duplicate with assets" at bounding box center [1457, 116] width 75 height 12
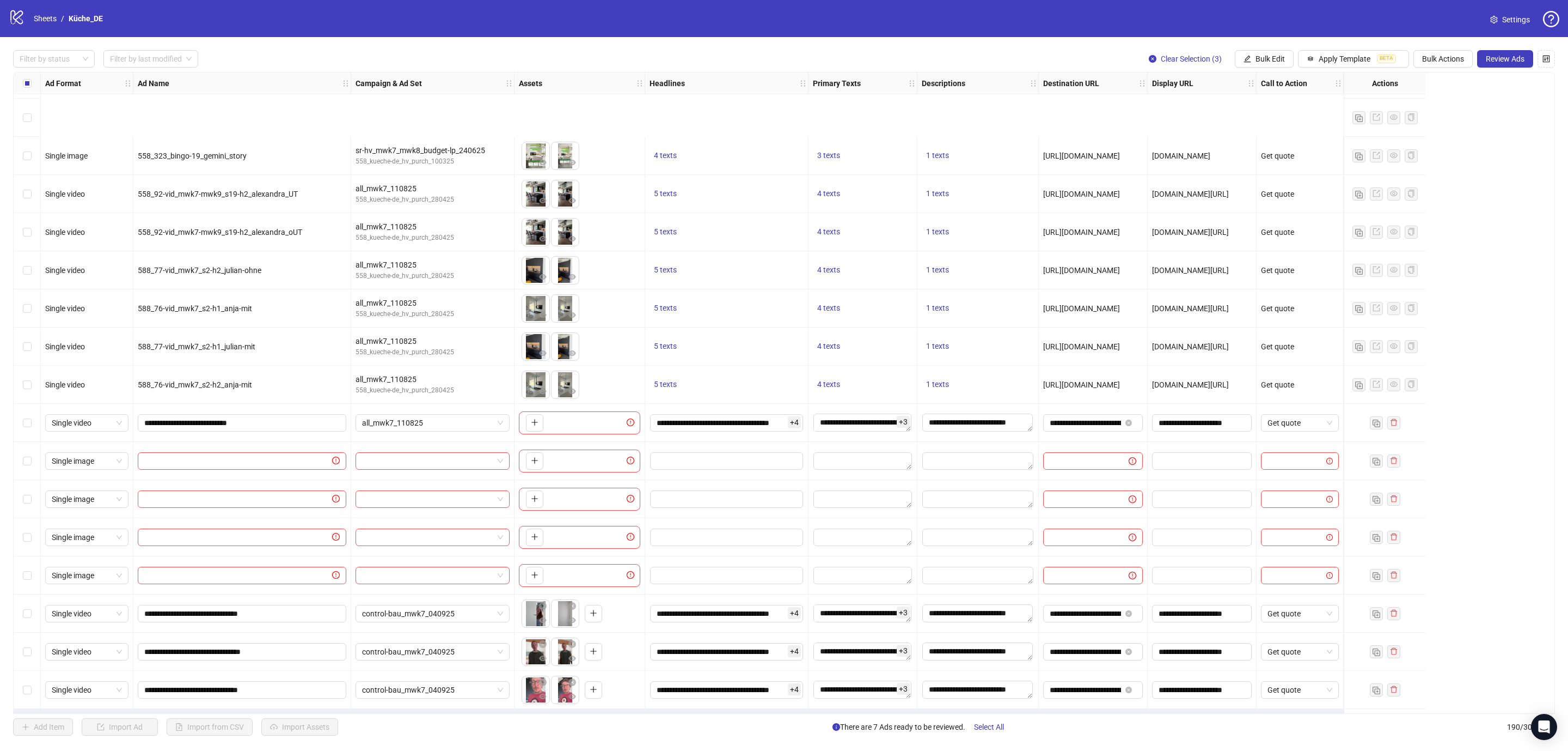
scroll to position [6631, 0]
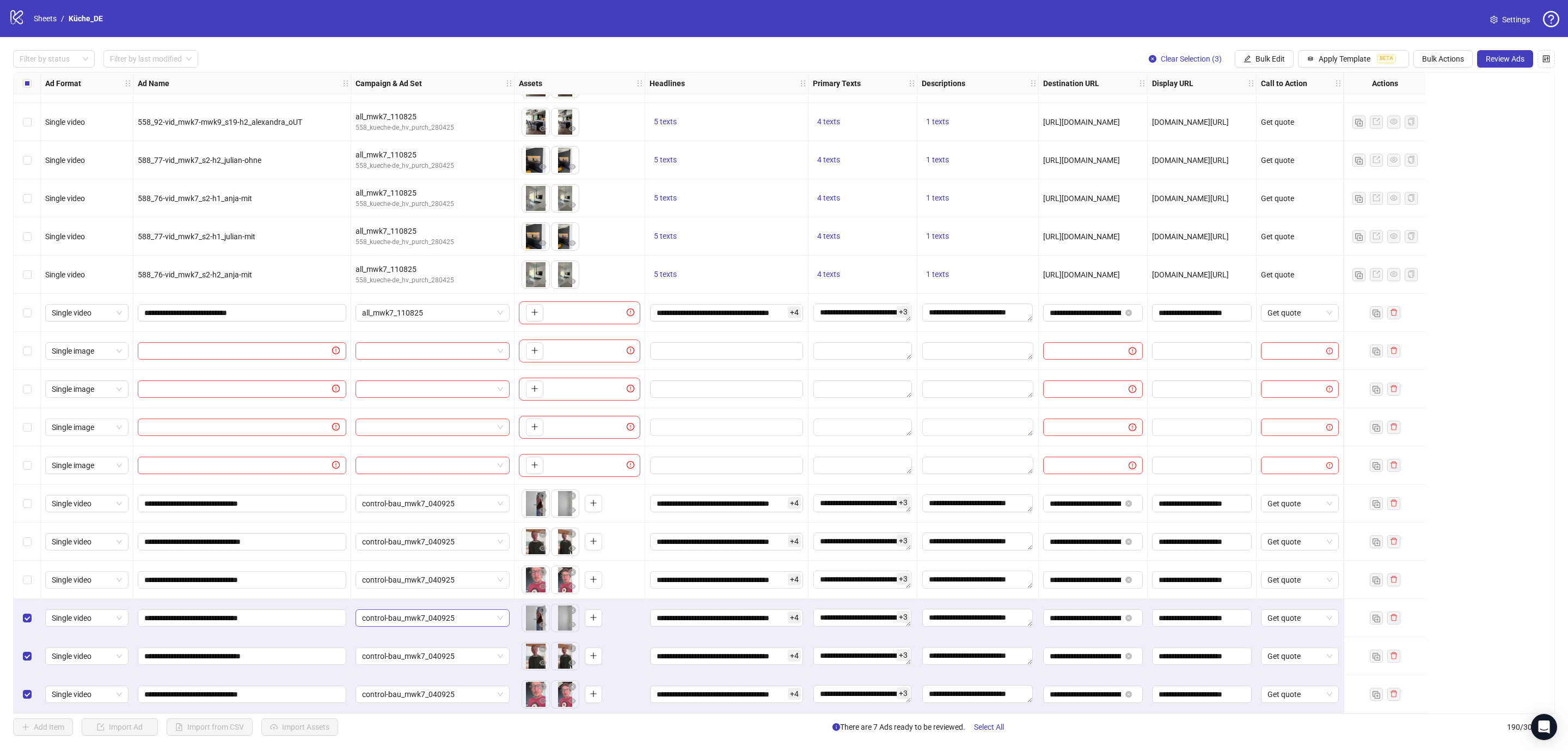
click at [466, 613] on span "control-bau_mwk7_040925" at bounding box center [433, 618] width 141 height 16
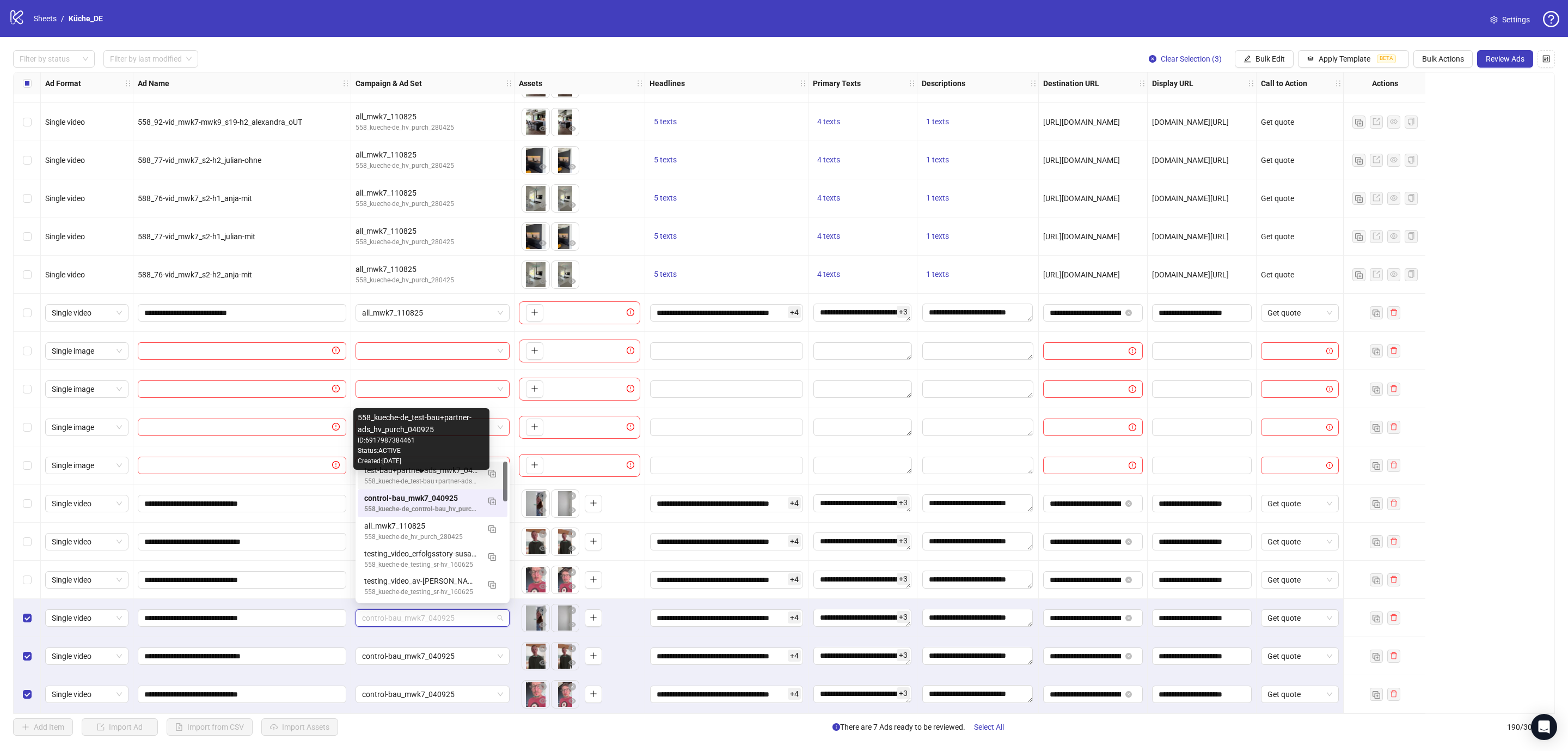
click at [444, 472] on div "test-bau+partner-ads_mwk7_040925" at bounding box center [421, 470] width 115 height 12
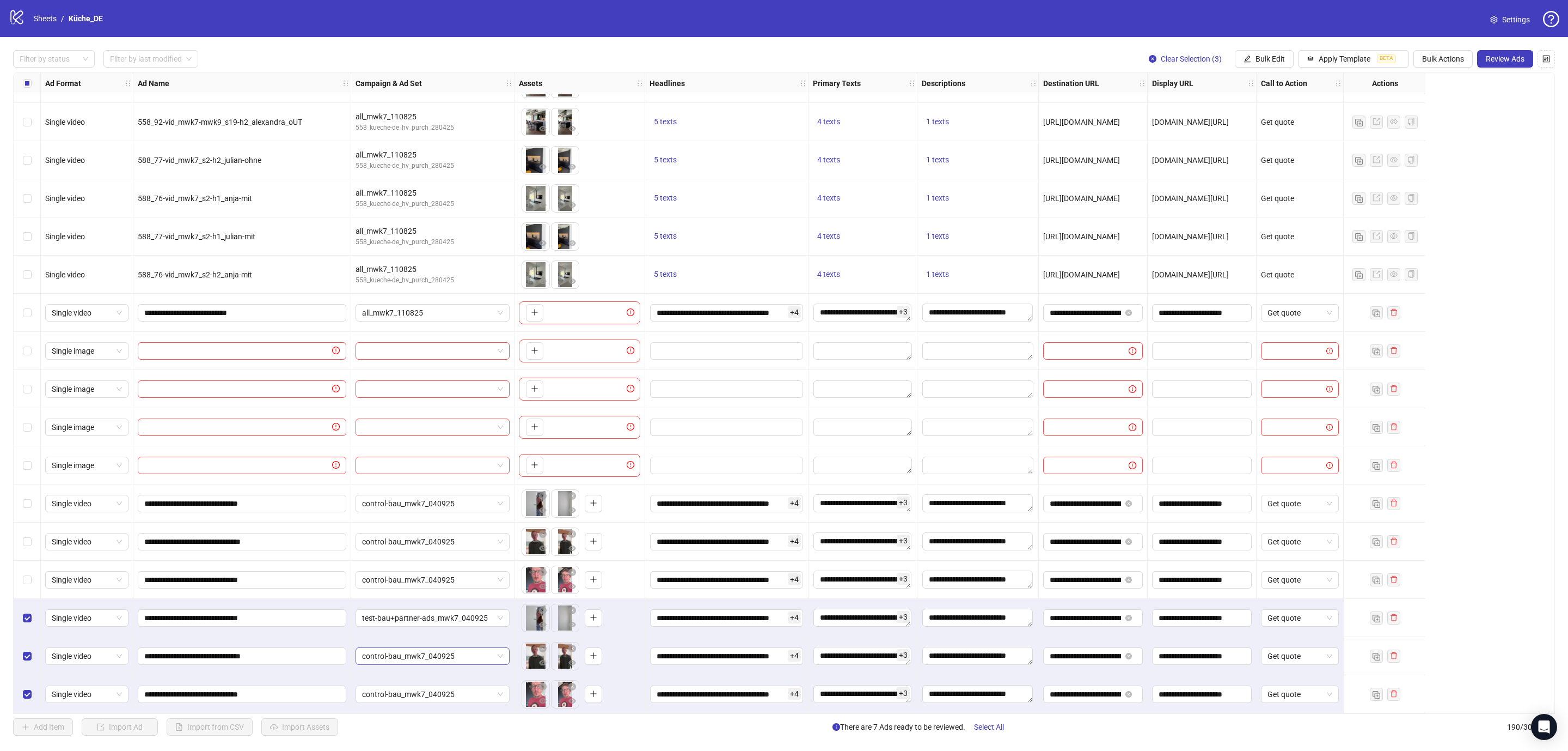
click at [445, 649] on span "control-bau_mwk7_040925" at bounding box center [433, 655] width 141 height 16
click at [443, 510] on div "test-bau+partner-ads_mwk7_040925" at bounding box center [421, 509] width 115 height 12
click at [461, 688] on span "control-bau_mwk7_040925" at bounding box center [433, 694] width 141 height 16
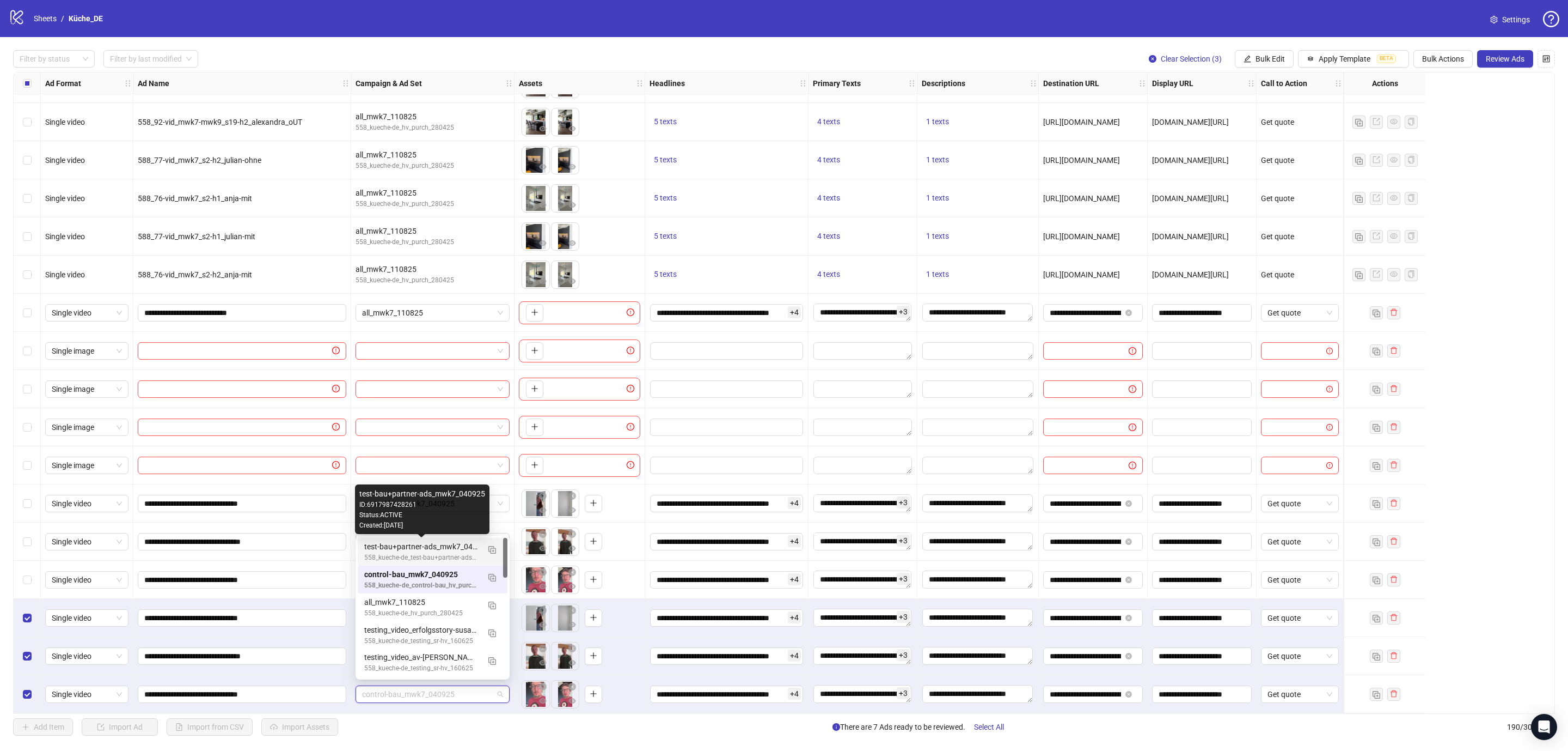
click at [435, 549] on div "test-bau+partner-ads_mwk7_040925" at bounding box center [421, 546] width 115 height 12
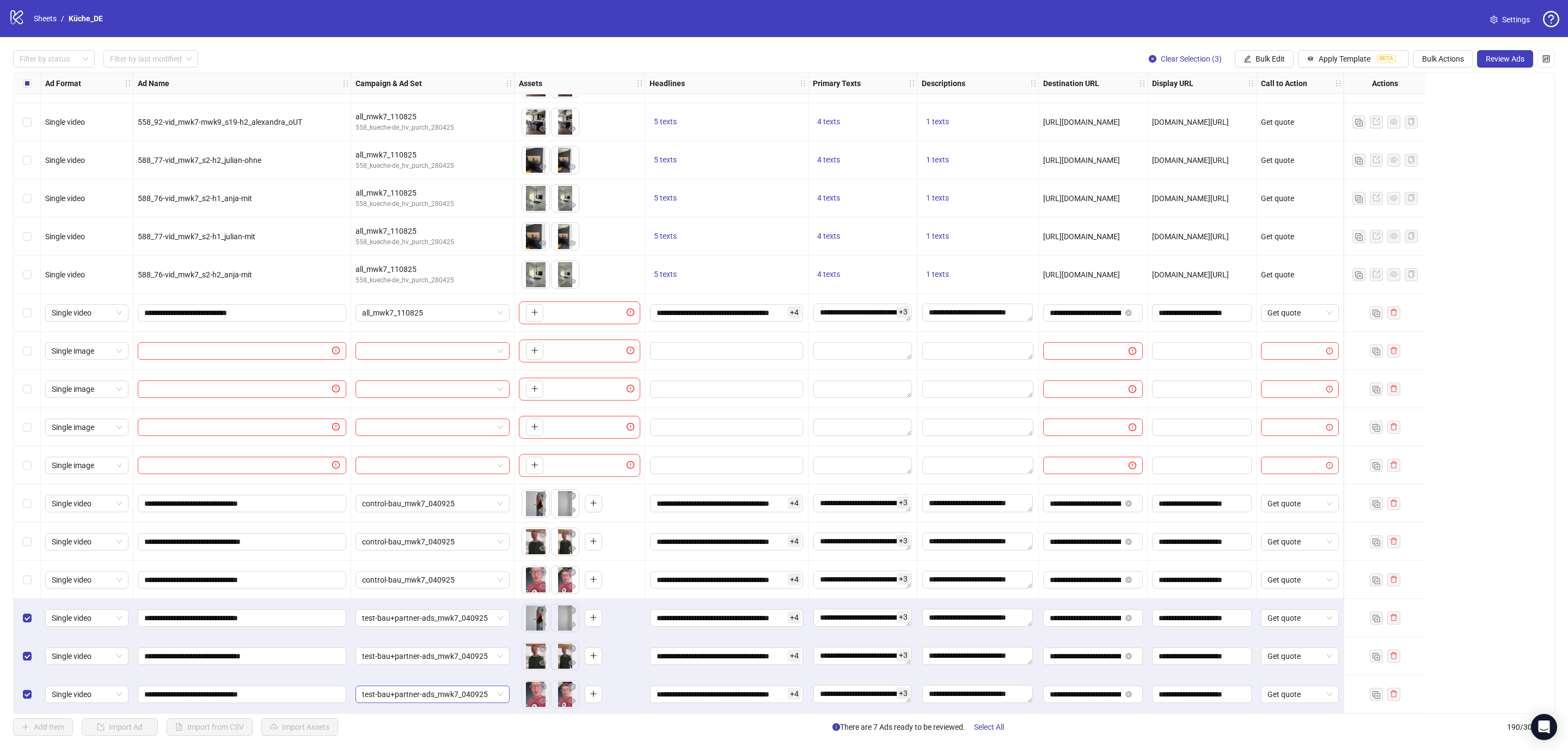
click at [380, 686] on span "test-bau+partner-ads_mwk7_040925" at bounding box center [433, 694] width 141 height 16
click at [33, 540] on div "Select row 186" at bounding box center [27, 541] width 27 height 38
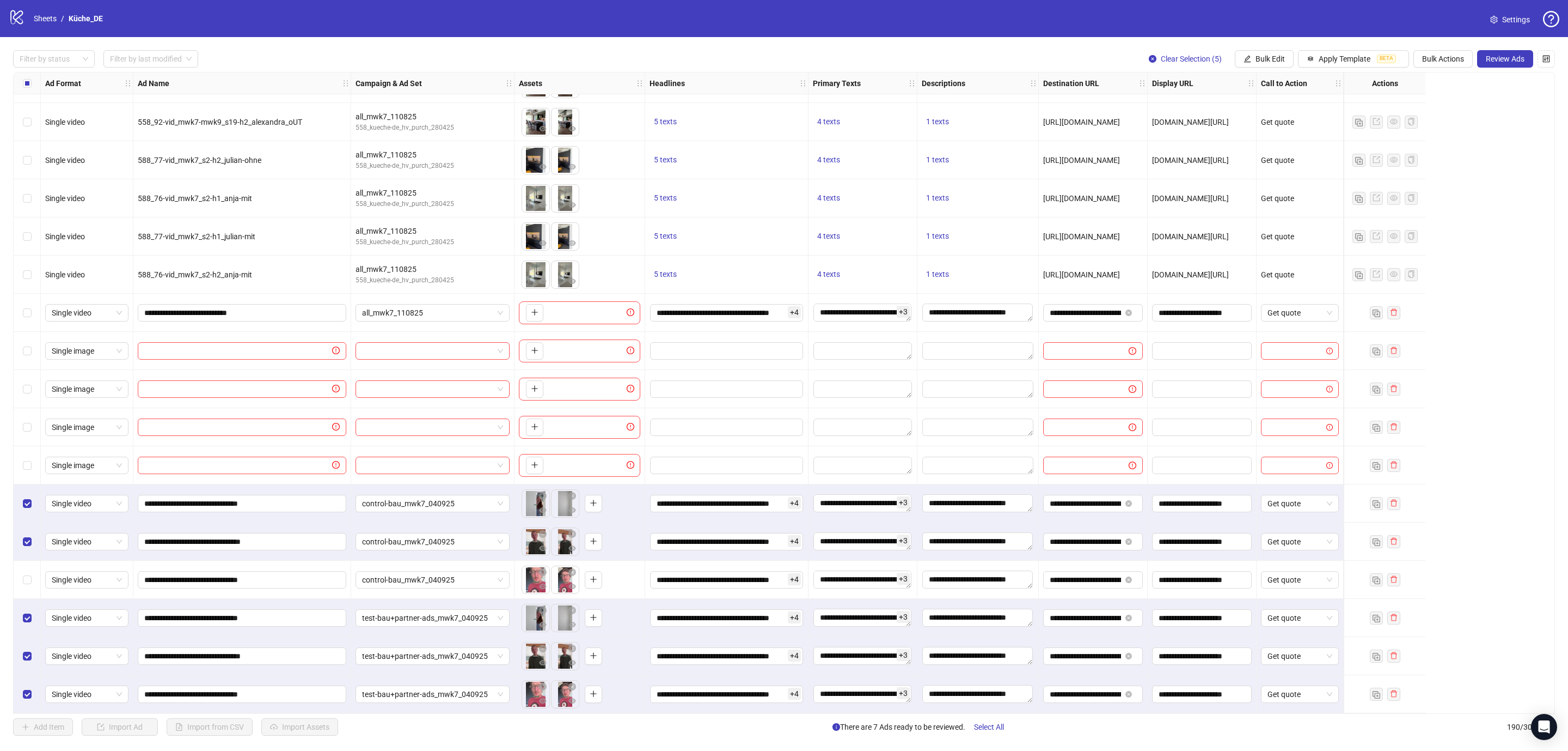
click at [32, 572] on div "Select row 187" at bounding box center [27, 579] width 27 height 38
click at [1486, 68] on button "Review Ads" at bounding box center [1505, 58] width 56 height 18
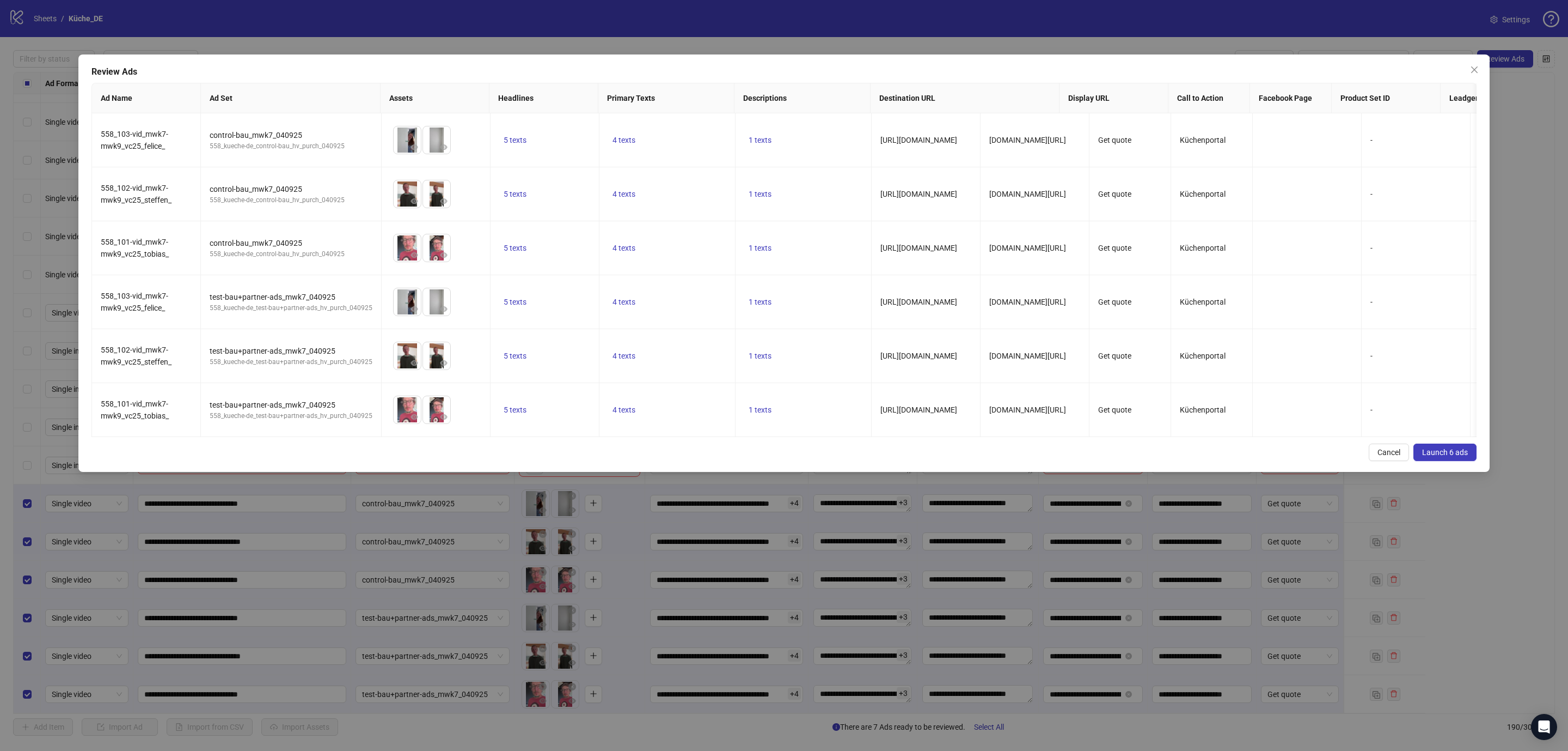
click at [1438, 457] on span "Launch 6 ads" at bounding box center [1444, 452] width 46 height 9
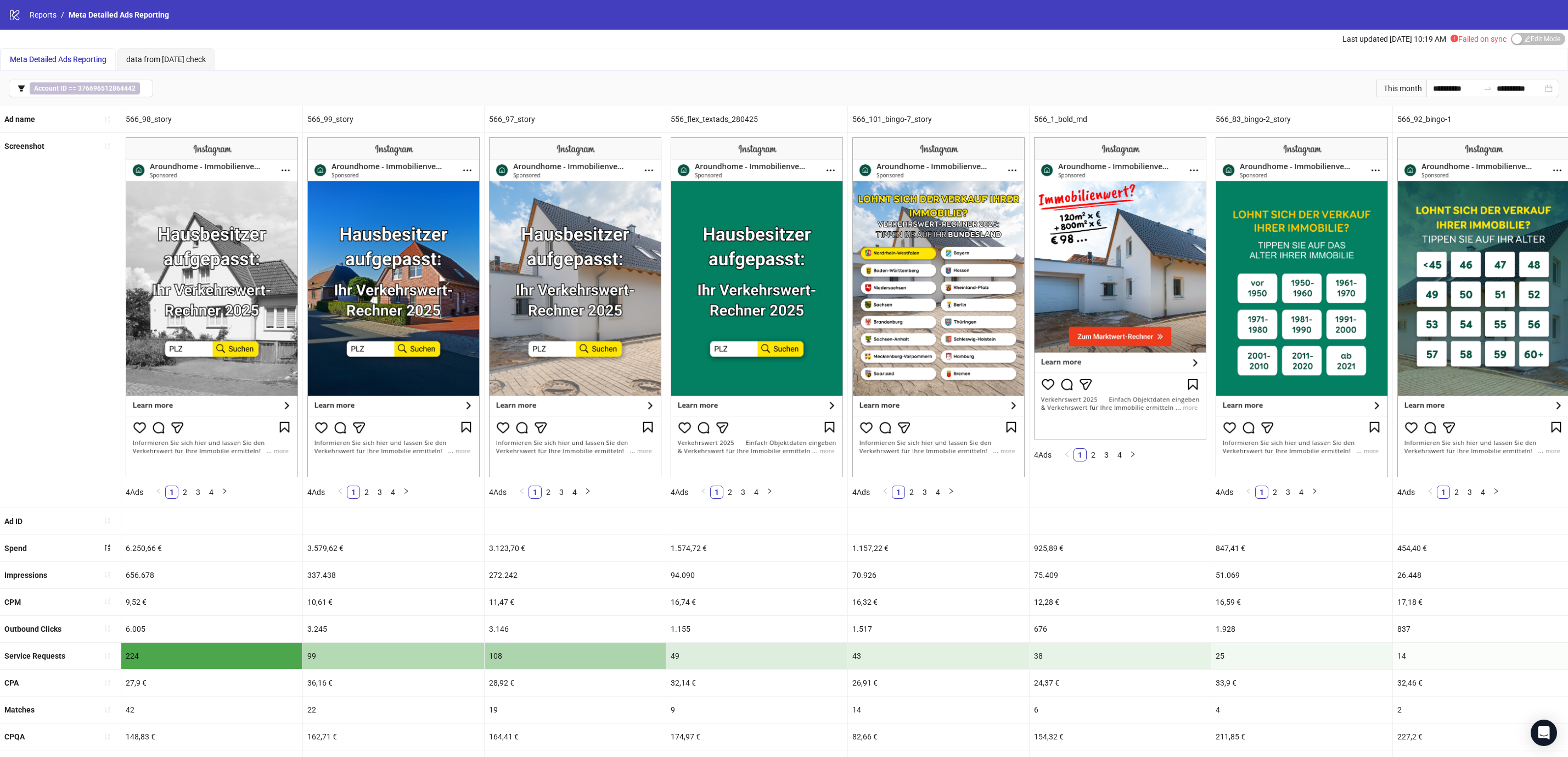
scroll to position [15, 0]
